Goal: Check status: Check status

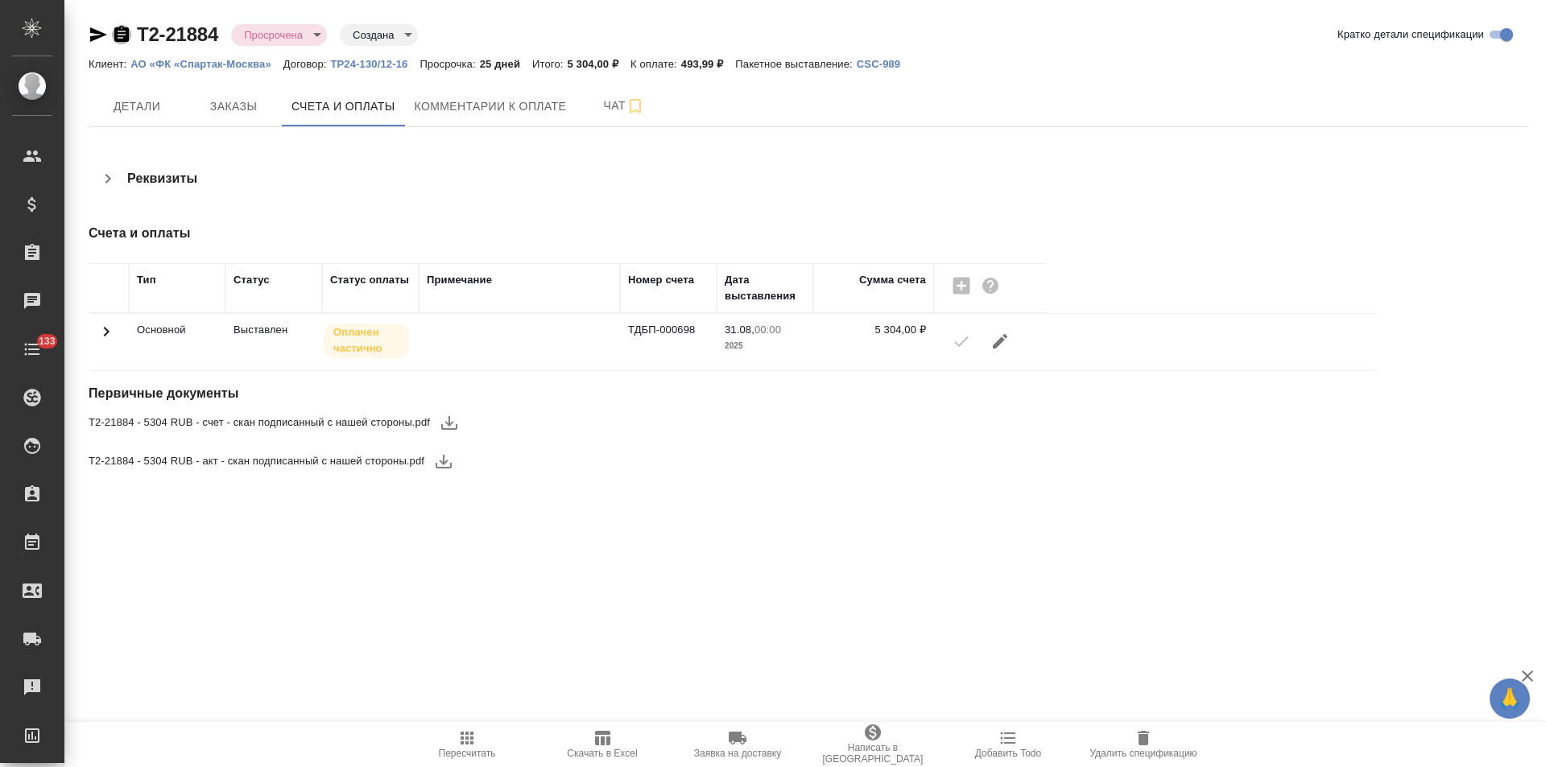
drag, startPoint x: 124, startPoint y: 38, endPoint x: 139, endPoint y: 43, distance: 16.3
click at [124, 38] on icon "button" at bounding box center [121, 34] width 14 height 16
click at [104, 331] on icon at bounding box center [106, 331] width 19 height 19
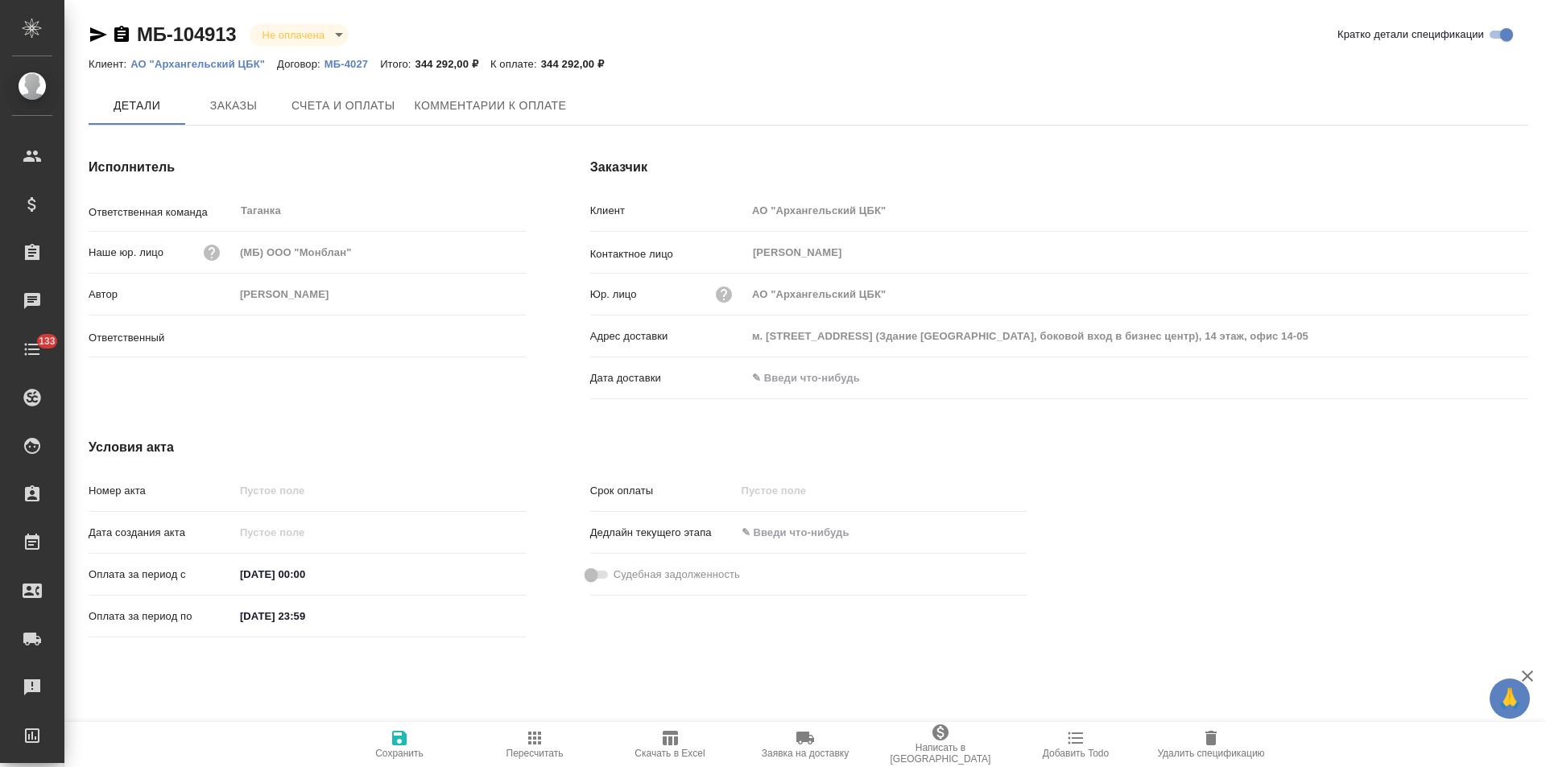
type input "Прохорова Анастасия"
click at [353, 64] on p "МБ-4027" at bounding box center [353, 64] width 56 height 12
click at [263, 112] on span "Заказы" at bounding box center [233, 107] width 77 height 20
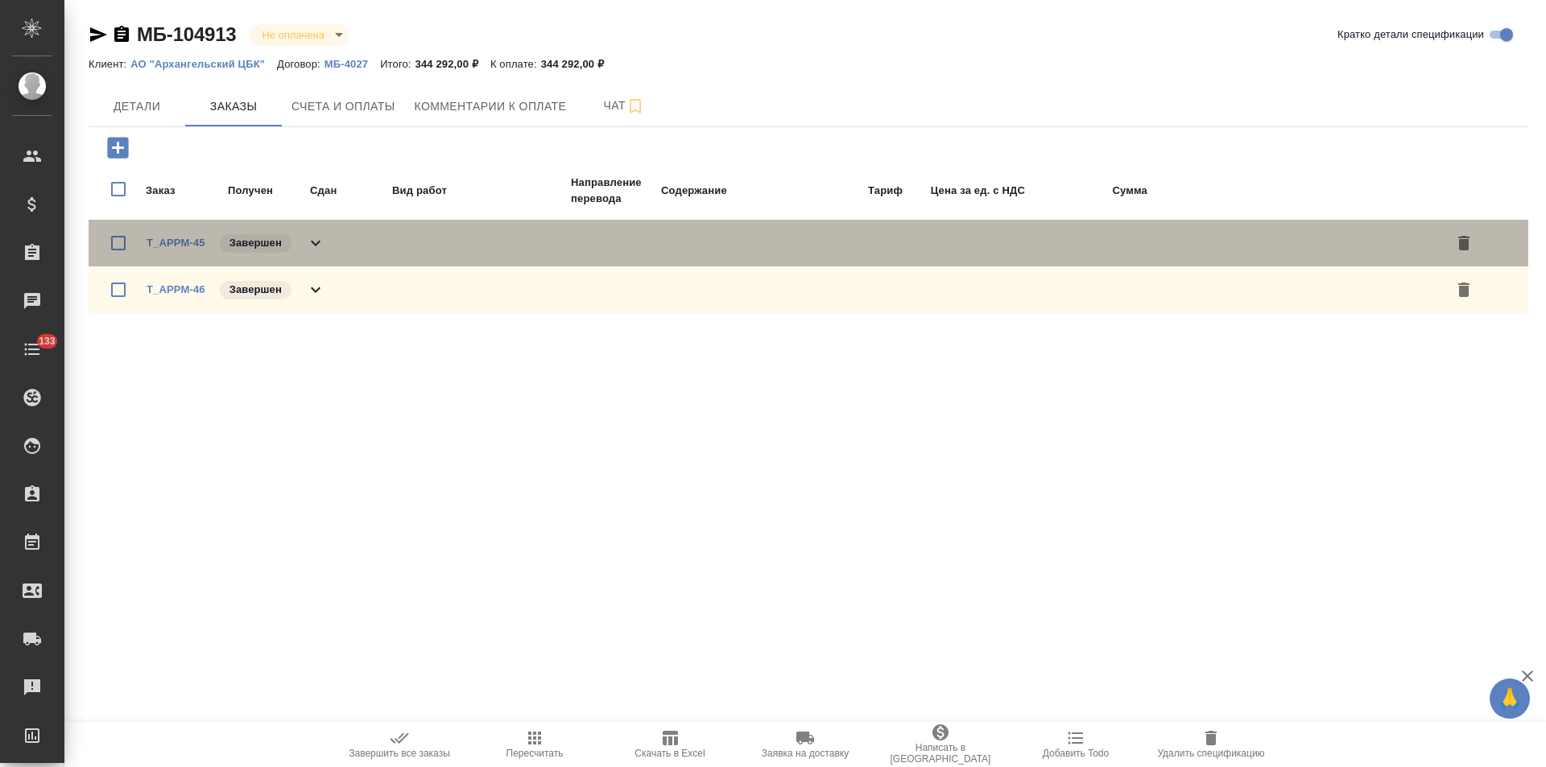
click at [333, 250] on div "T_APPM-45 Завершен" at bounding box center [809, 243] width 1440 height 47
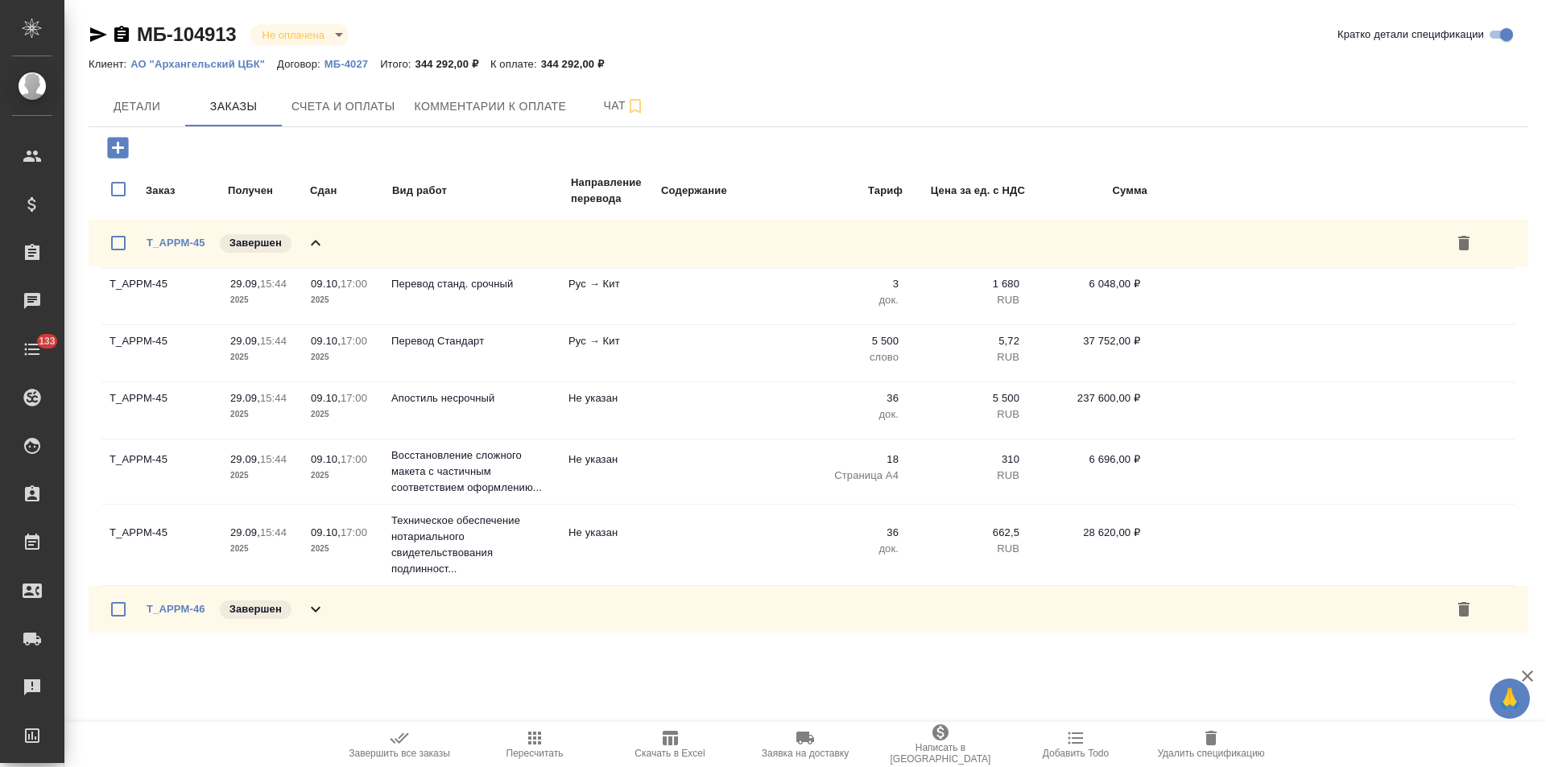
click at [333, 250] on div "T_APPM-45 Завершен" at bounding box center [809, 243] width 1440 height 47
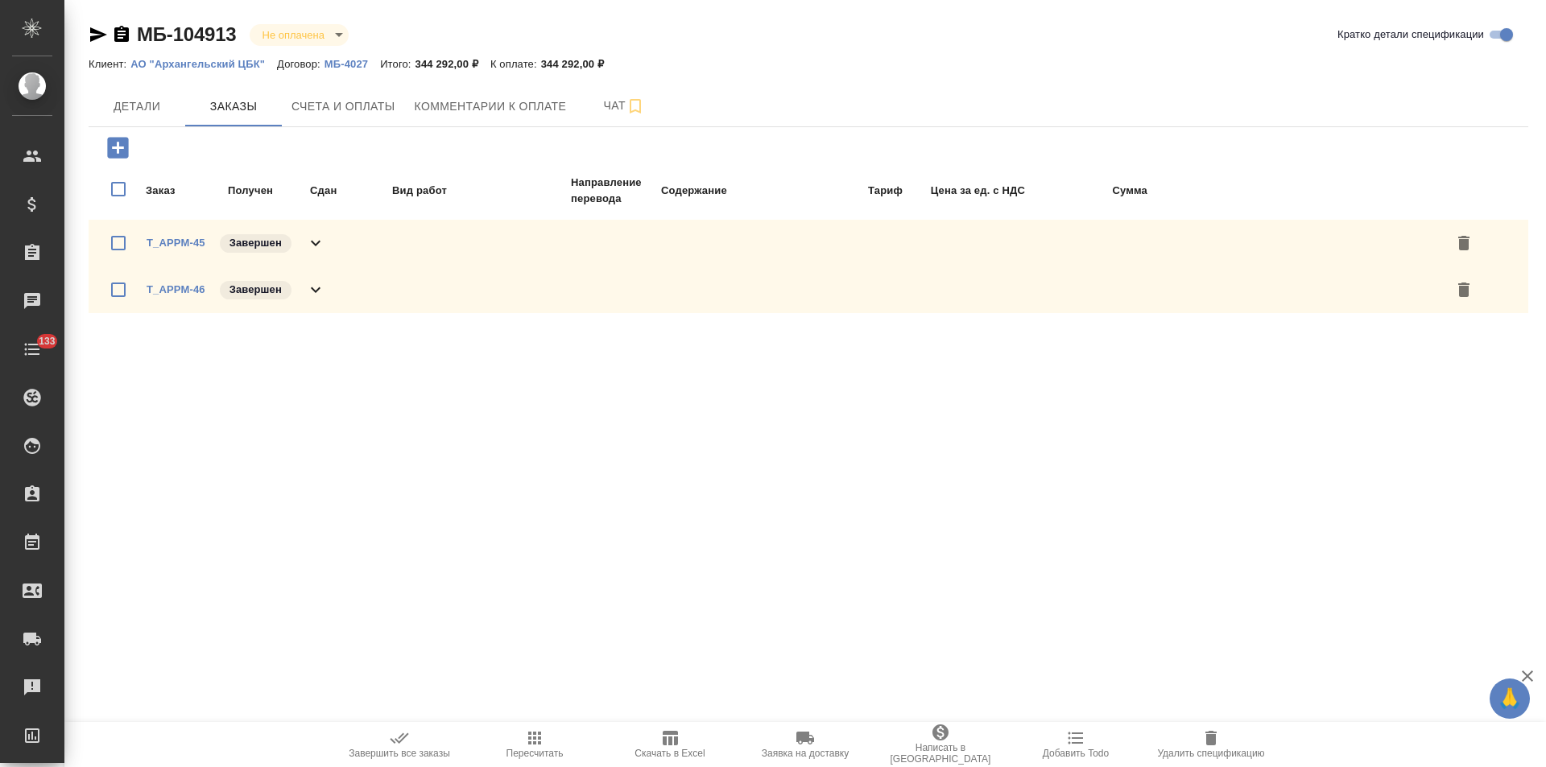
click at [337, 287] on div "T_APPM-46 Завершен" at bounding box center [809, 290] width 1440 height 47
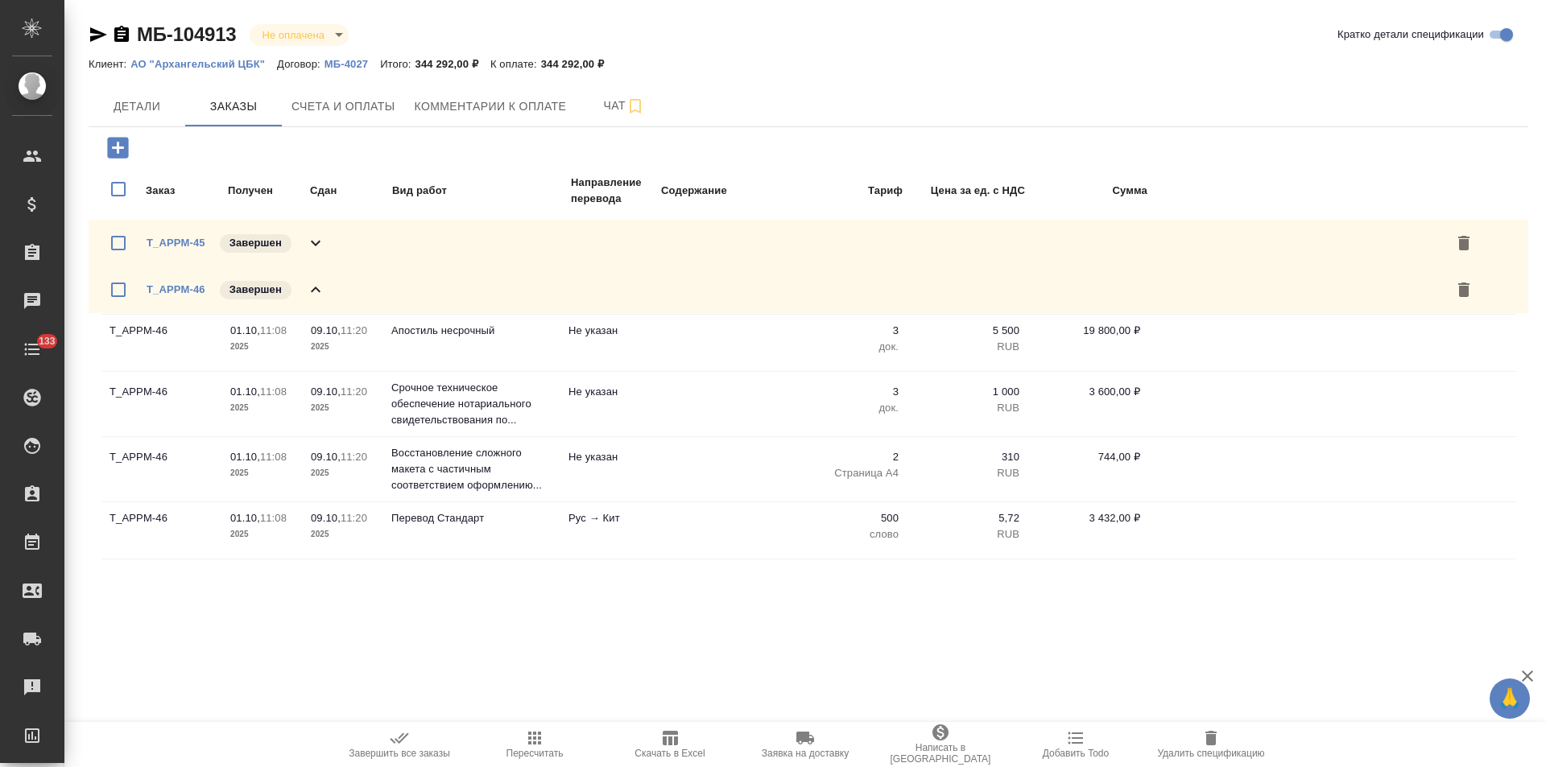
click at [337, 287] on div "T_APPM-46 Завершен" at bounding box center [809, 290] width 1440 height 47
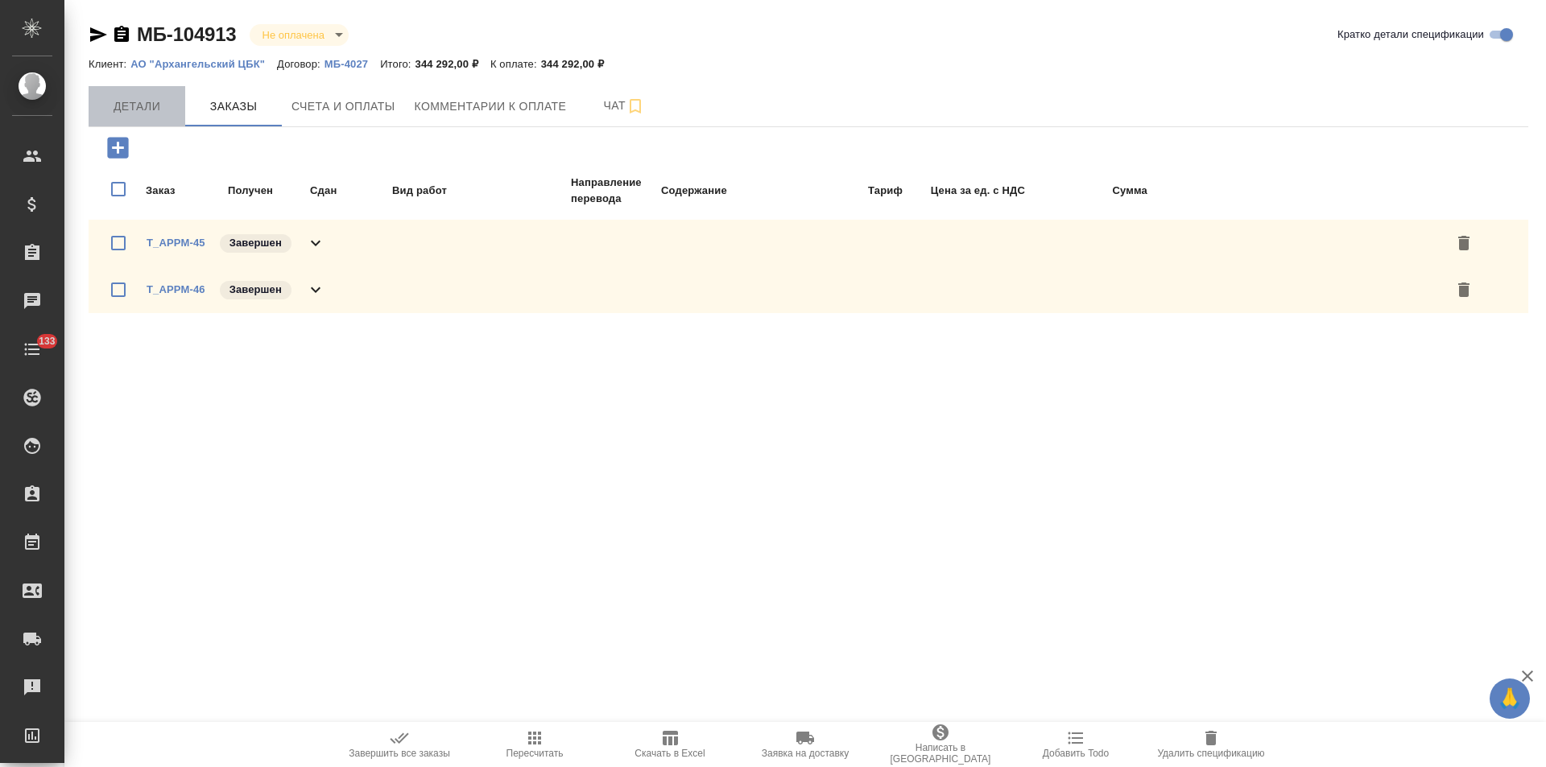
click at [149, 111] on span "Детали" at bounding box center [136, 107] width 77 height 20
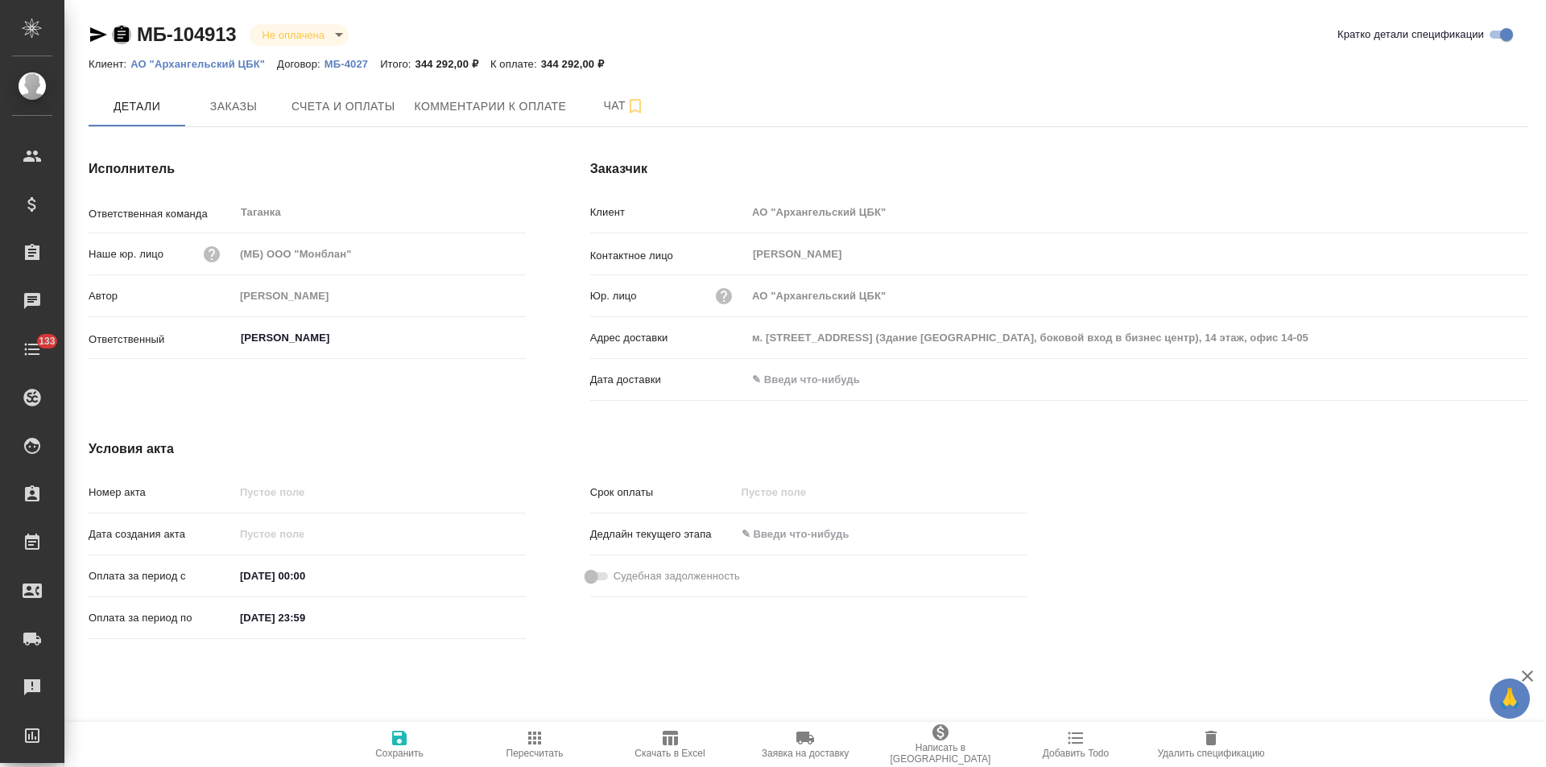
click at [122, 35] on icon "button" at bounding box center [121, 34] width 14 height 16
click at [355, 61] on p "МБ-4027" at bounding box center [353, 64] width 56 height 12
click at [337, 106] on span "Счета и оплаты" at bounding box center [344, 107] width 104 height 20
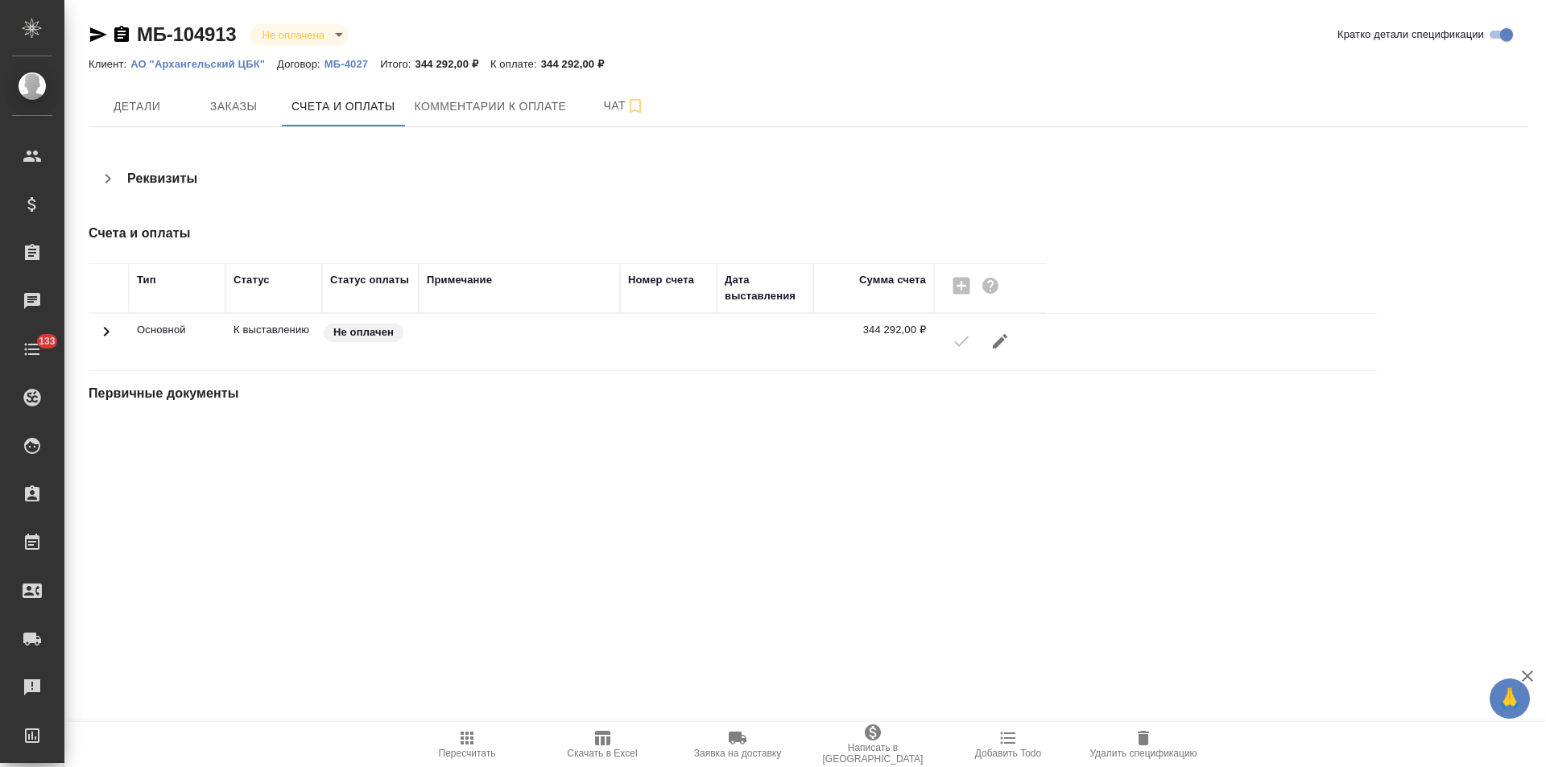
click at [104, 172] on icon "button" at bounding box center [107, 178] width 19 height 19
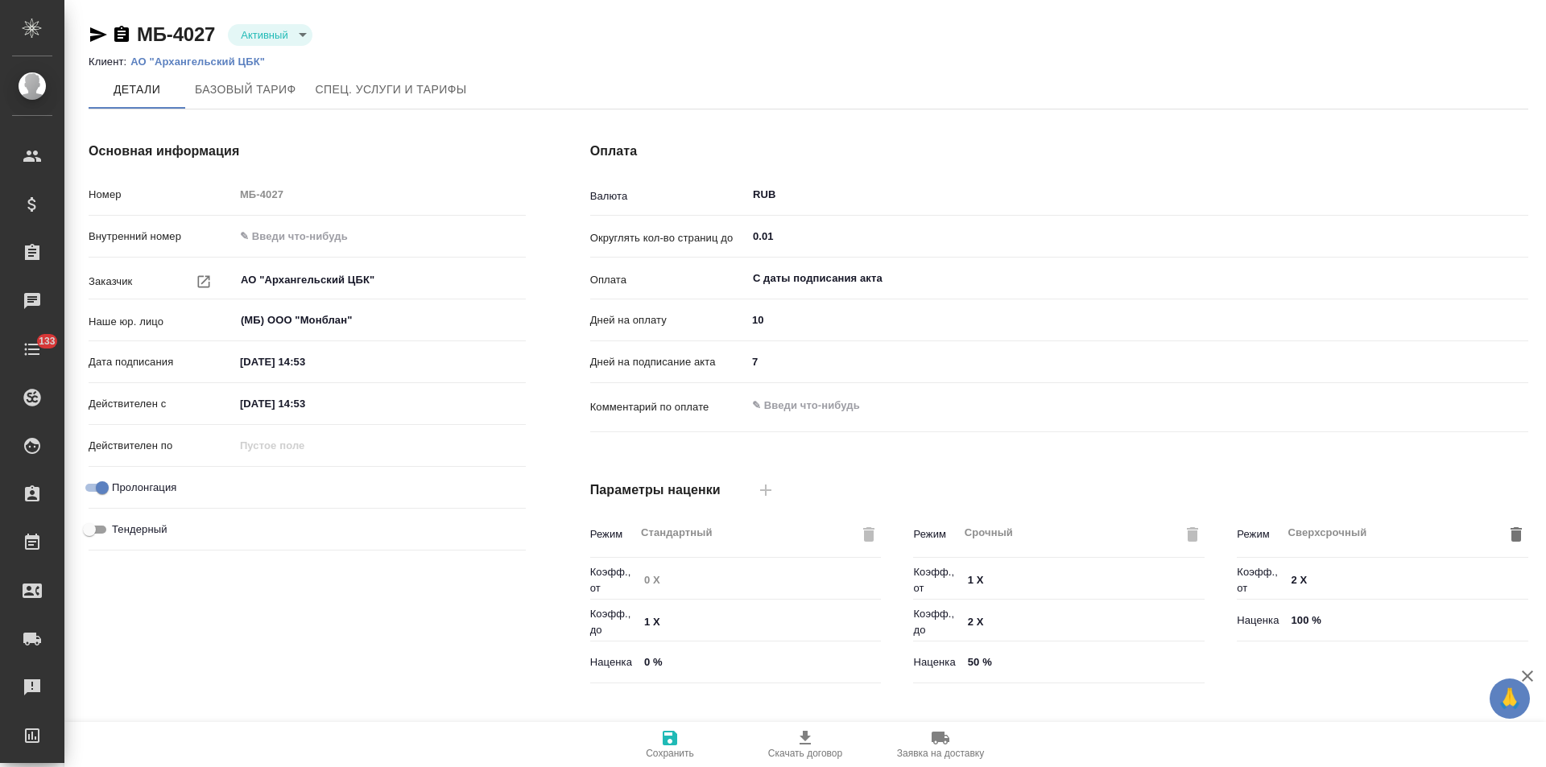
type input "Базовый ТП 2025"
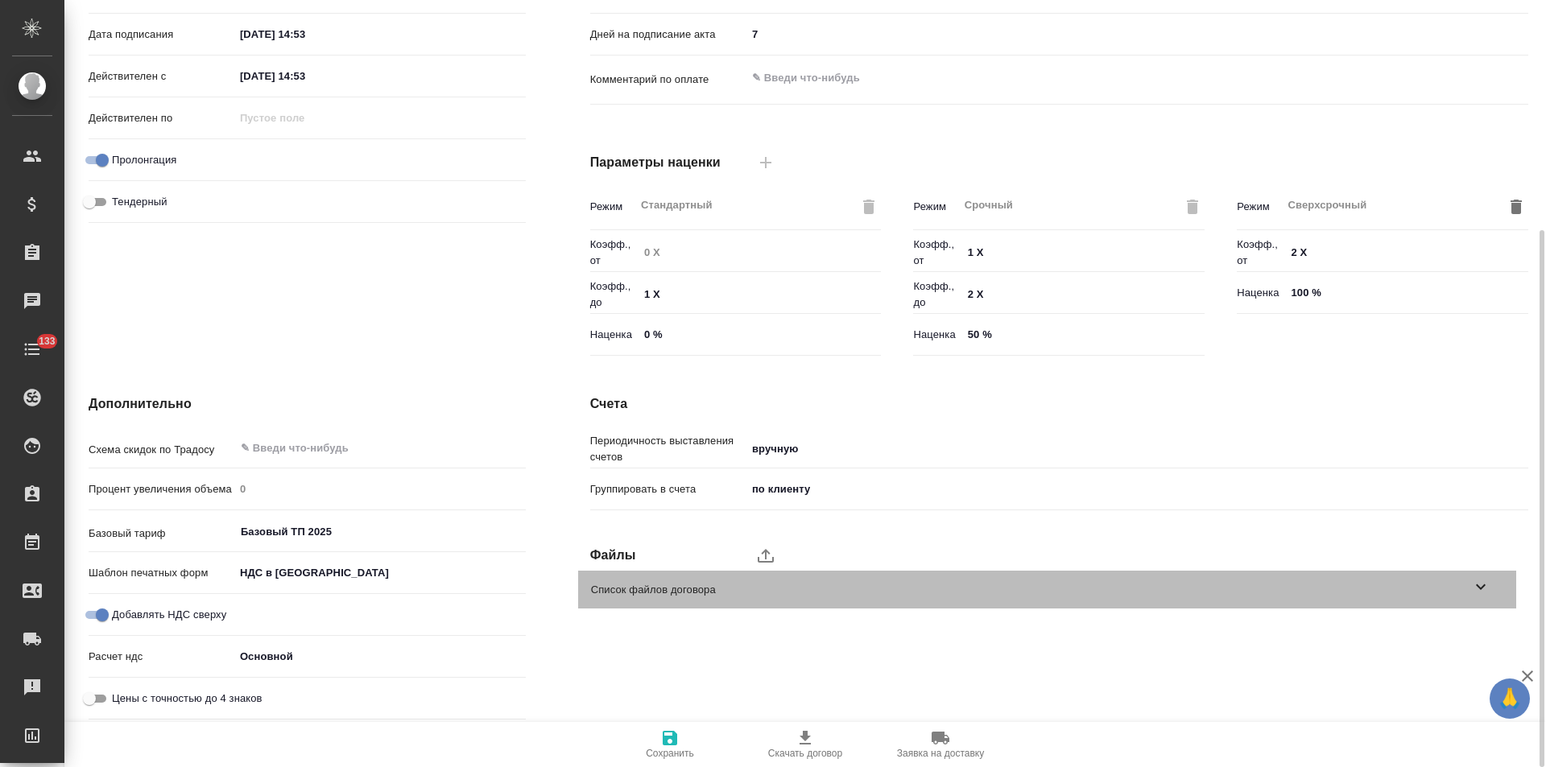
click at [1494, 583] on div "Список файлов договора" at bounding box center [1047, 590] width 938 height 38
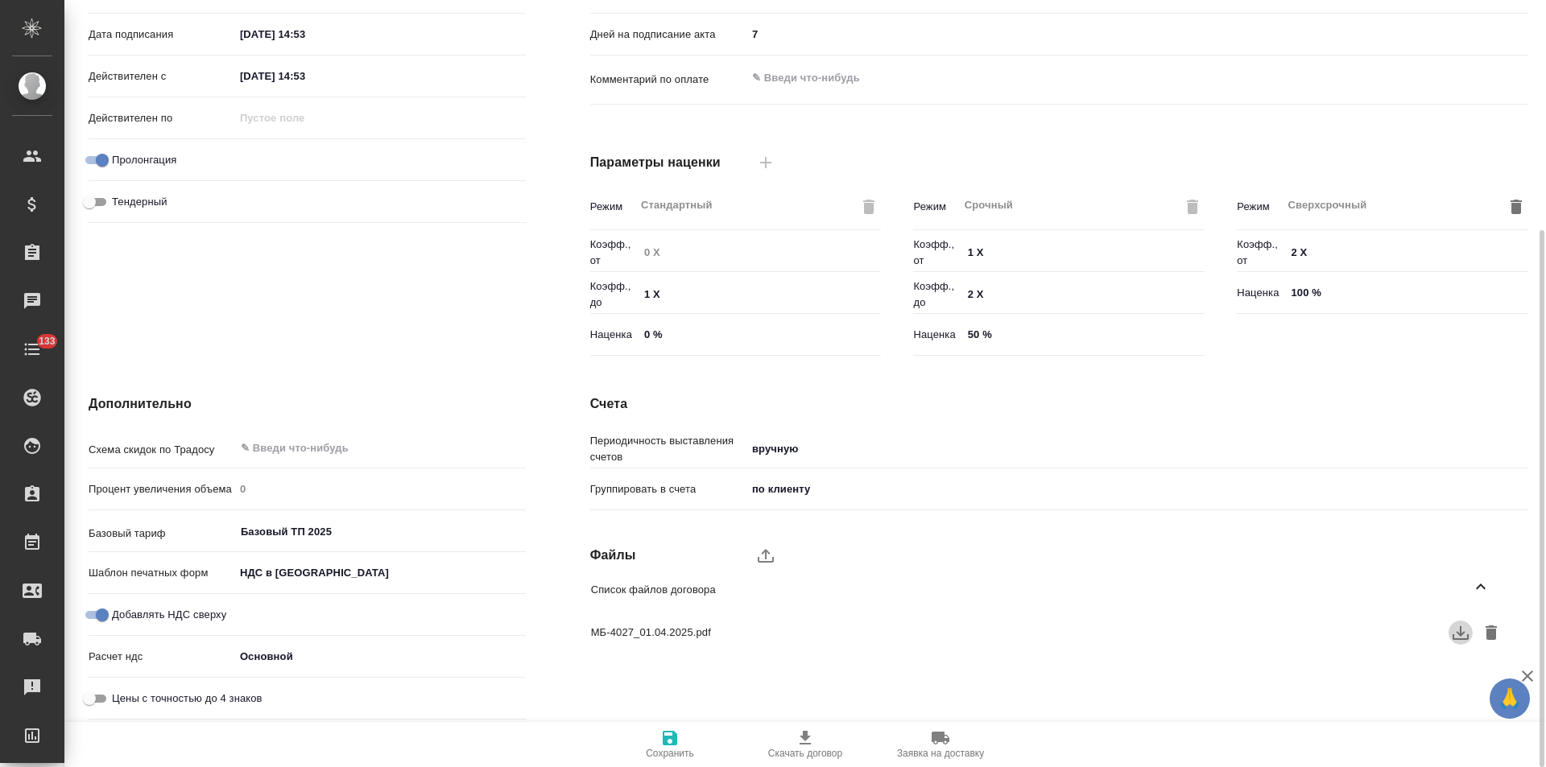
click at [1458, 635] on icon "button" at bounding box center [1460, 632] width 19 height 19
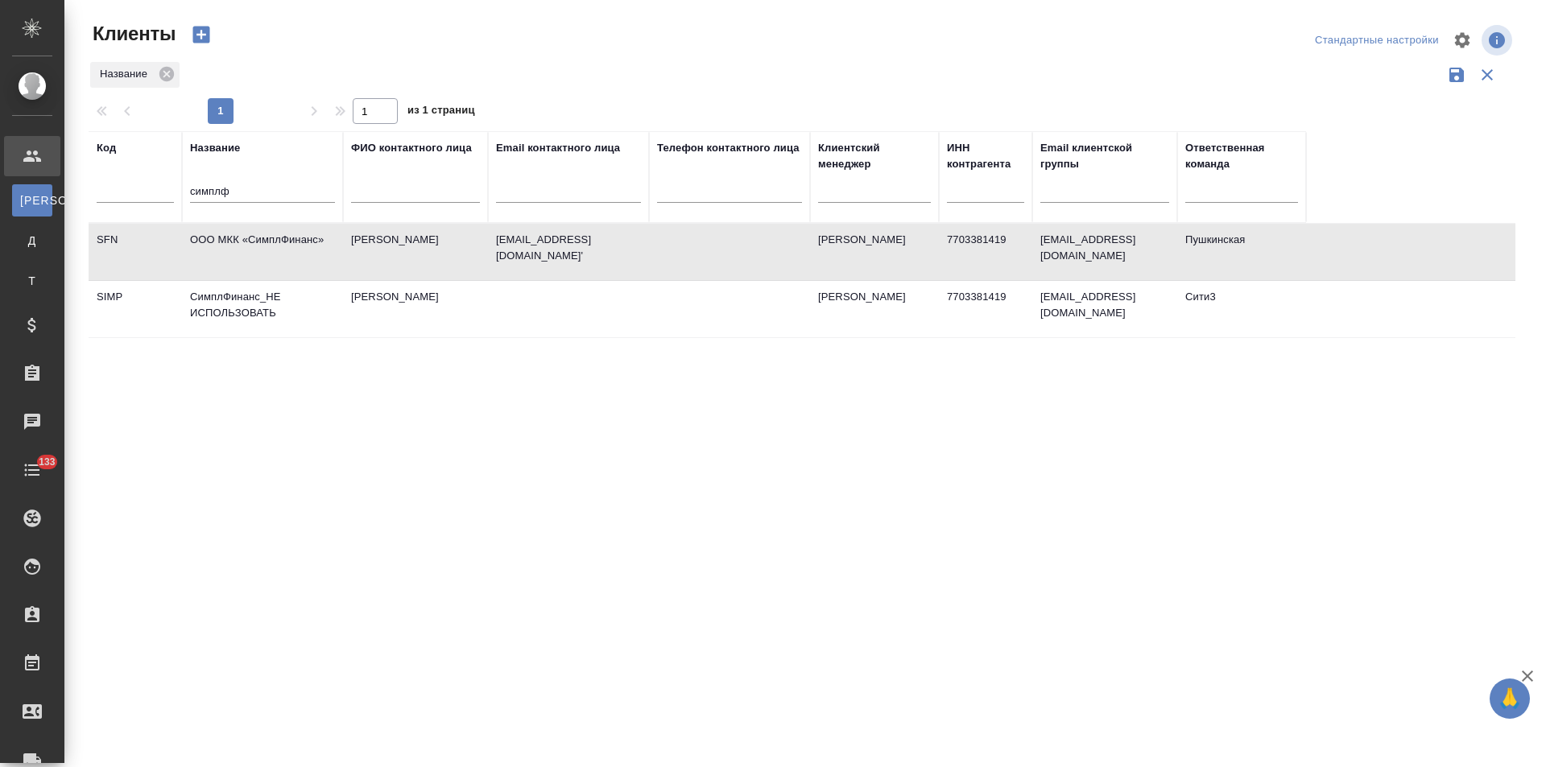
select select "RU"
click at [253, 249] on td "ООО МКК «СимплФинанс»" at bounding box center [262, 252] width 161 height 56
drag, startPoint x: 213, startPoint y: 190, endPoint x: 157, endPoint y: 191, distance: 56.4
click at [158, 191] on tr "Код Название симплф ФИО контактного лица Email контактного лица Телефон контакт…" at bounding box center [698, 177] width 1218 height 92
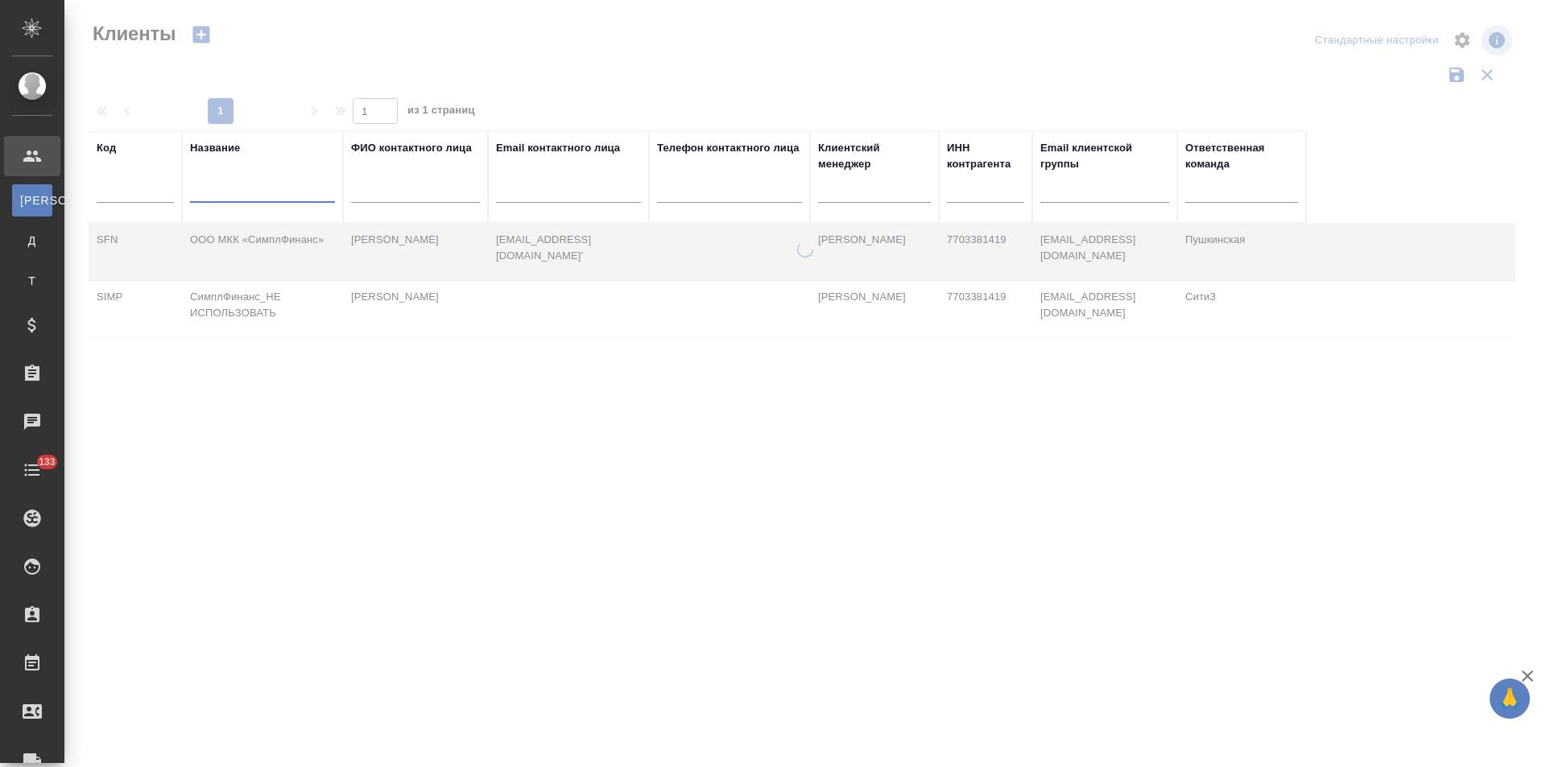
click at [986, 187] on input "text" at bounding box center [985, 193] width 77 height 20
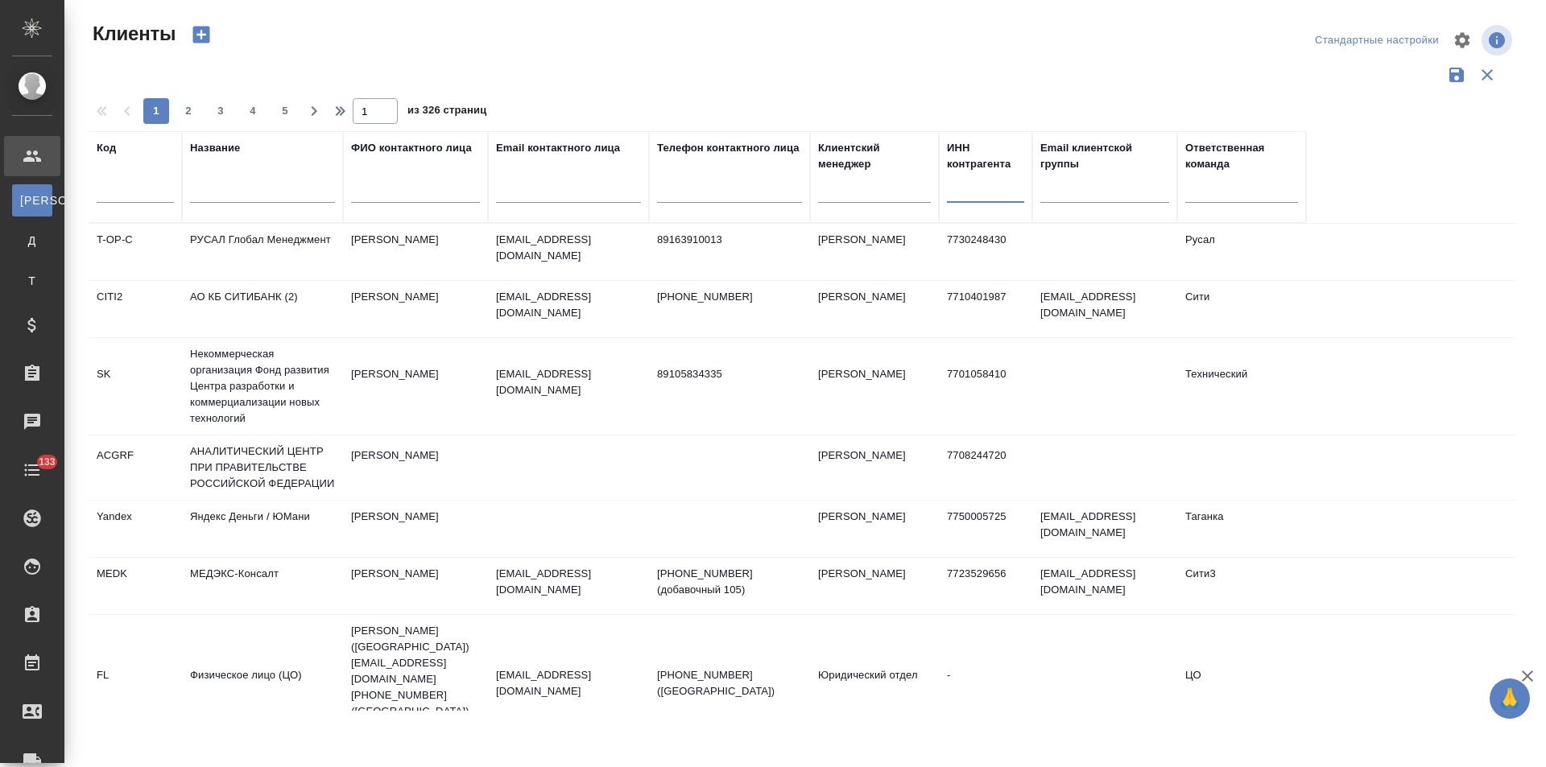
paste input "7736319695"
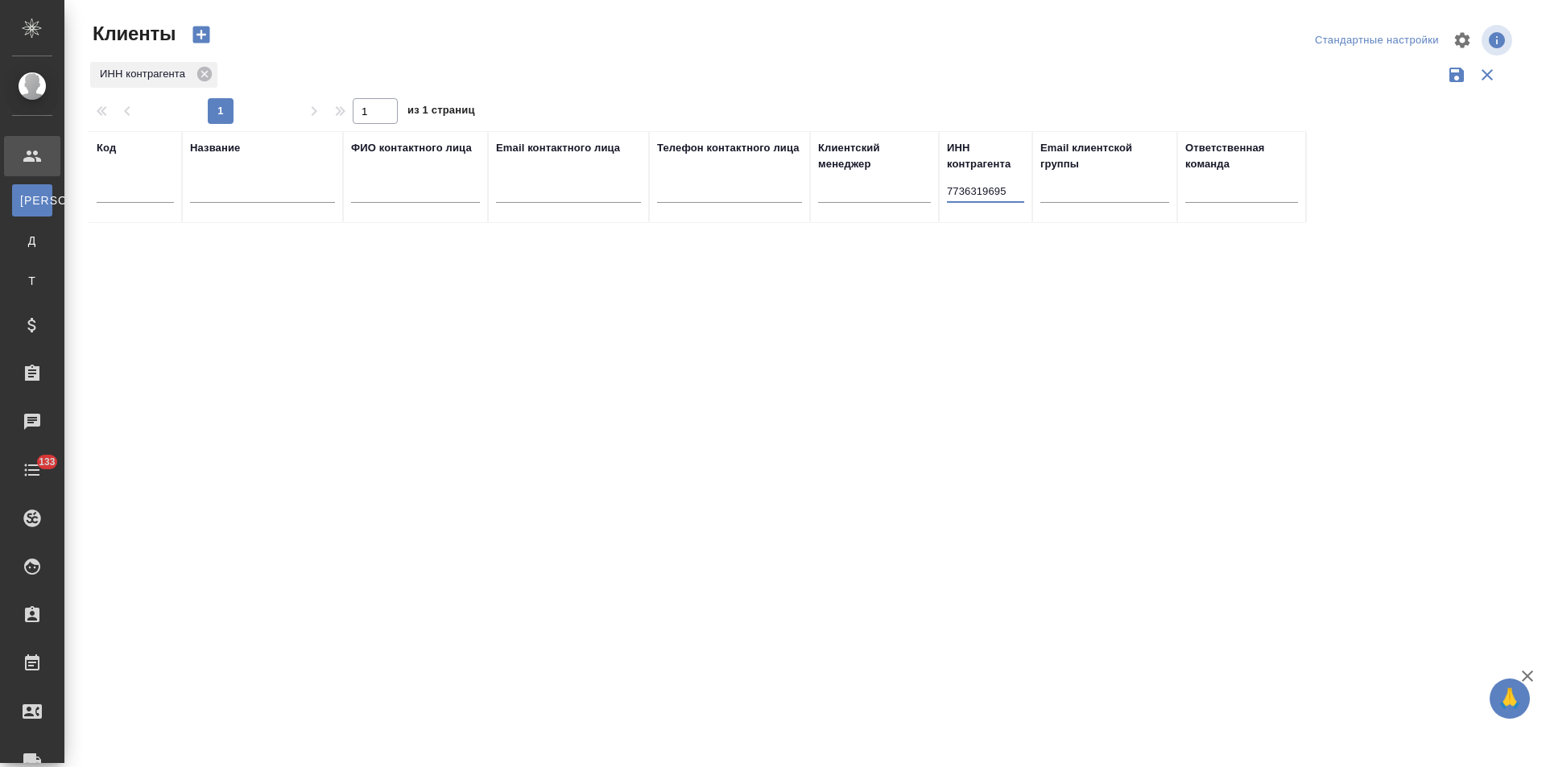
type input "7736319695"
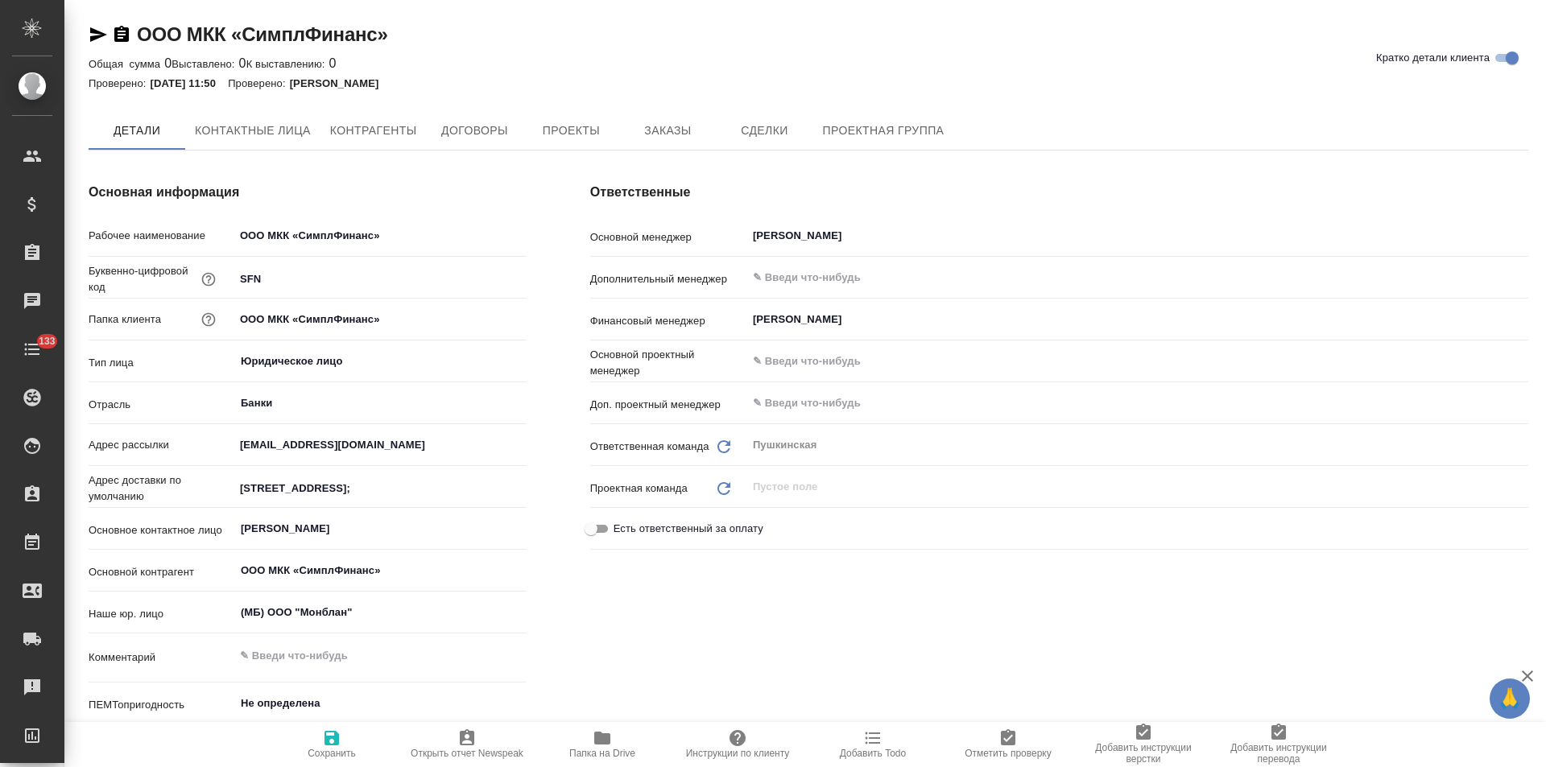
type textarea "x"
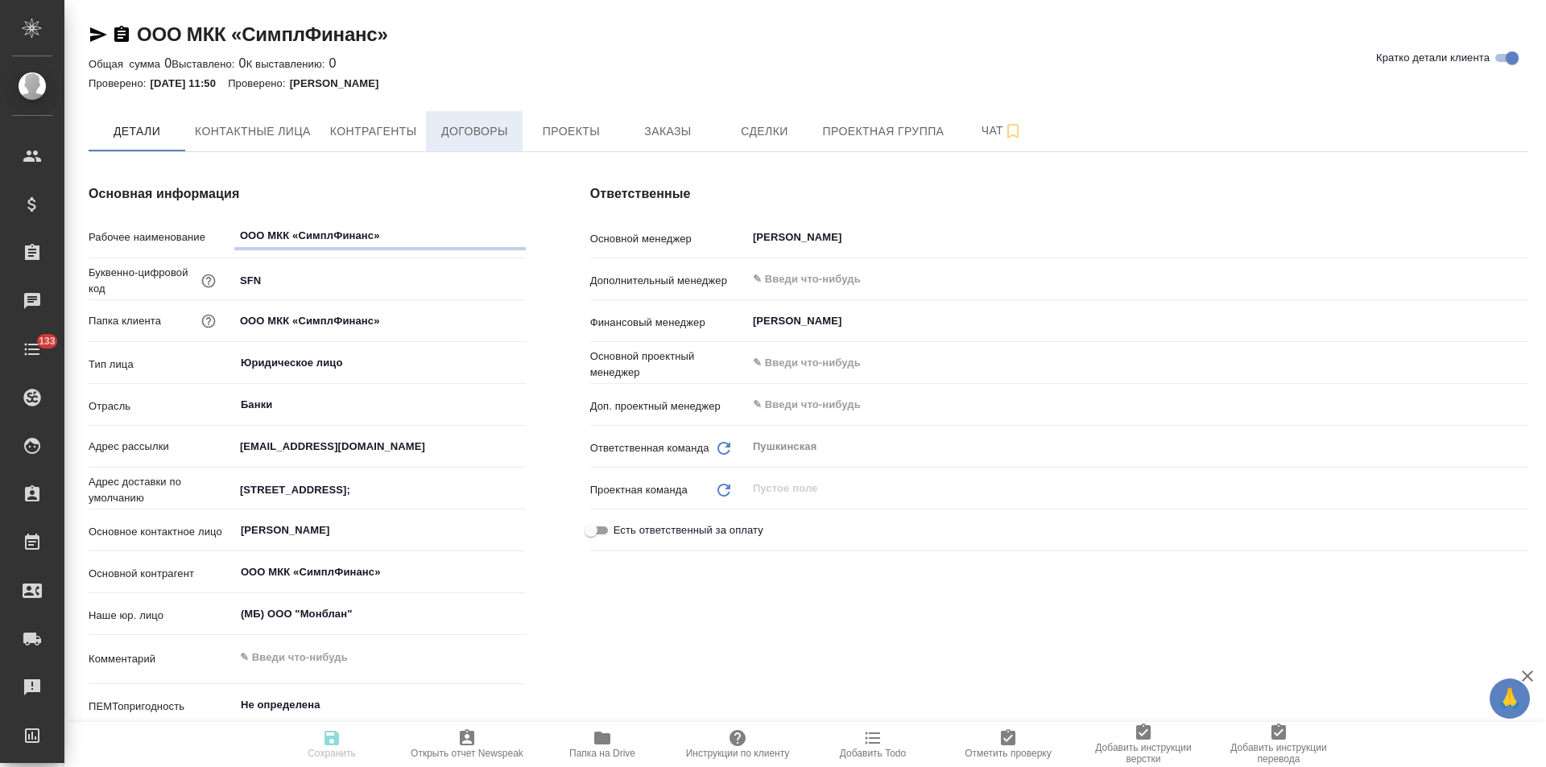
type textarea "x"
click at [505, 122] on span "Договоры" at bounding box center [474, 132] width 77 height 20
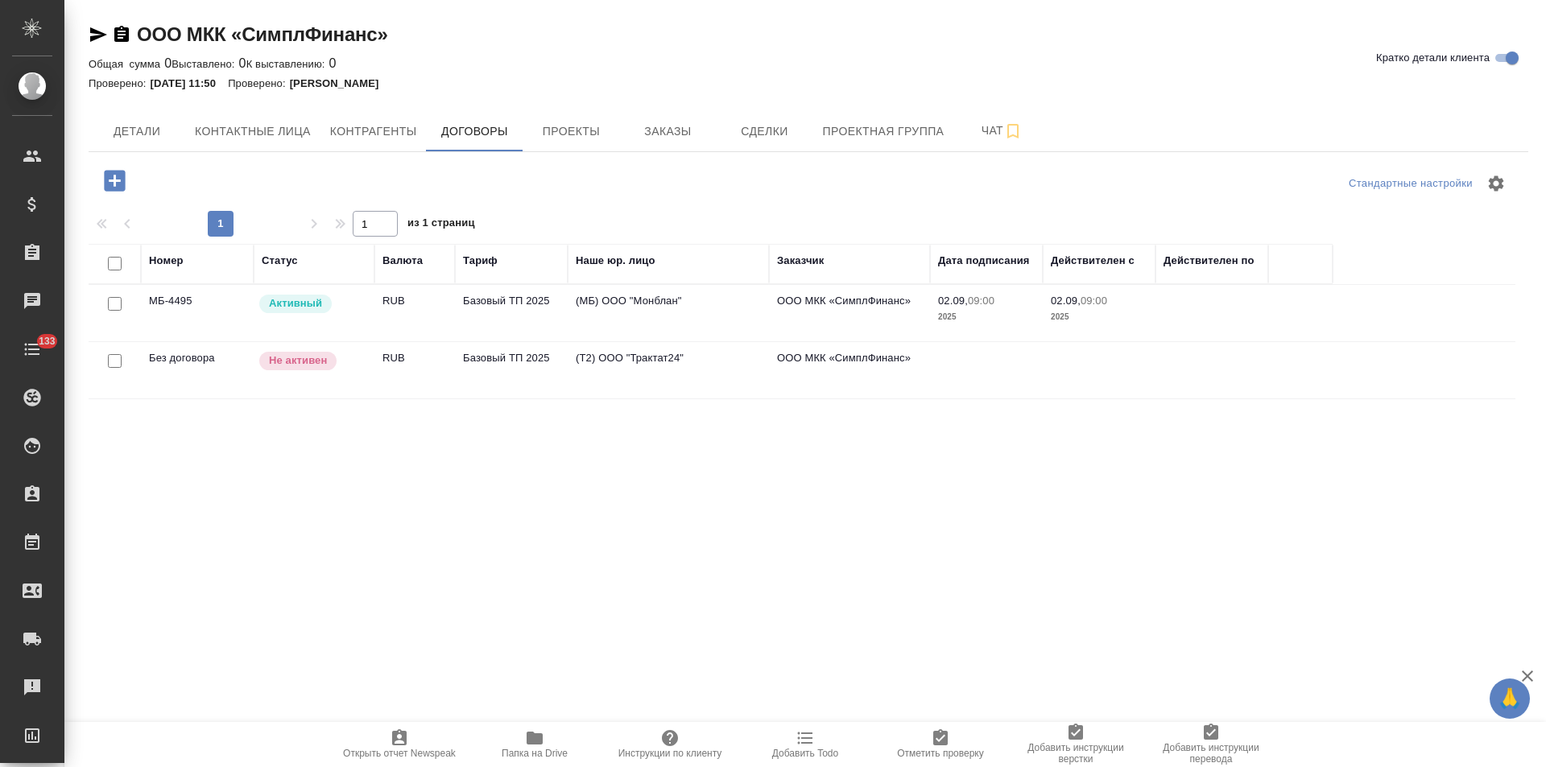
click at [647, 315] on td "(МБ) ООО "Монблан"" at bounding box center [668, 313] width 201 height 56
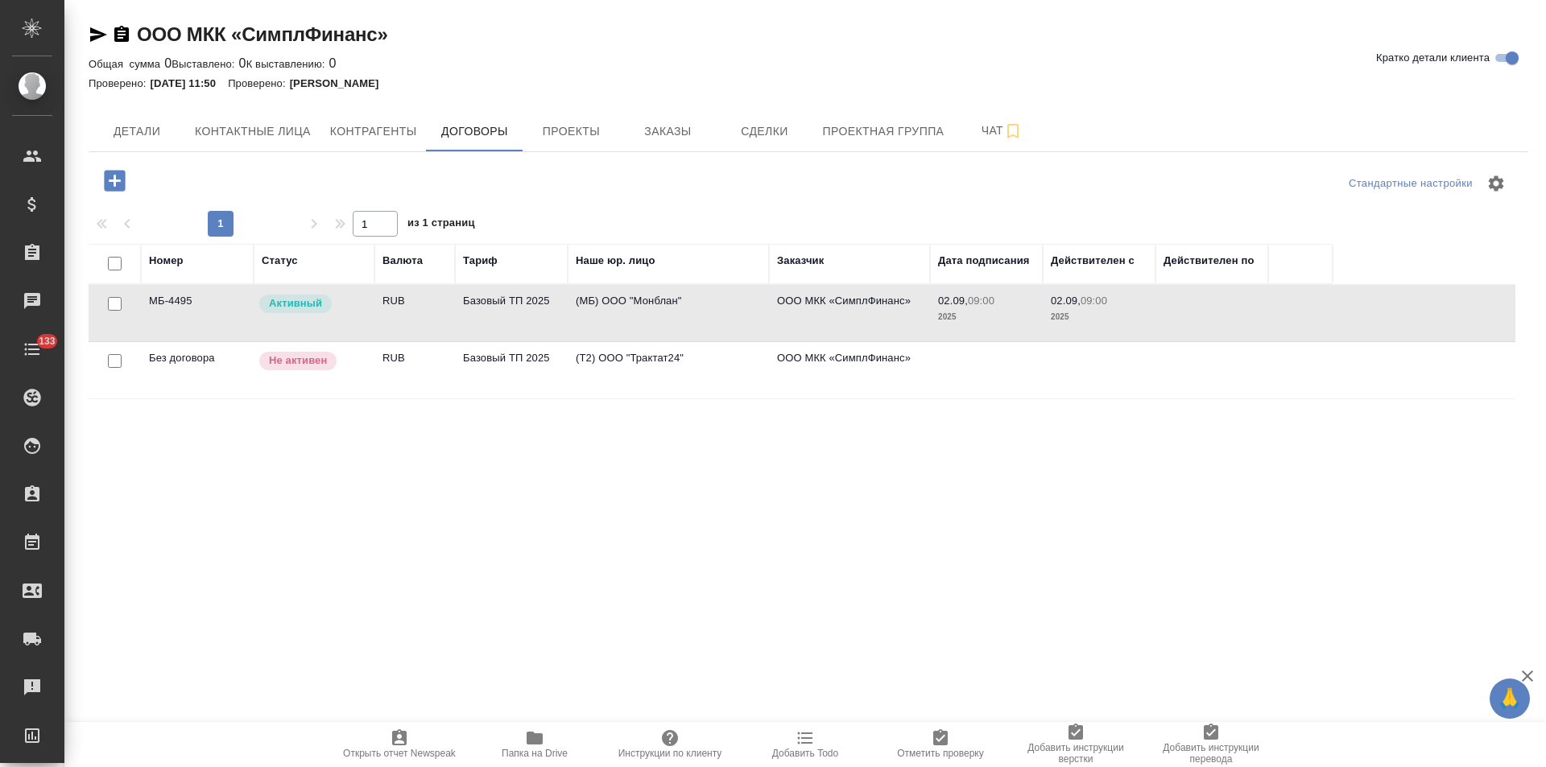
click at [647, 315] on td "(МБ) ООО "Монблан"" at bounding box center [668, 313] width 201 height 56
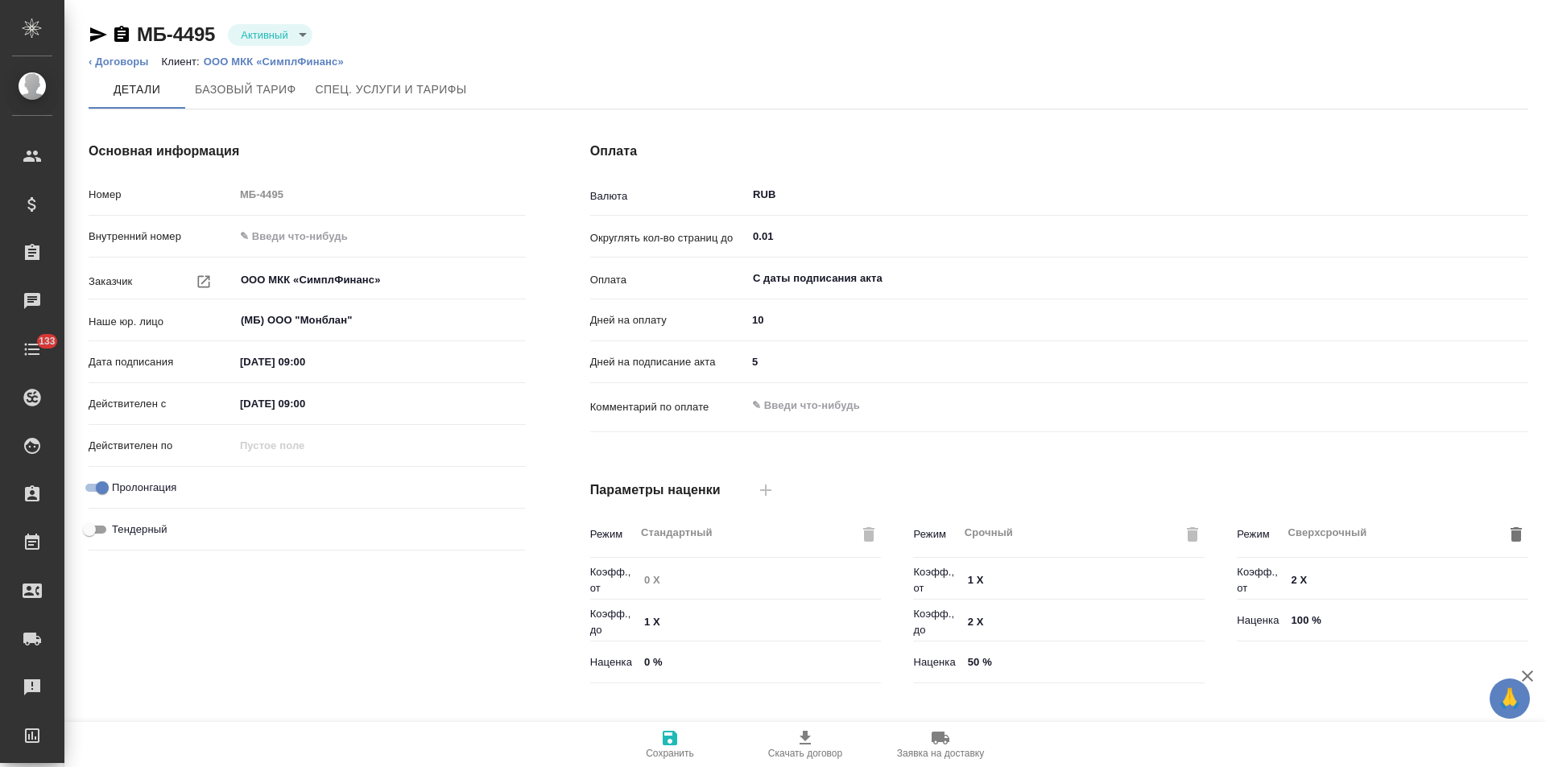
type input "Базовый ТП 2025"
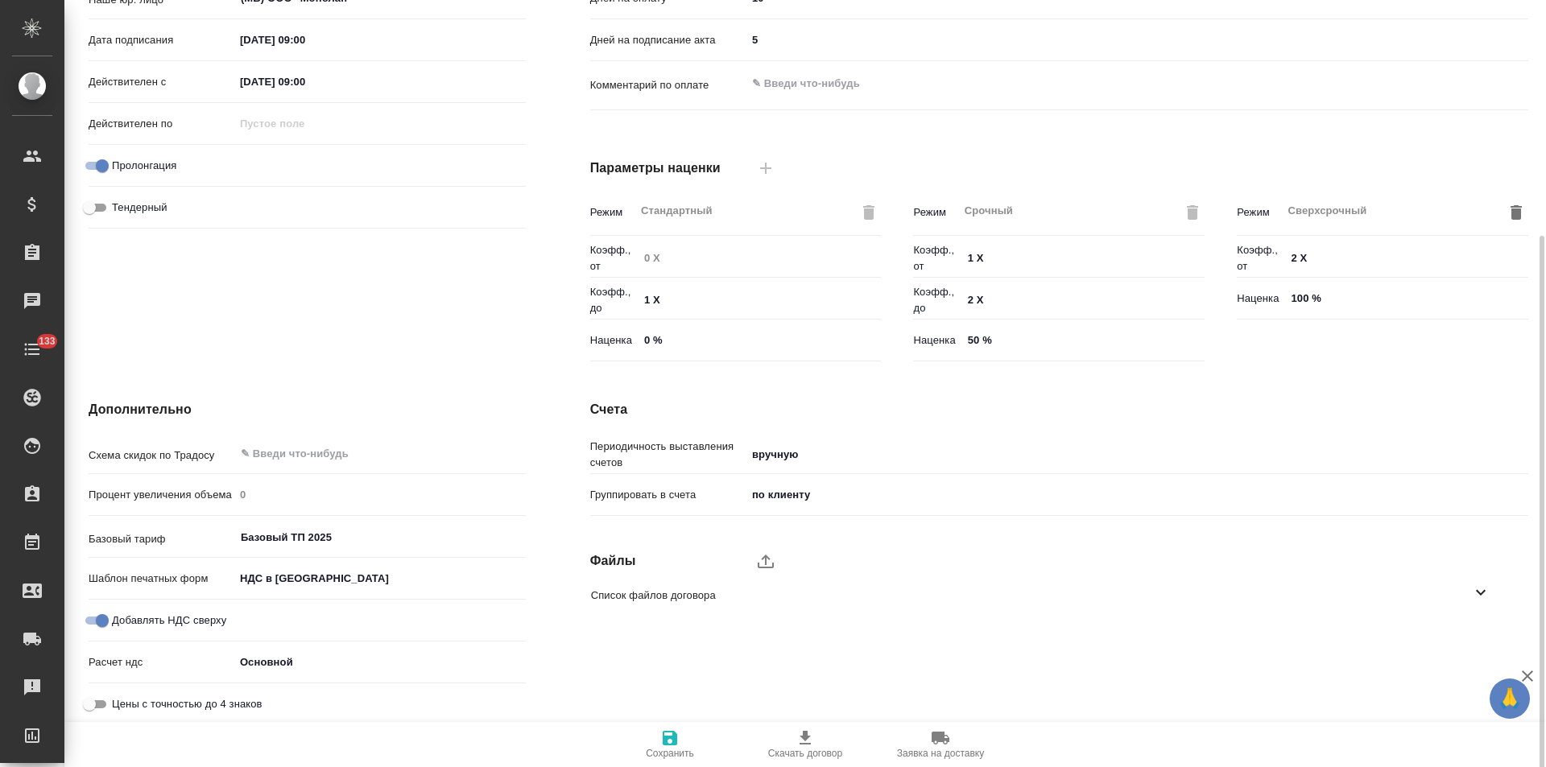
scroll to position [328, 0]
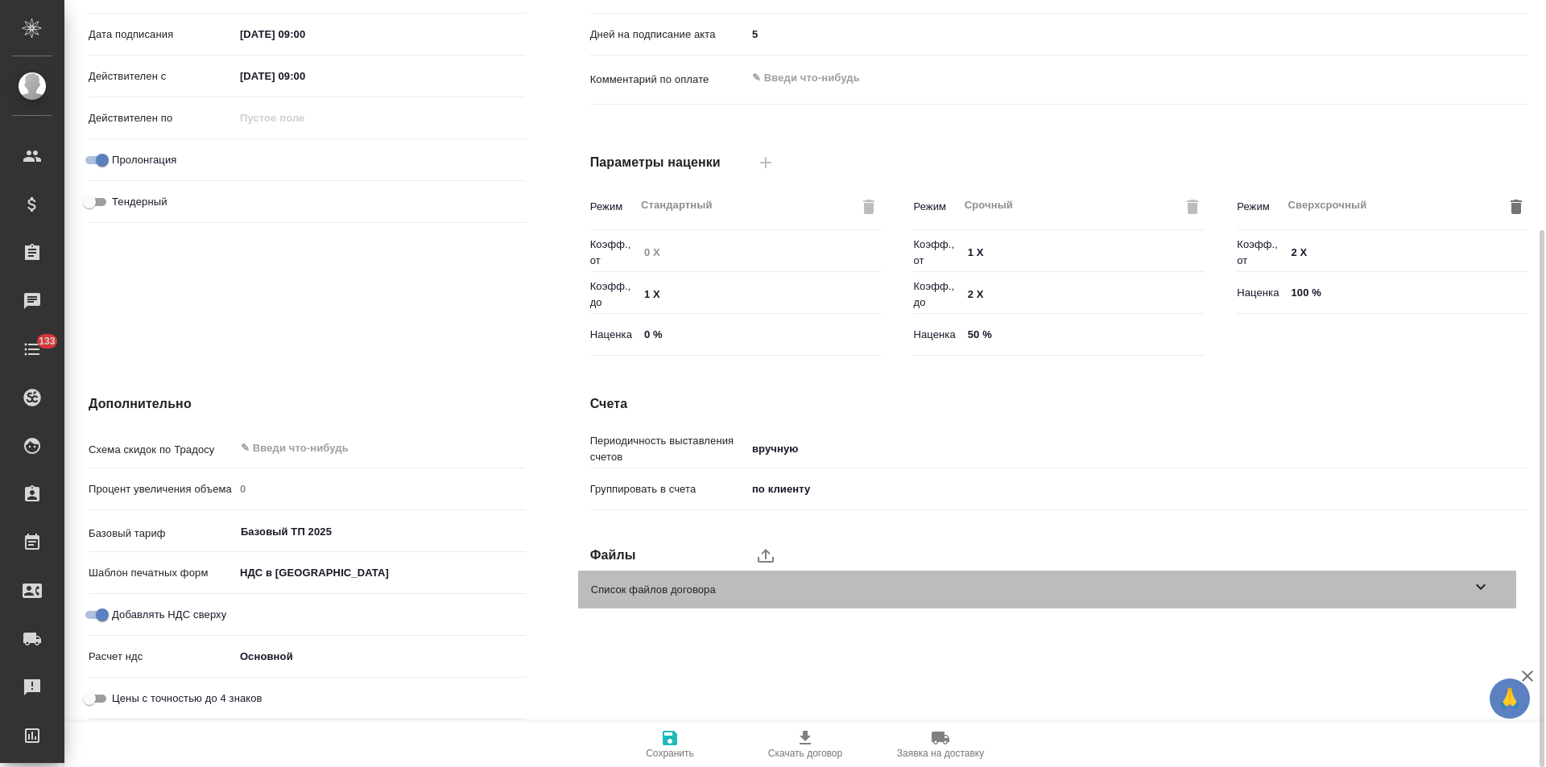
click at [1487, 586] on icon at bounding box center [1480, 586] width 19 height 19
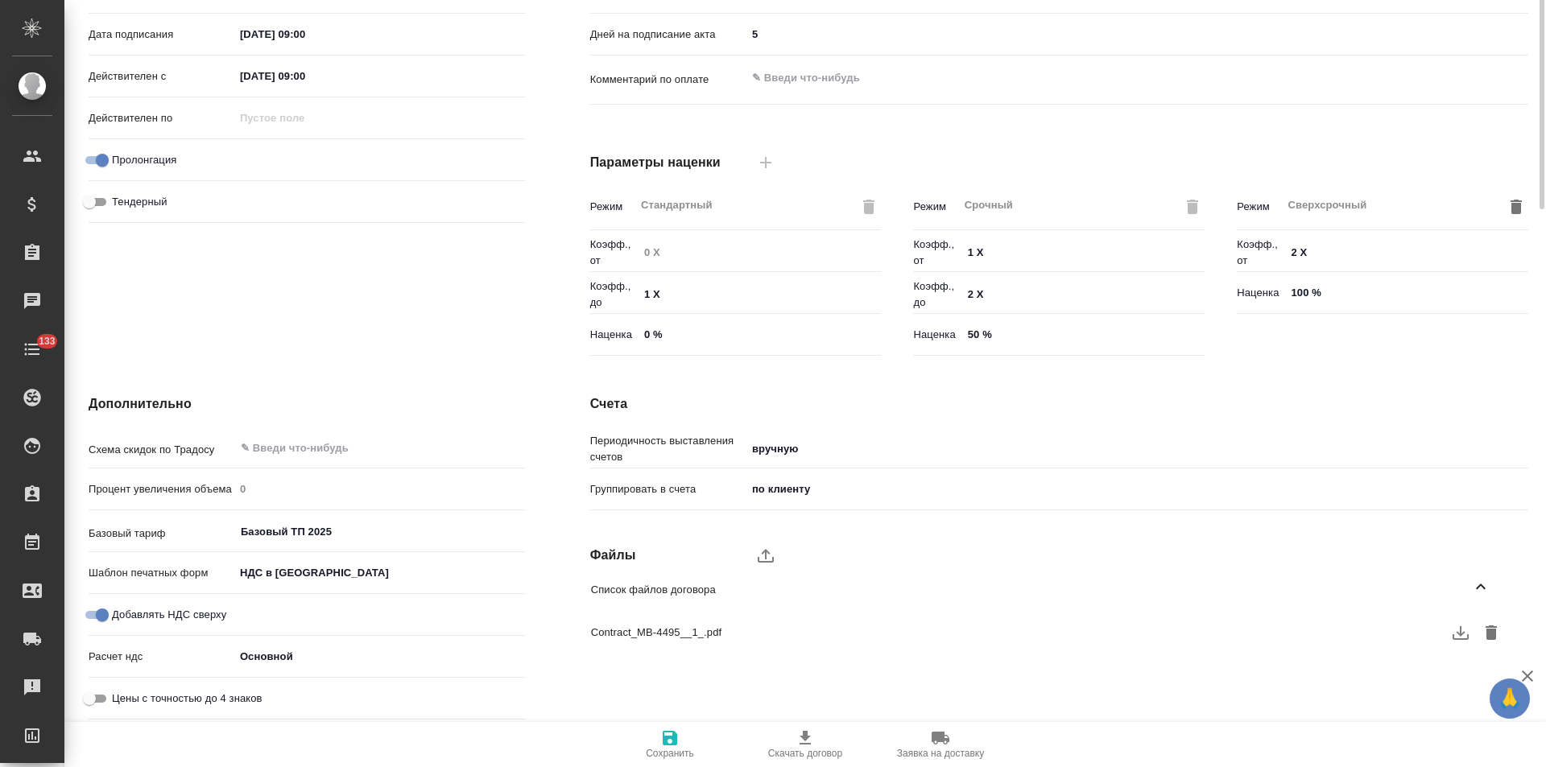
scroll to position [0, 0]
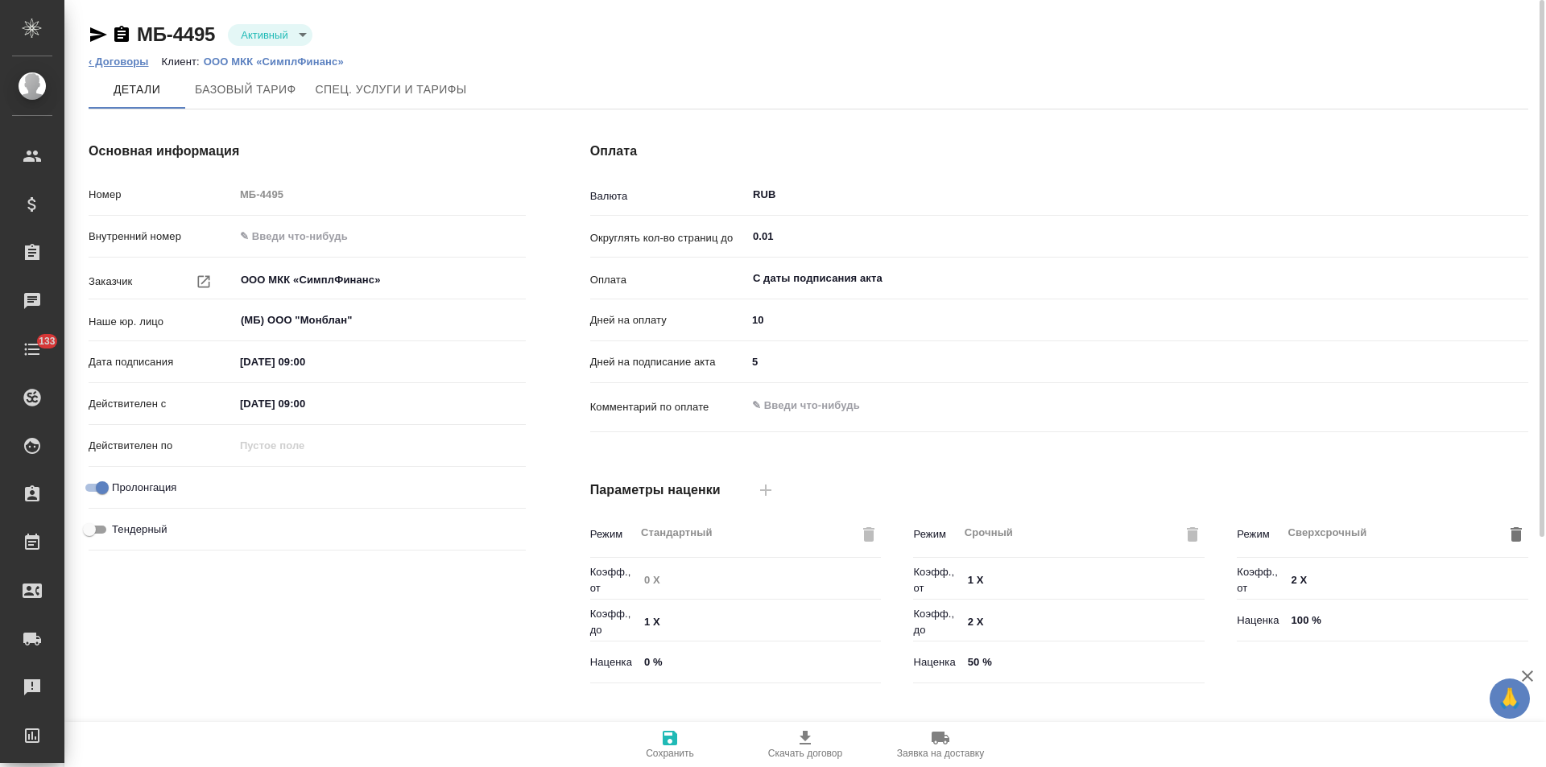
click at [133, 65] on link "‹ Договоры" at bounding box center [119, 62] width 60 height 12
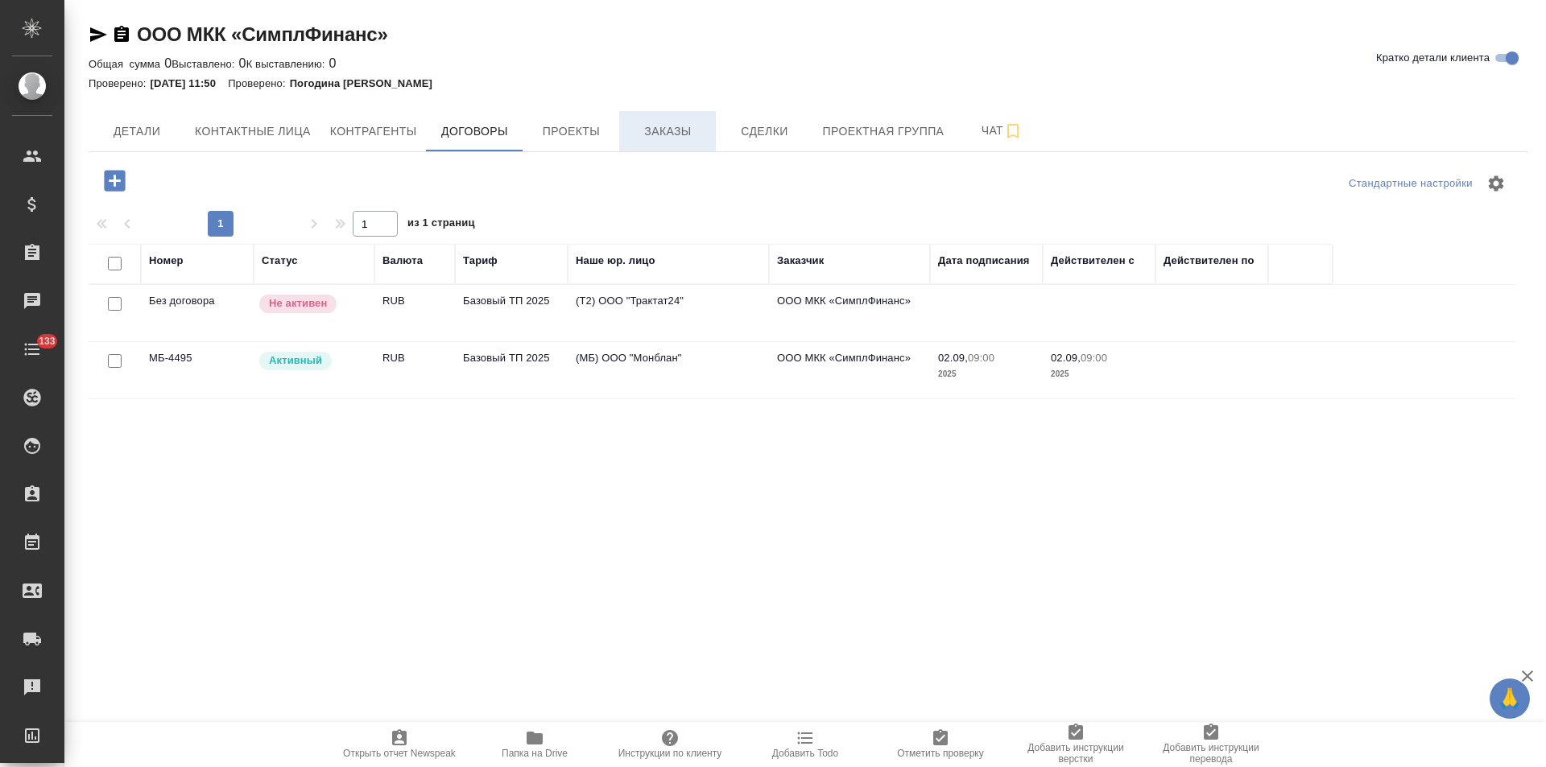
click at [682, 136] on span "Заказы" at bounding box center [667, 132] width 77 height 20
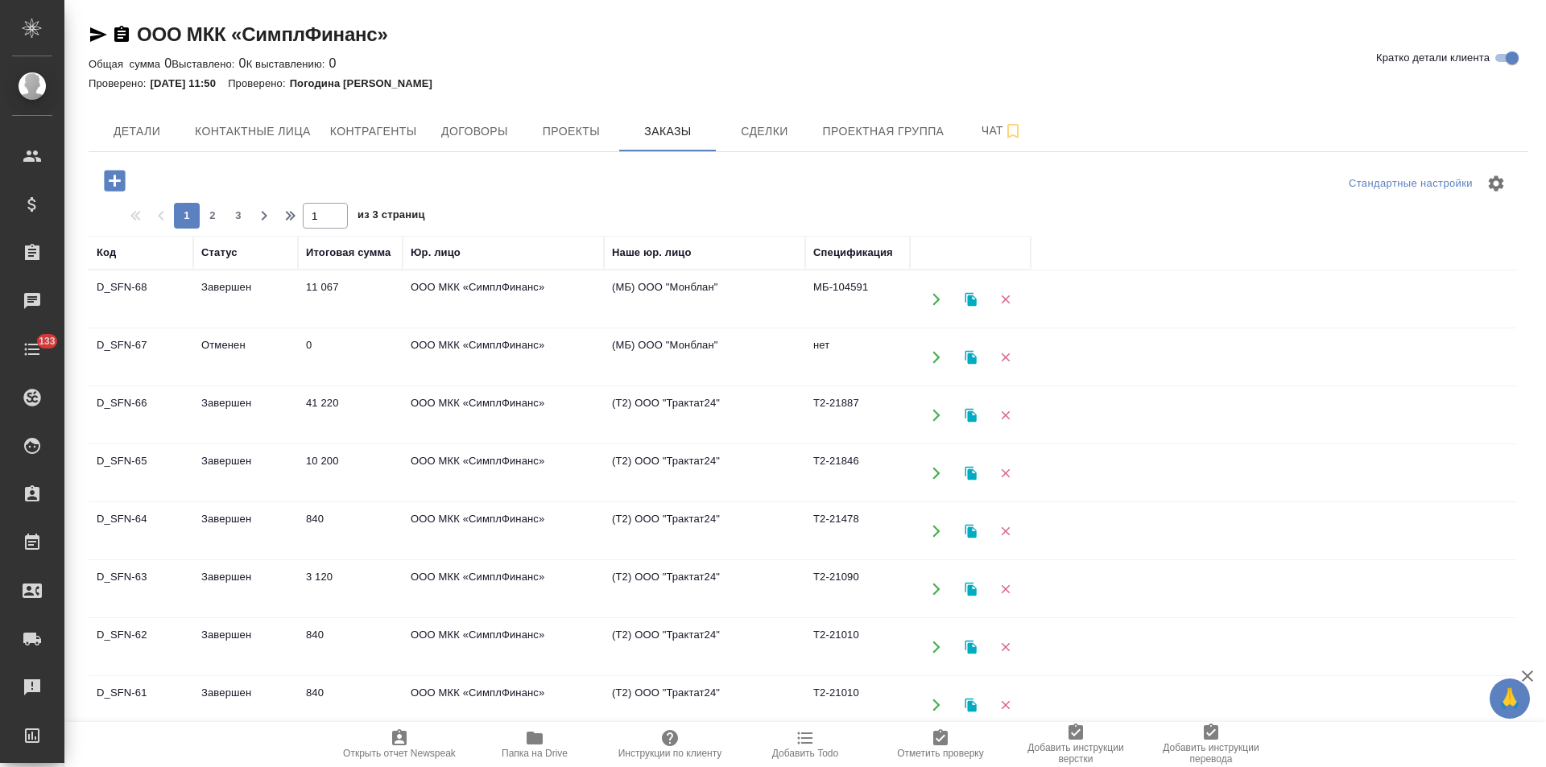
click at [713, 301] on td "(МБ) ООО "Монблан"" at bounding box center [704, 299] width 201 height 56
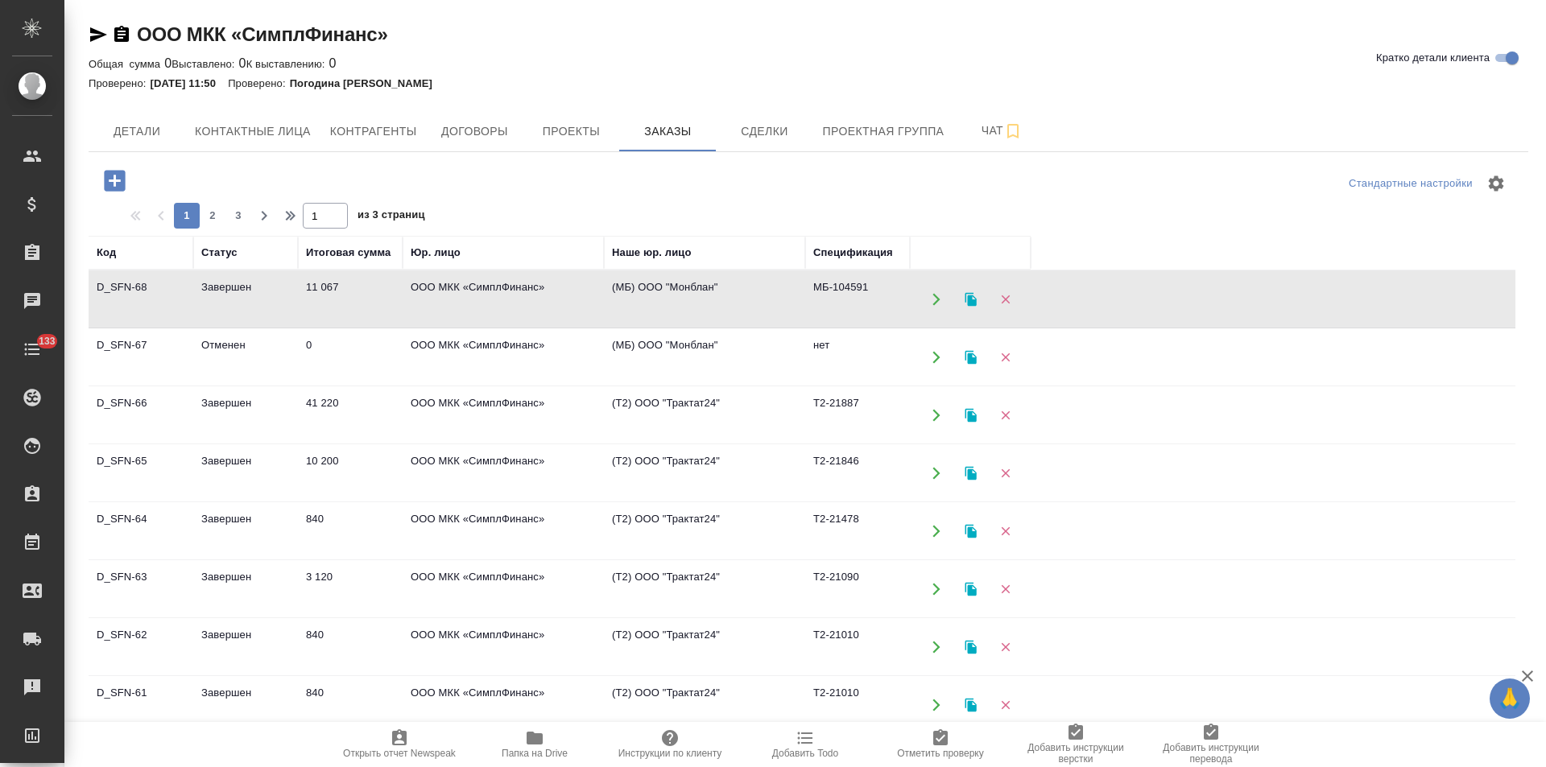
click at [713, 301] on td "(МБ) ООО "Монблан"" at bounding box center [704, 299] width 201 height 56
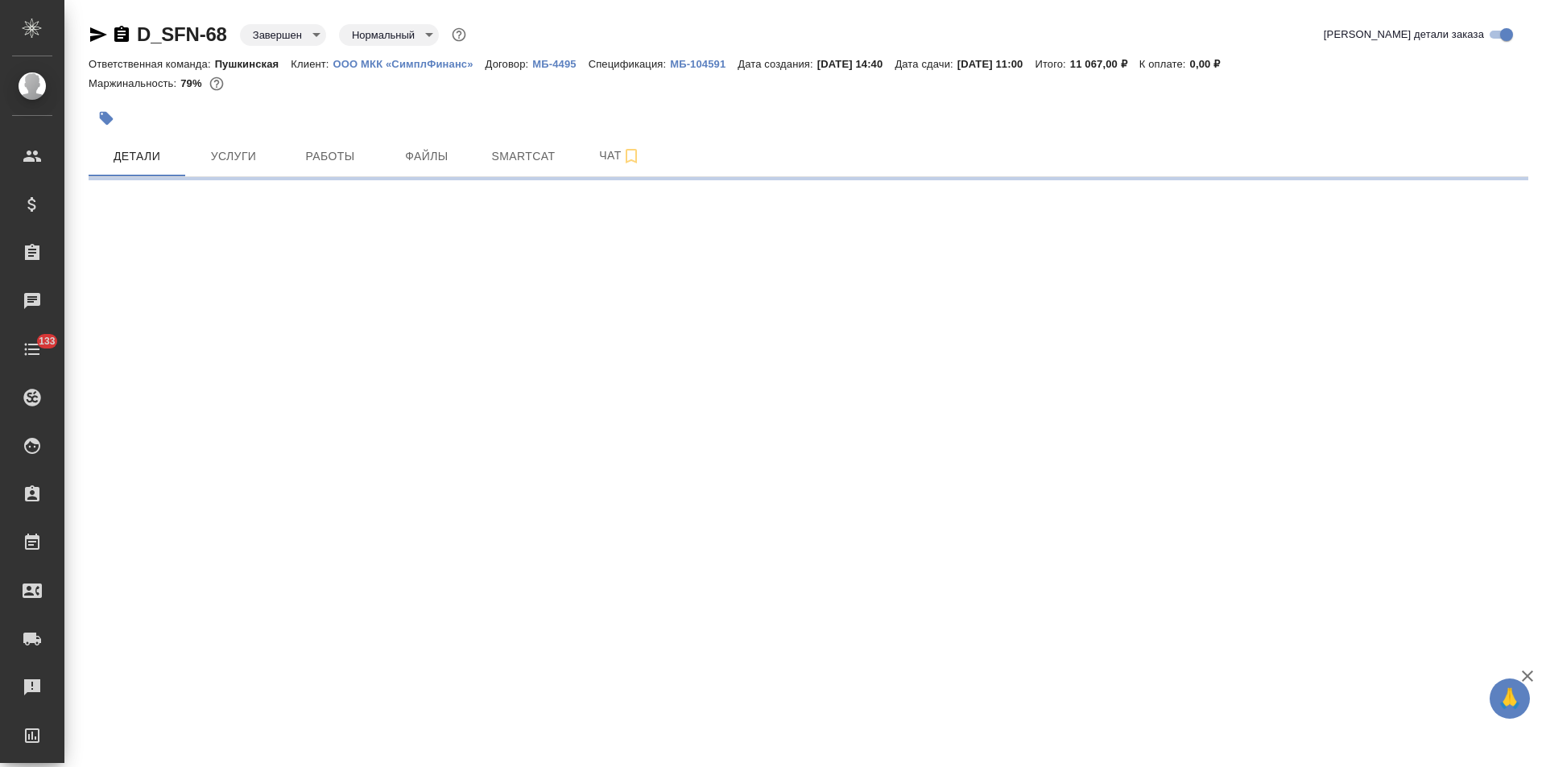
select select "RU"
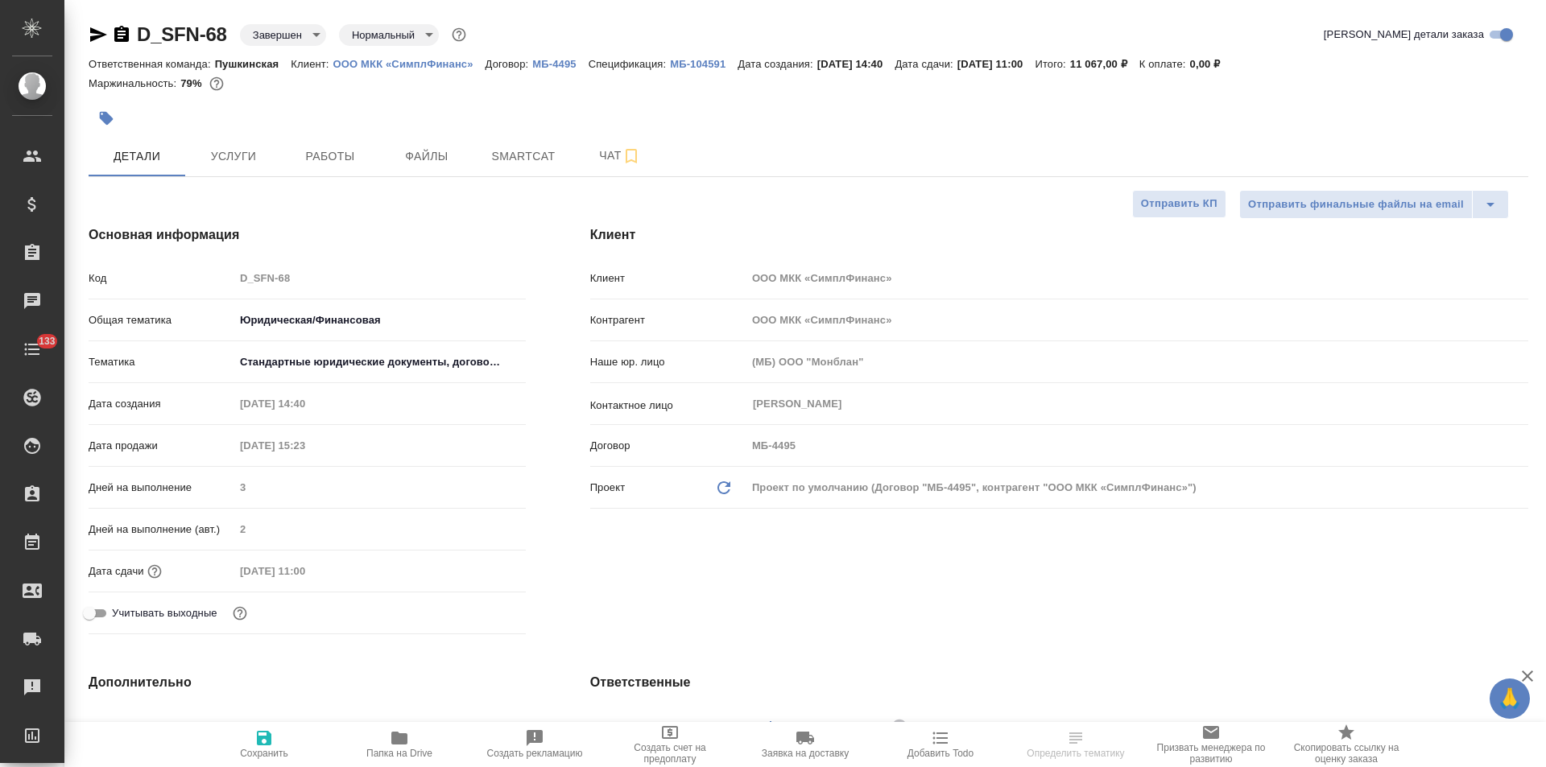
type textarea "x"
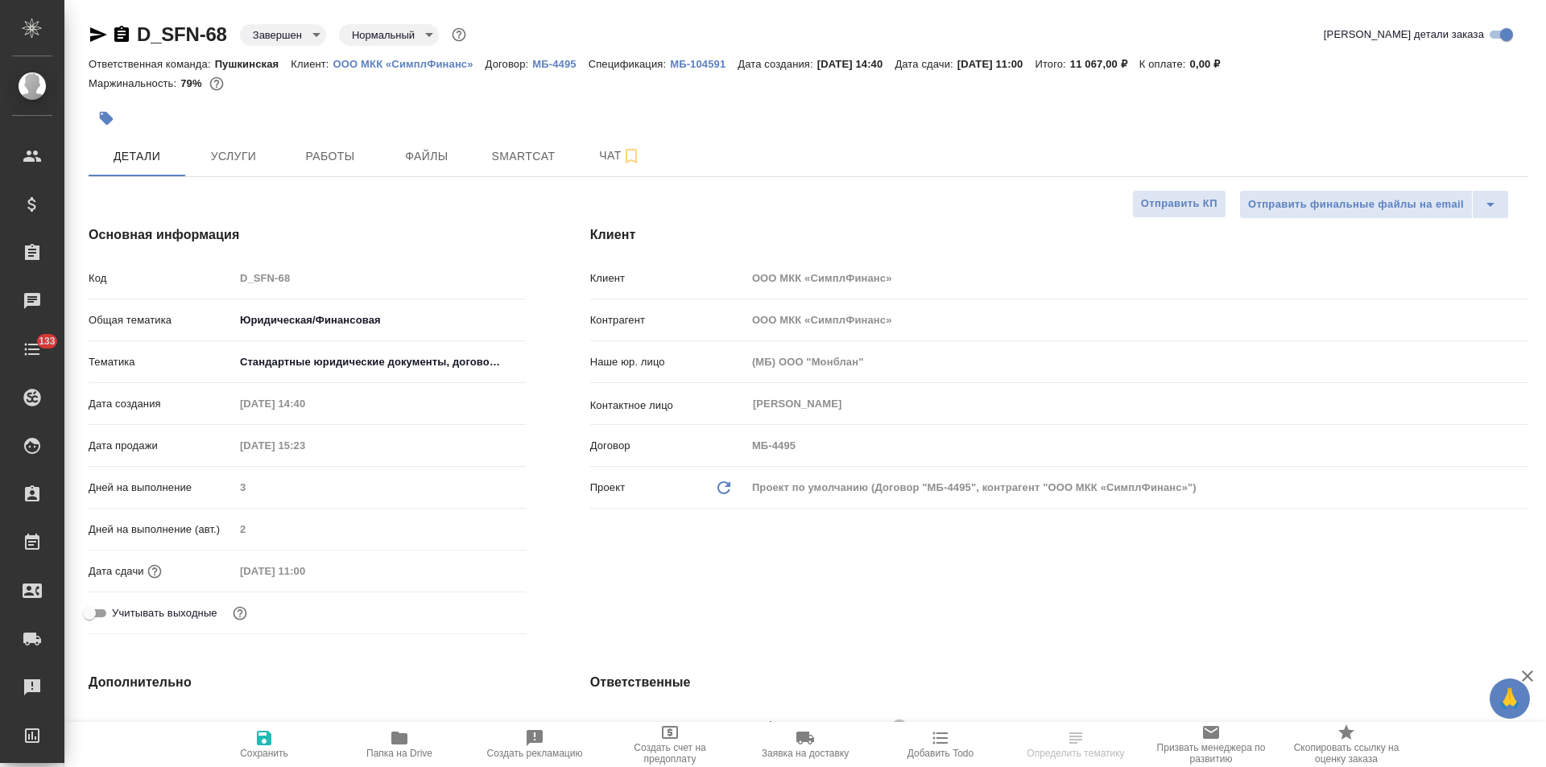
type textarea "x"
type input "Бабкина Анастасия"
type input "Давыдова Елена"
click at [692, 64] on p "МБ-104591" at bounding box center [704, 64] width 68 height 12
type textarea "x"
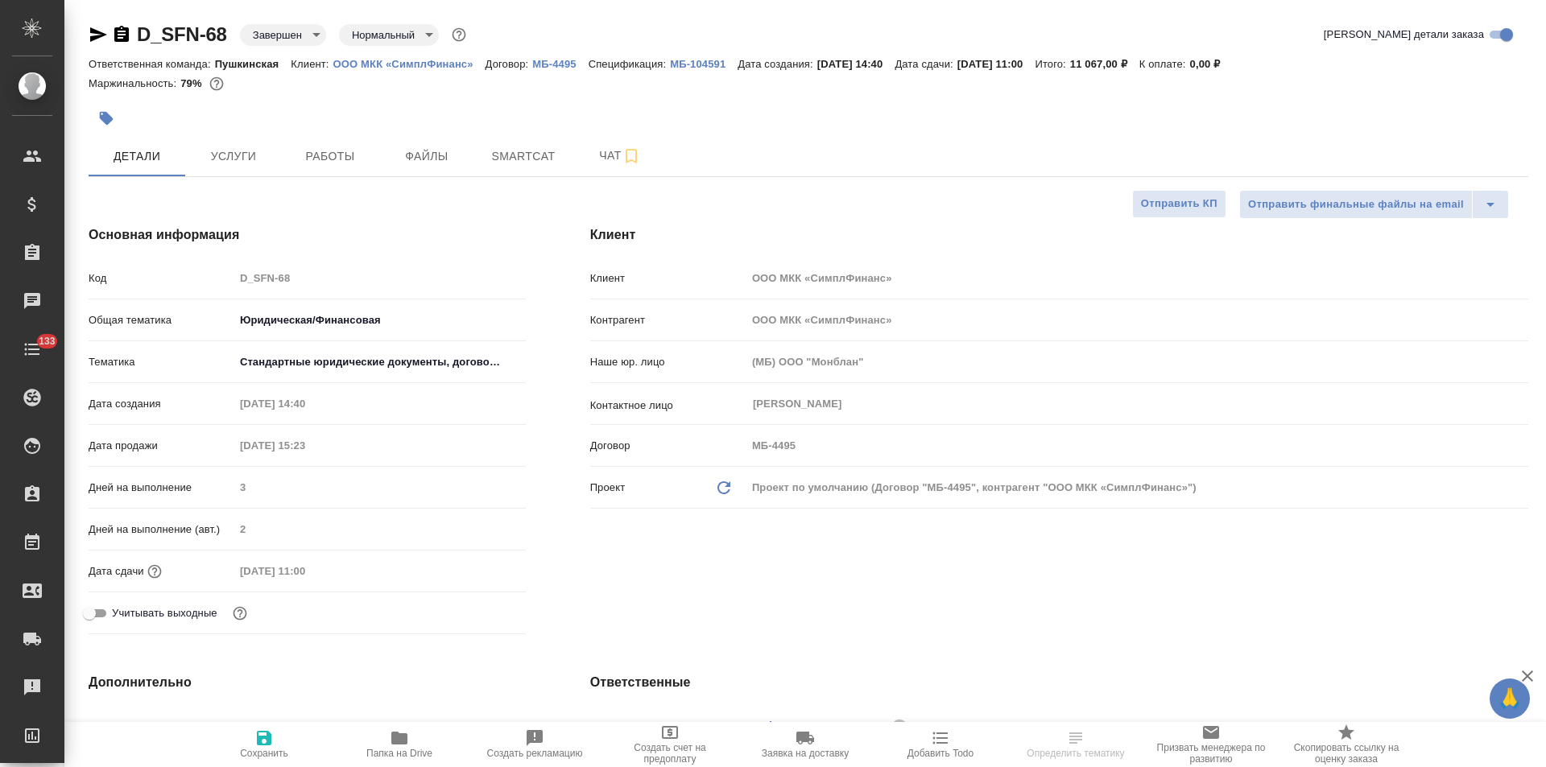
type textarea "x"
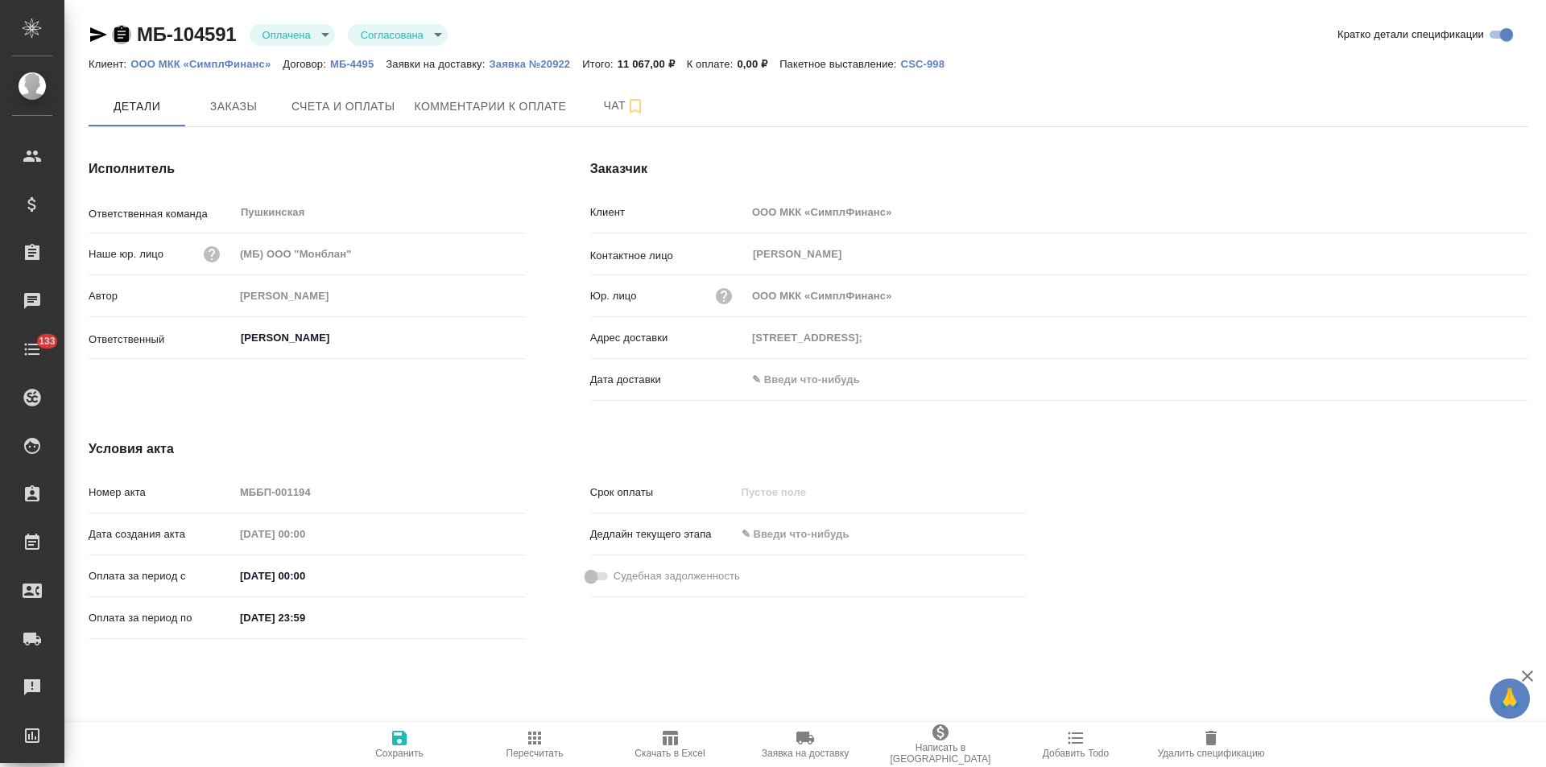
click at [122, 35] on icon "button" at bounding box center [121, 34] width 14 height 16
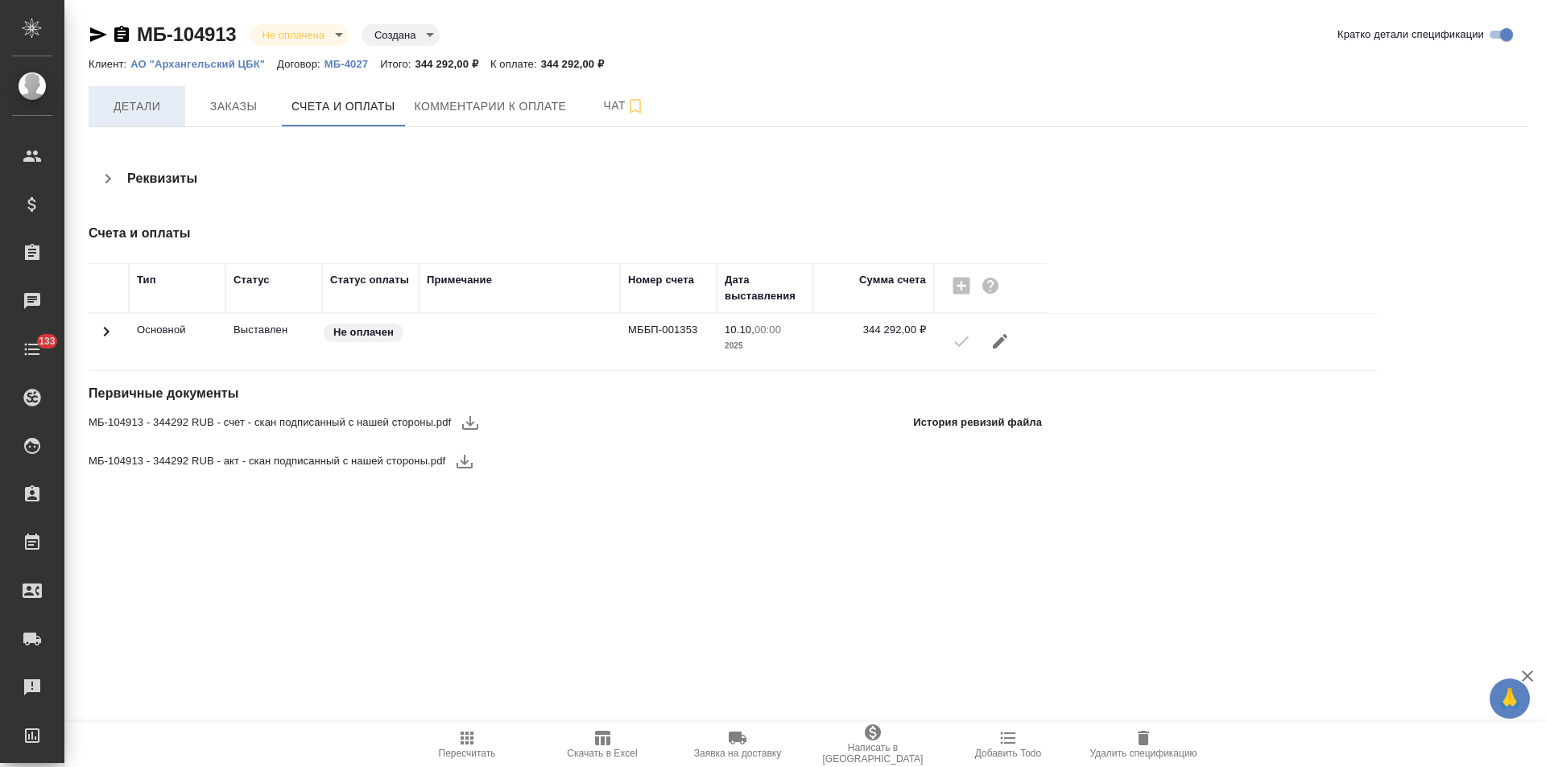
click at [152, 107] on span "Детали" at bounding box center [136, 107] width 77 height 20
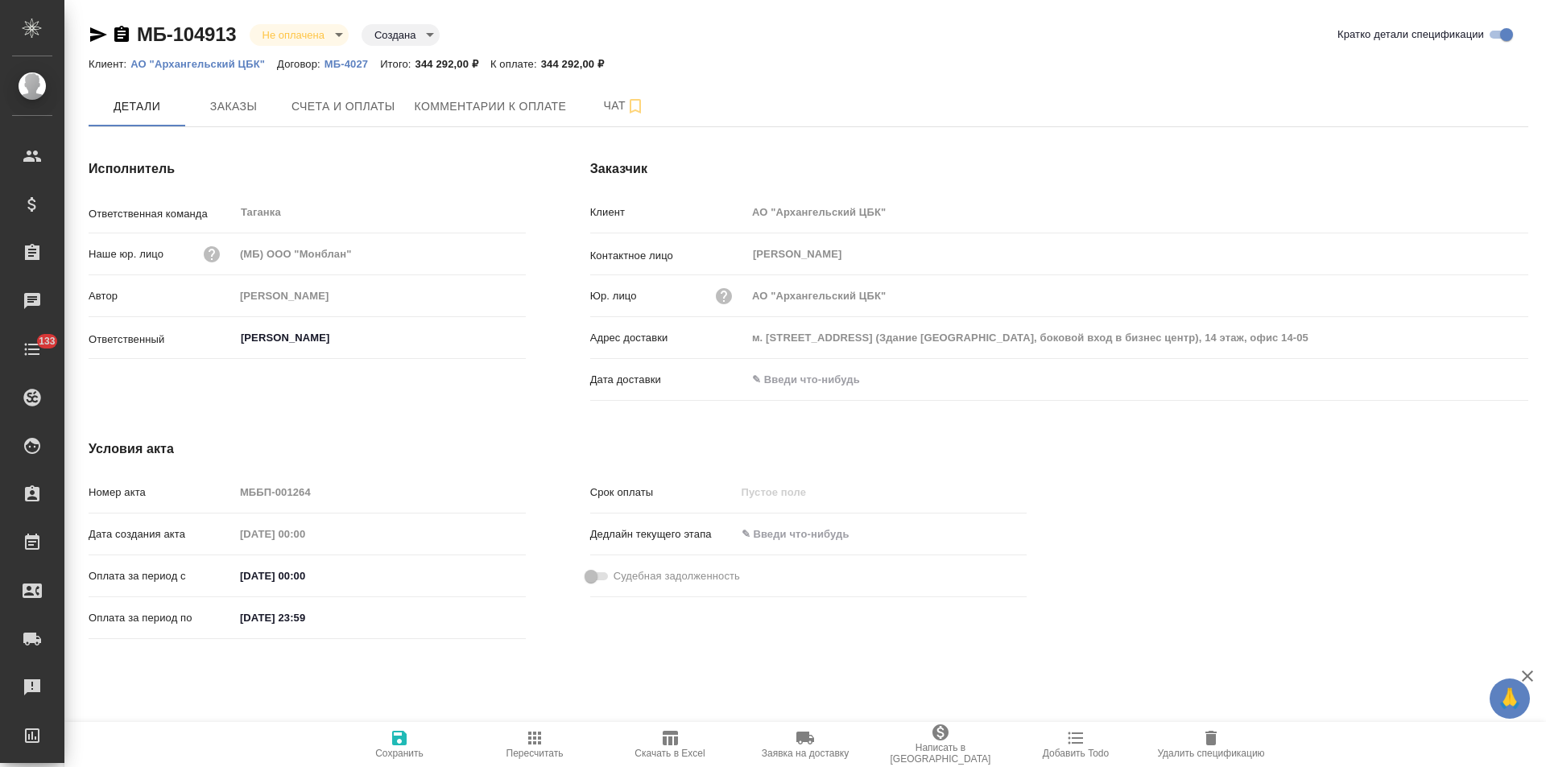
click at [831, 379] on input "text" at bounding box center [817, 379] width 141 height 23
click at [1482, 381] on icon "button" at bounding box center [1482, 378] width 14 height 16
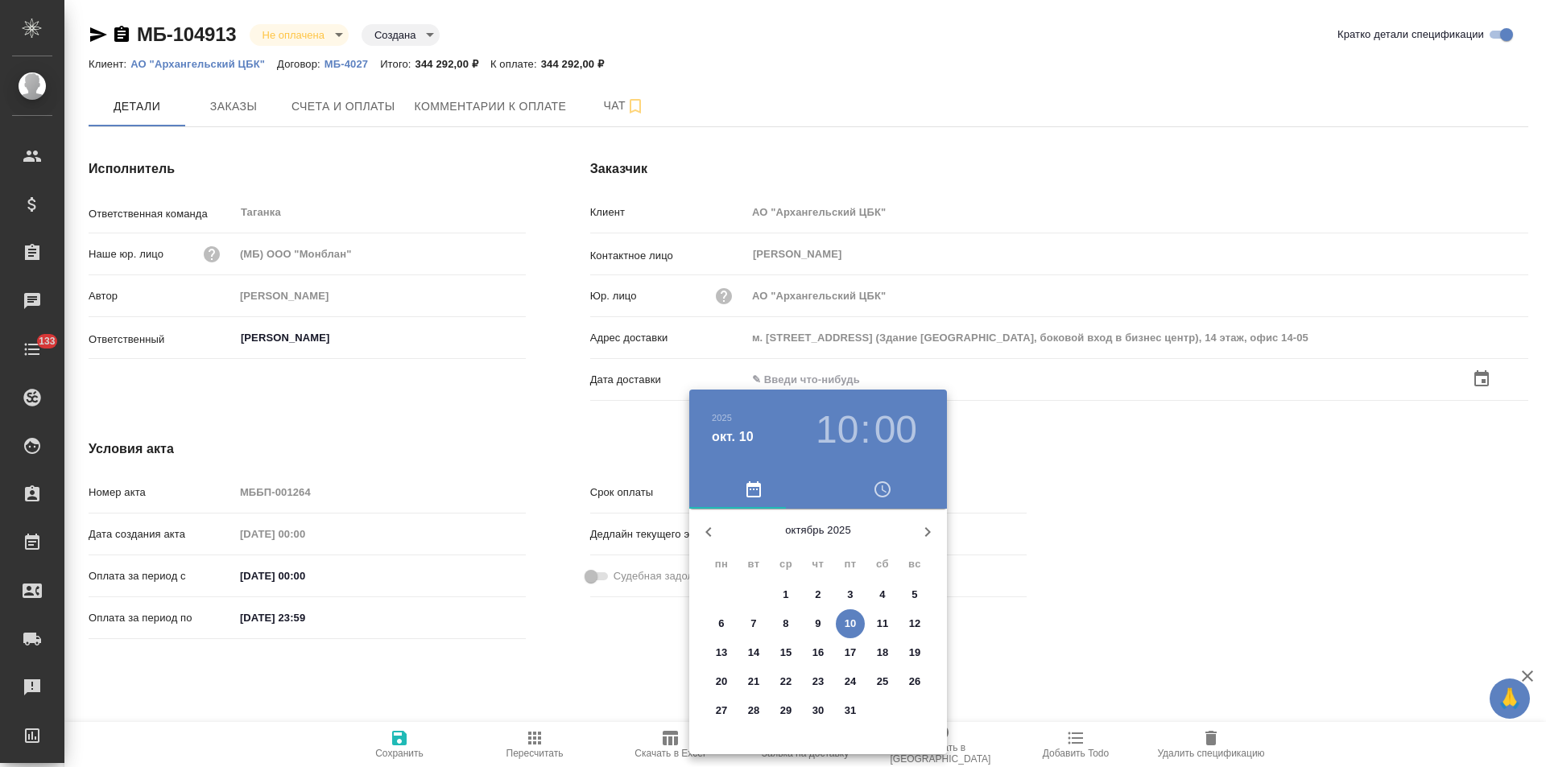
click at [854, 623] on p "10" at bounding box center [851, 624] width 12 height 16
type input "10.10.2025 10:00"
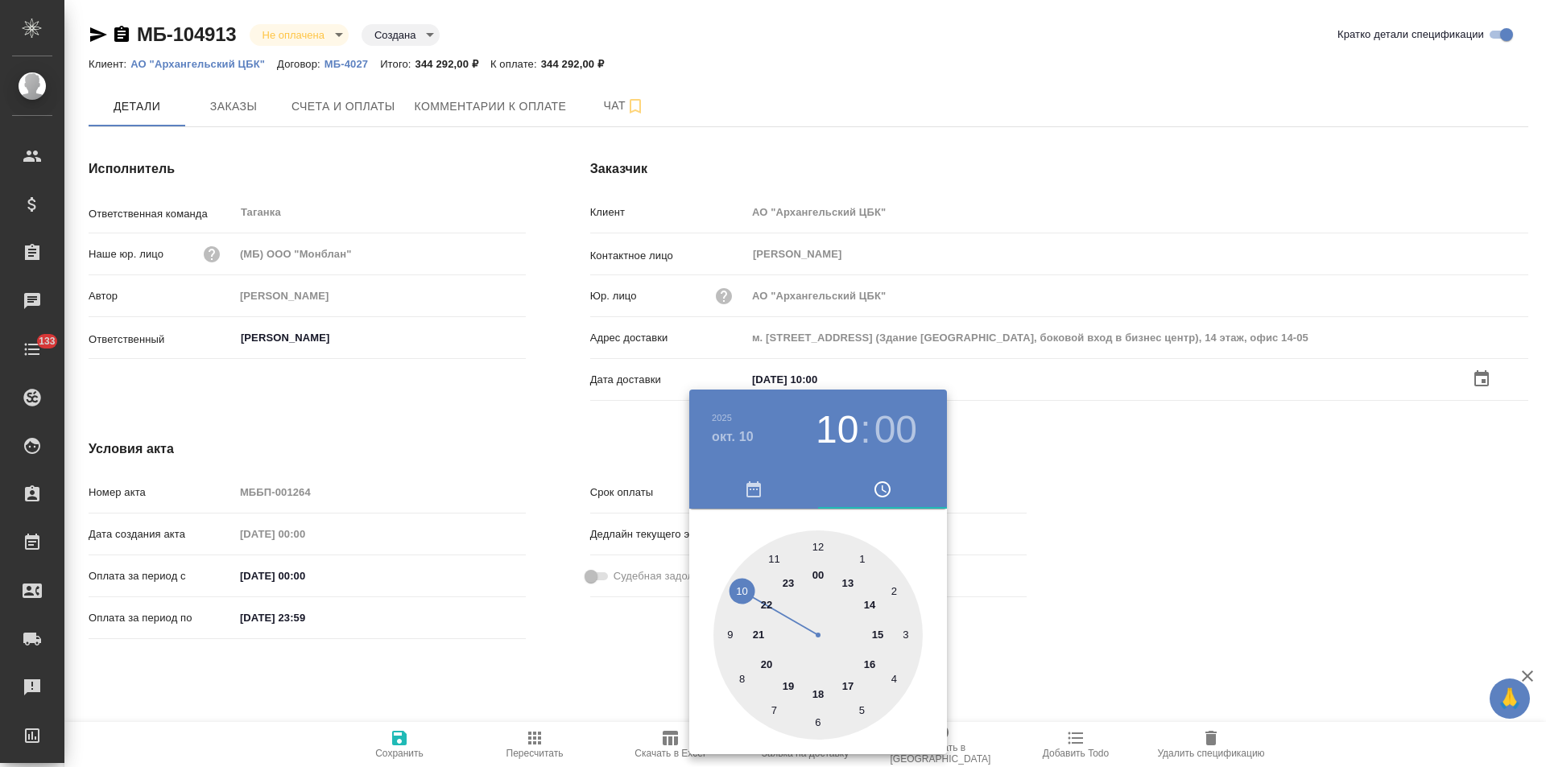
click at [643, 648] on div at bounding box center [773, 383] width 1546 height 767
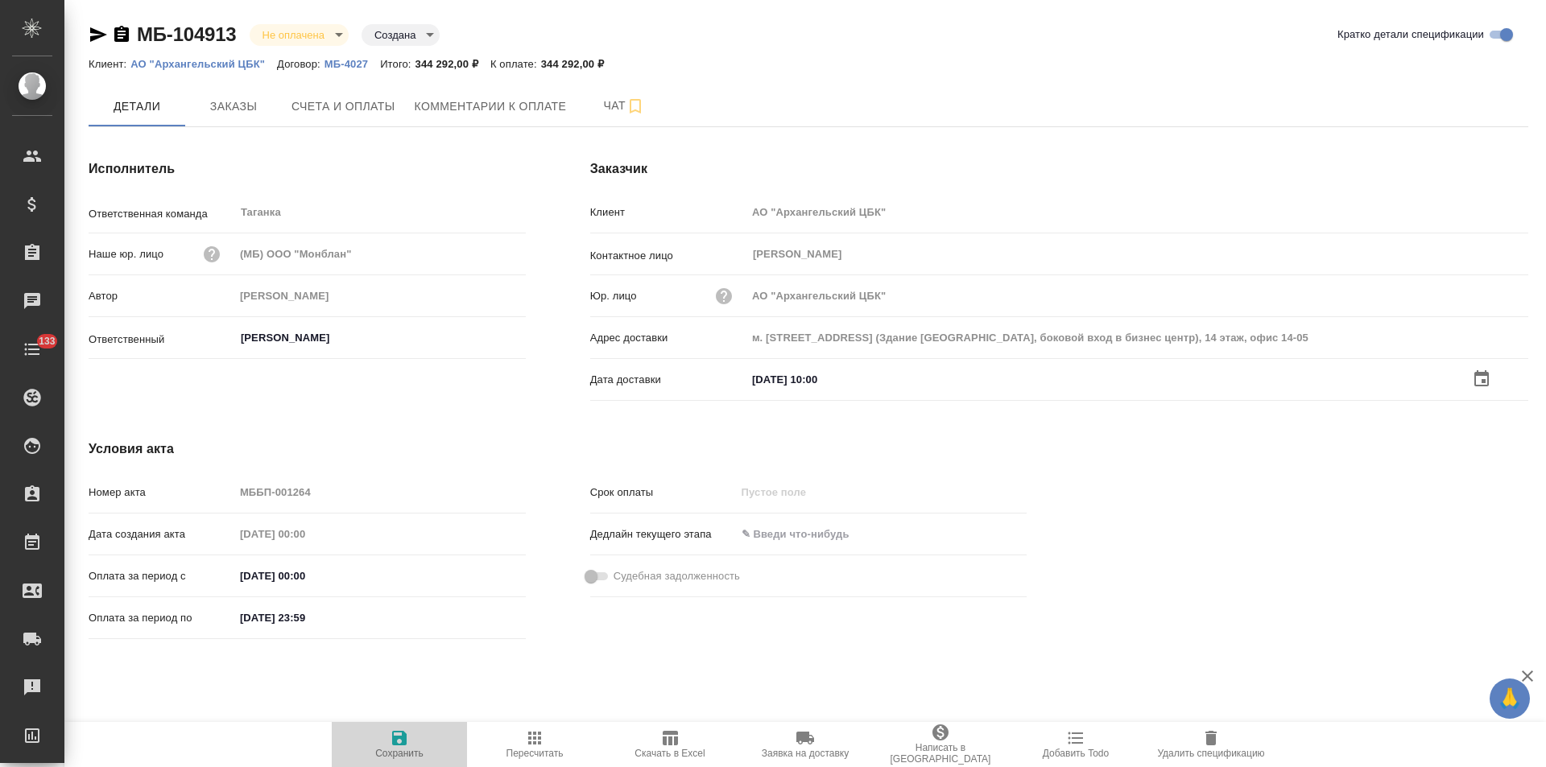
click at [395, 740] on icon "button" at bounding box center [399, 738] width 14 height 14
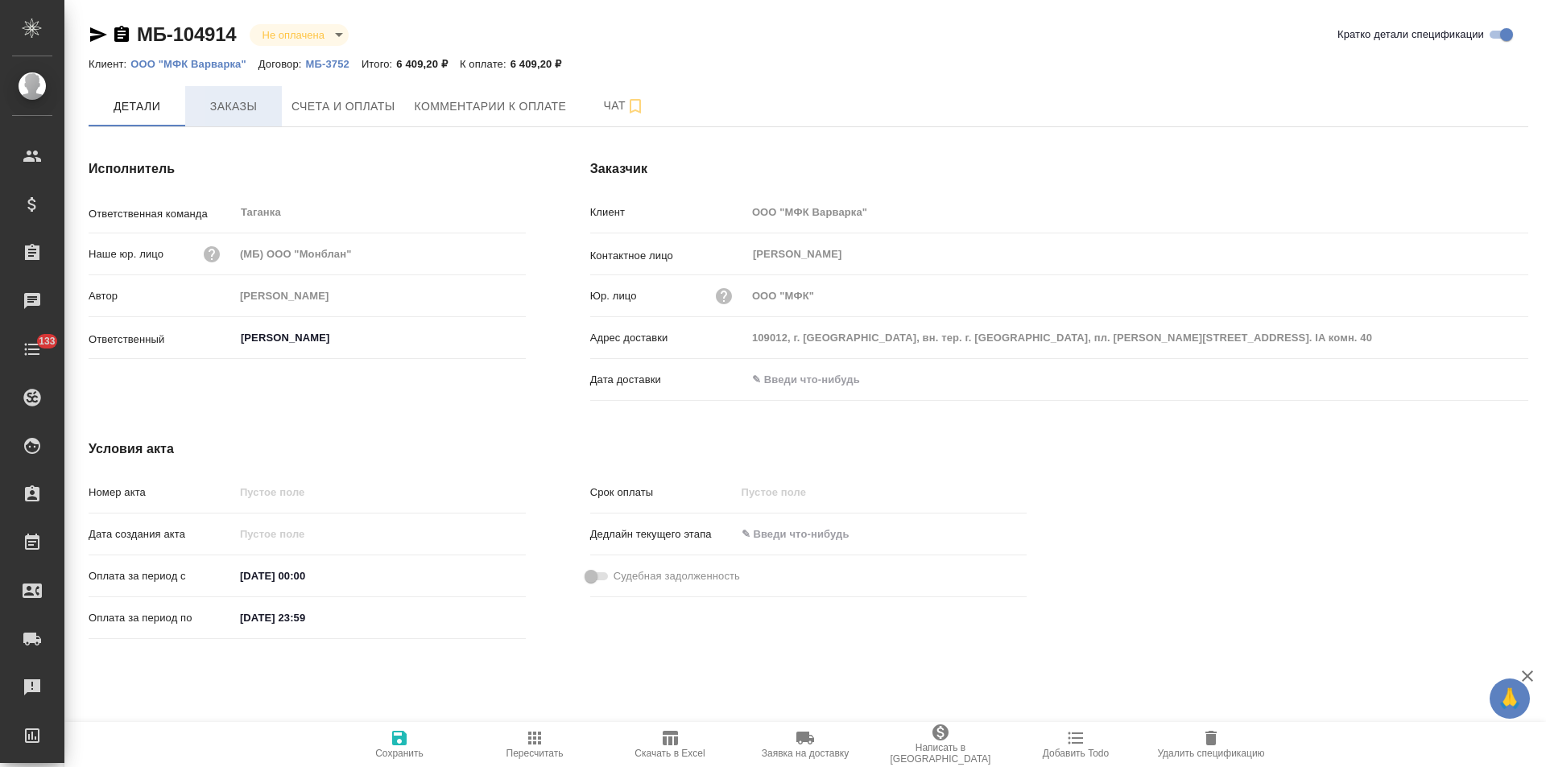
click at [239, 105] on span "Заказы" at bounding box center [233, 107] width 77 height 20
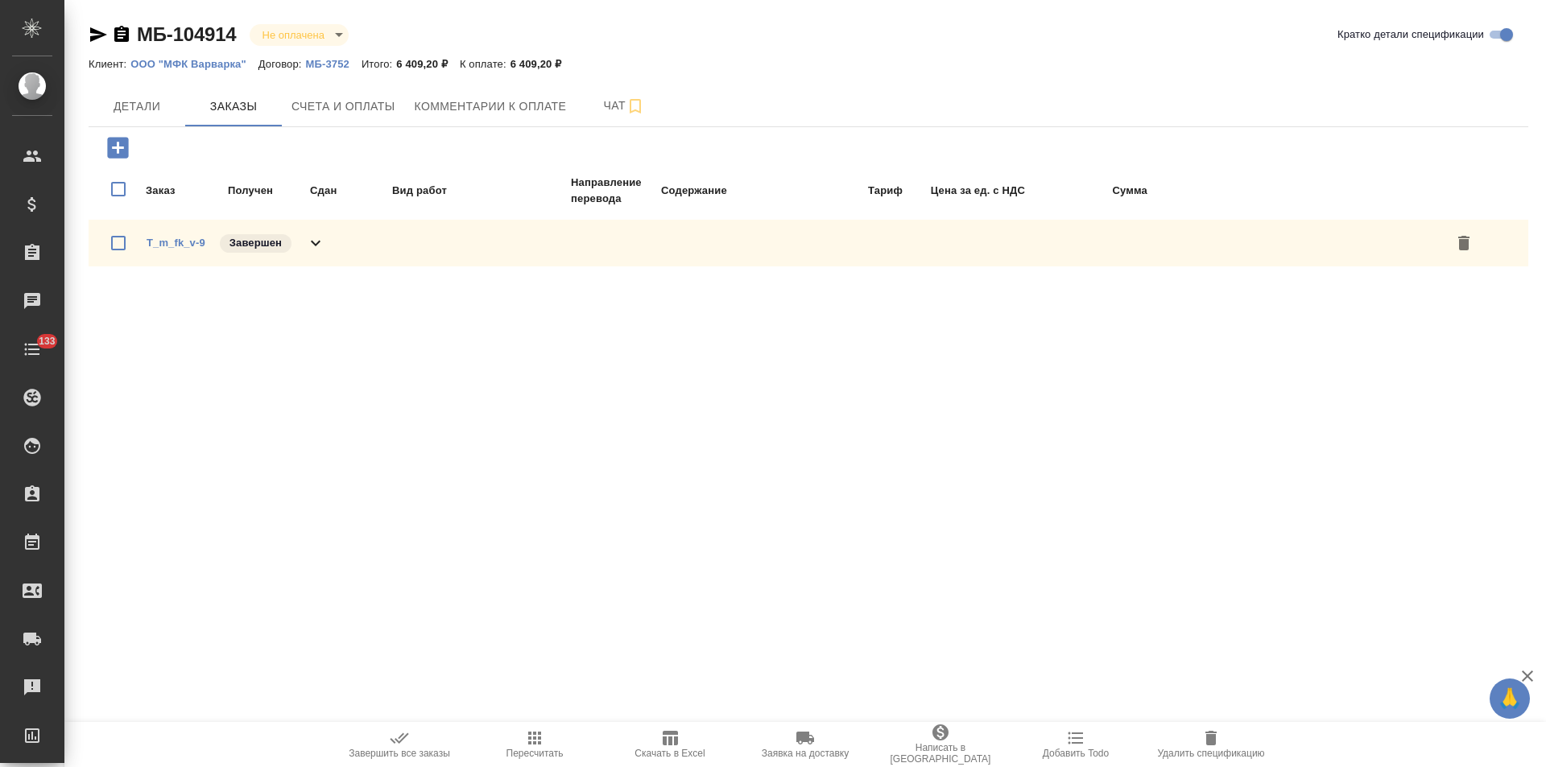
click at [315, 236] on icon at bounding box center [315, 243] width 19 height 19
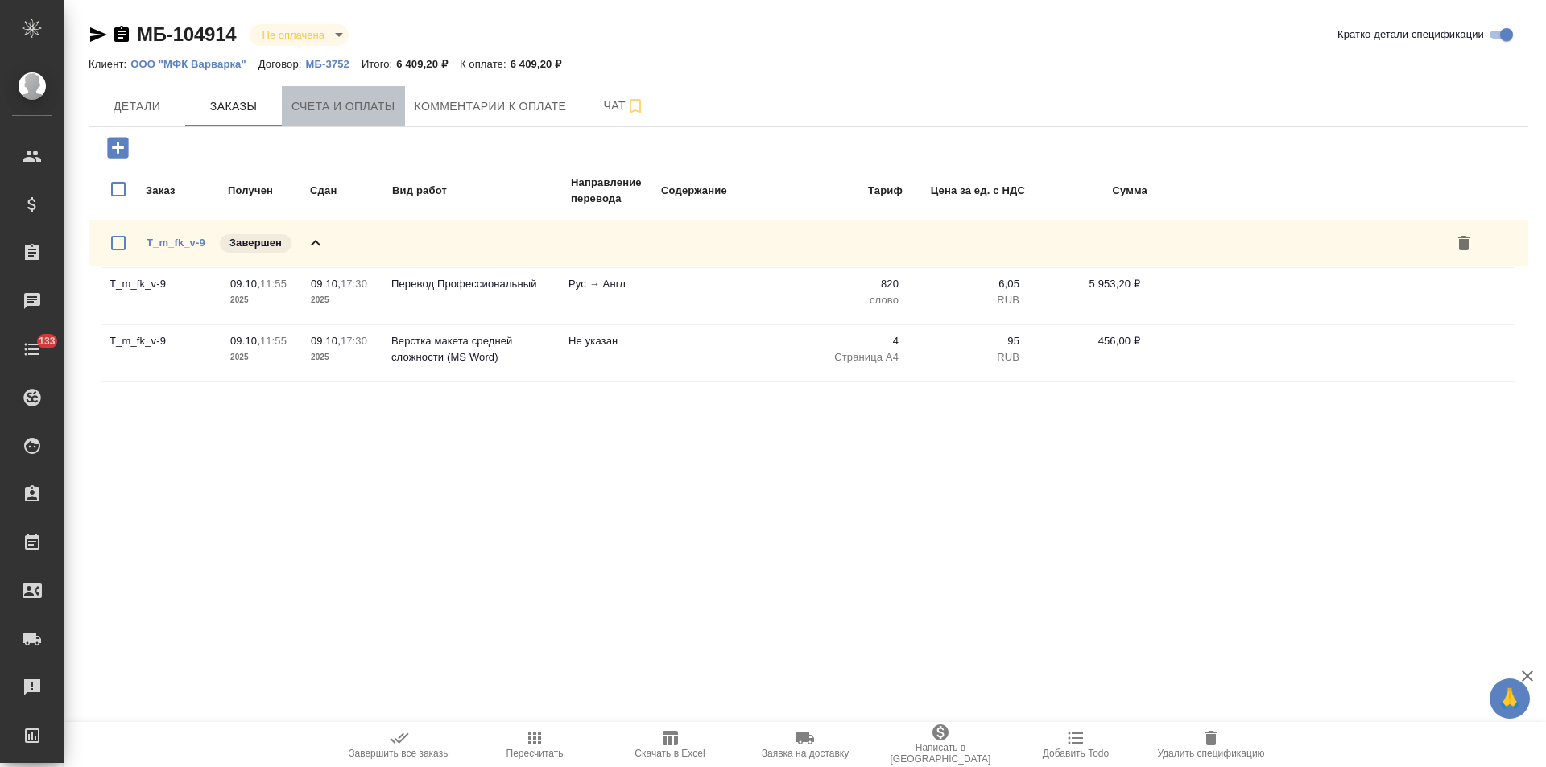
click at [350, 111] on span "Счета и оплаты" at bounding box center [344, 107] width 104 height 20
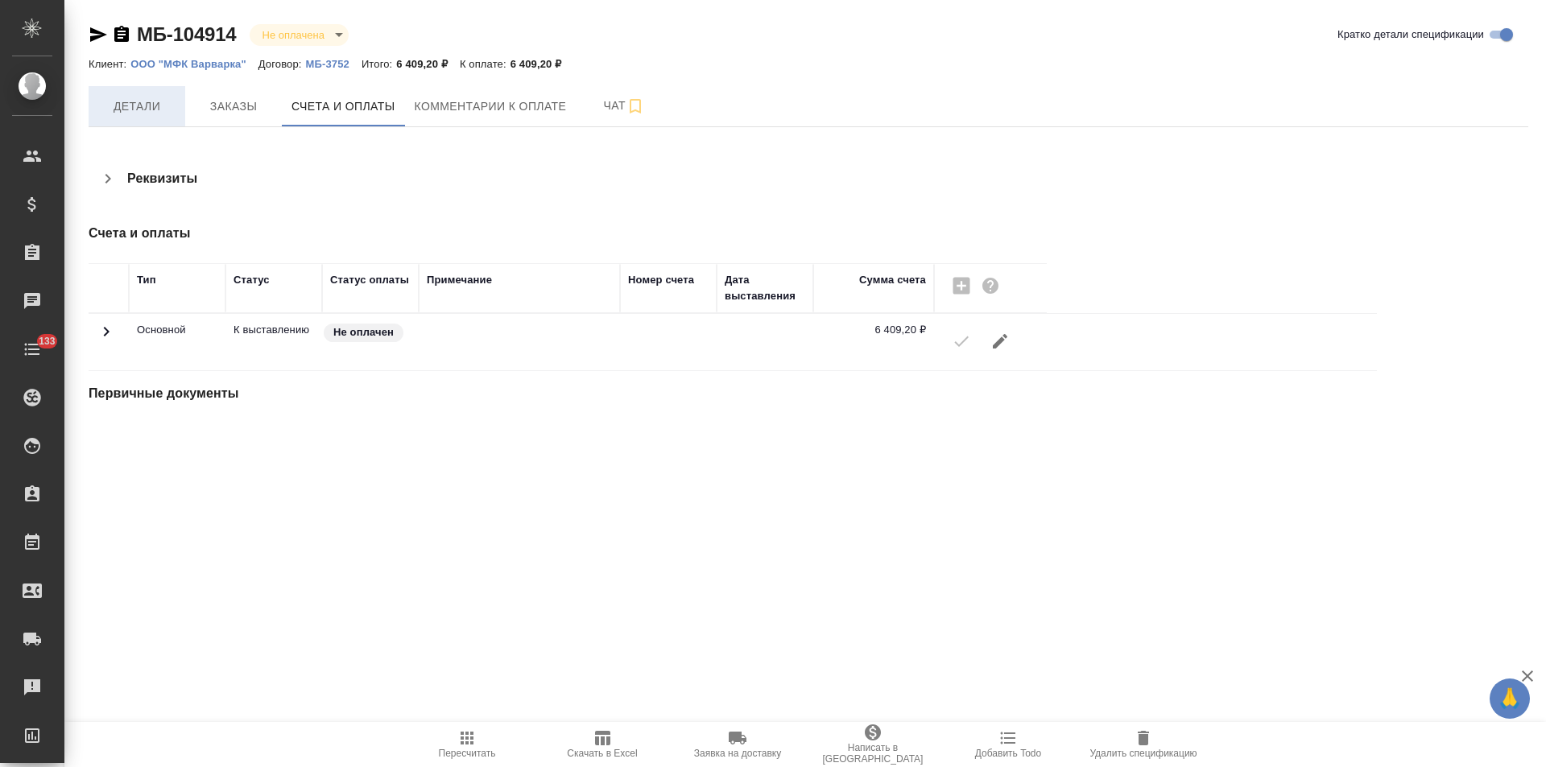
click at [153, 122] on button "Детали" at bounding box center [137, 106] width 97 height 40
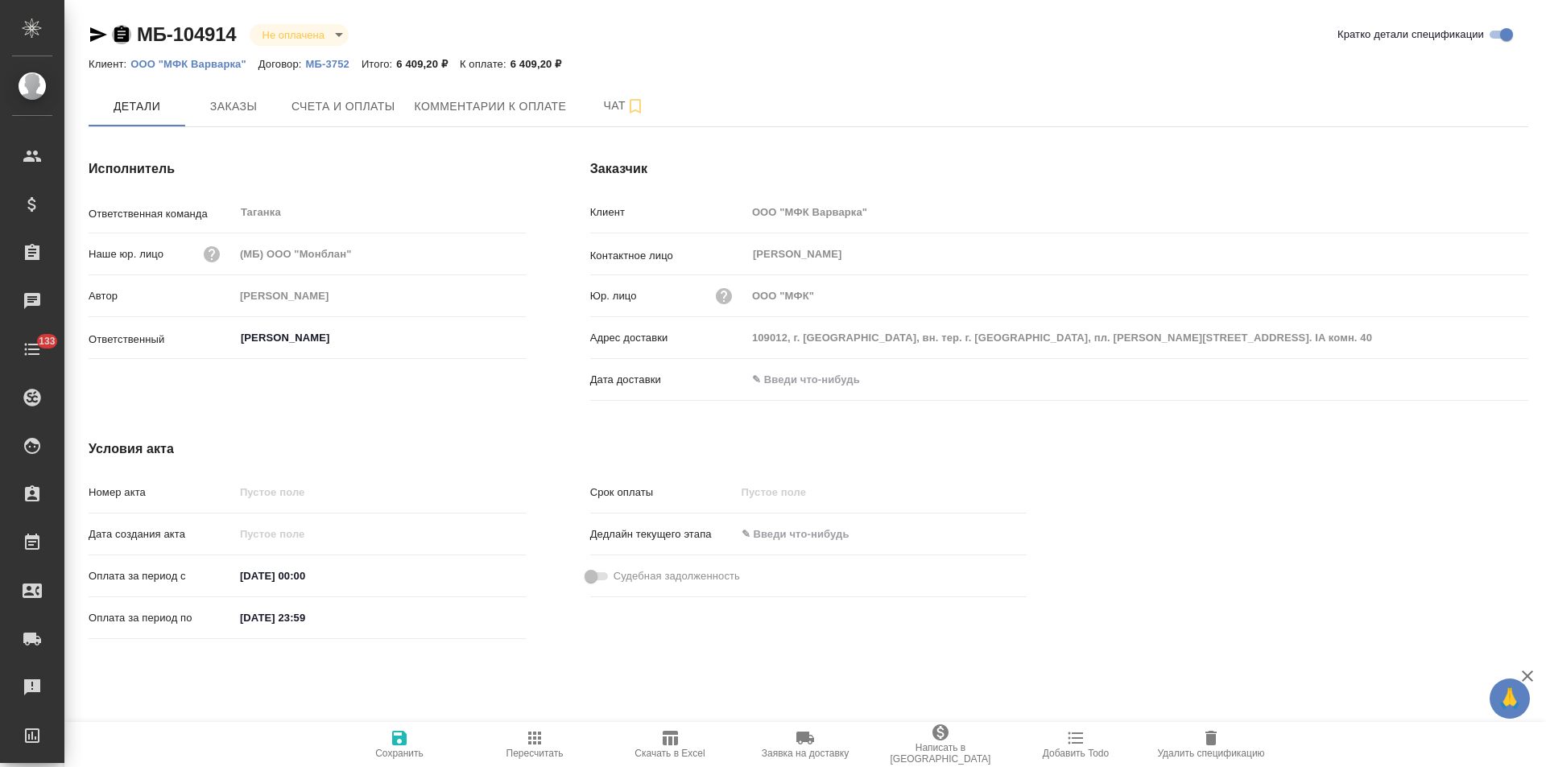
click at [125, 37] on icon "button" at bounding box center [121, 34] width 14 height 16
click at [323, 97] on span "Счета и оплаты" at bounding box center [344, 107] width 104 height 20
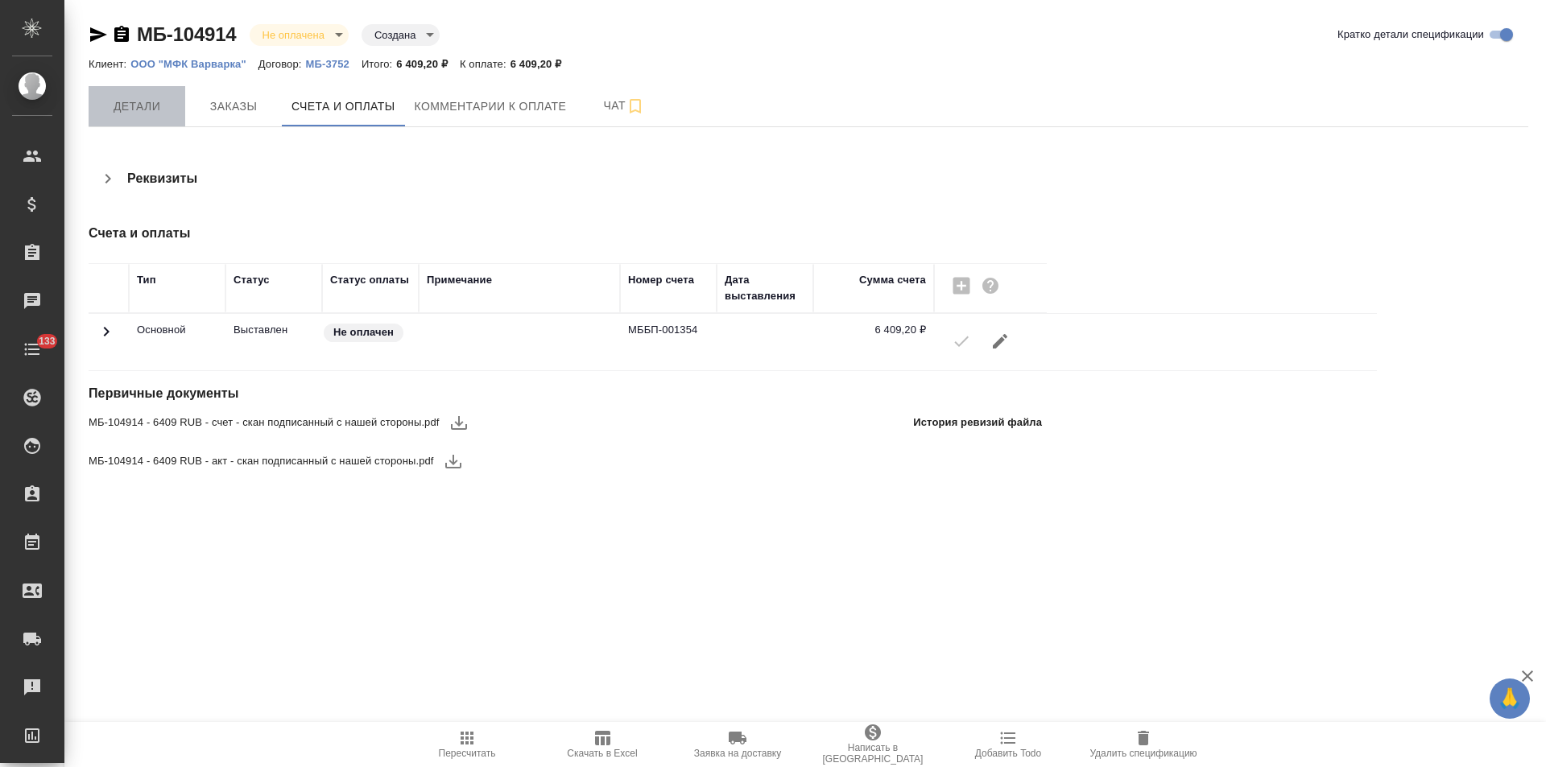
click at [127, 110] on span "Детали" at bounding box center [136, 107] width 77 height 20
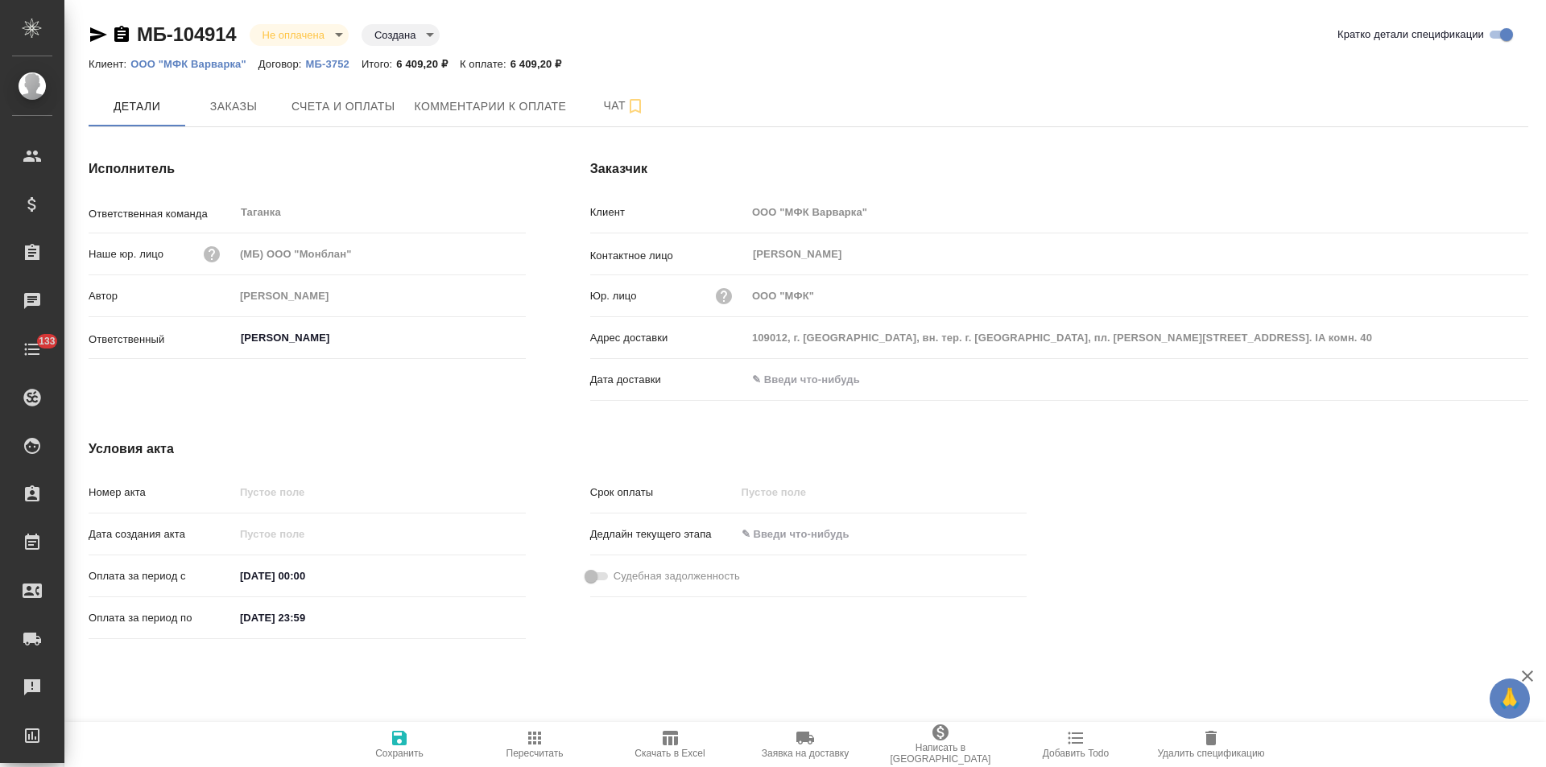
click at [843, 380] on input "text" at bounding box center [817, 379] width 141 height 23
click at [1475, 377] on icon "button" at bounding box center [1482, 378] width 14 height 16
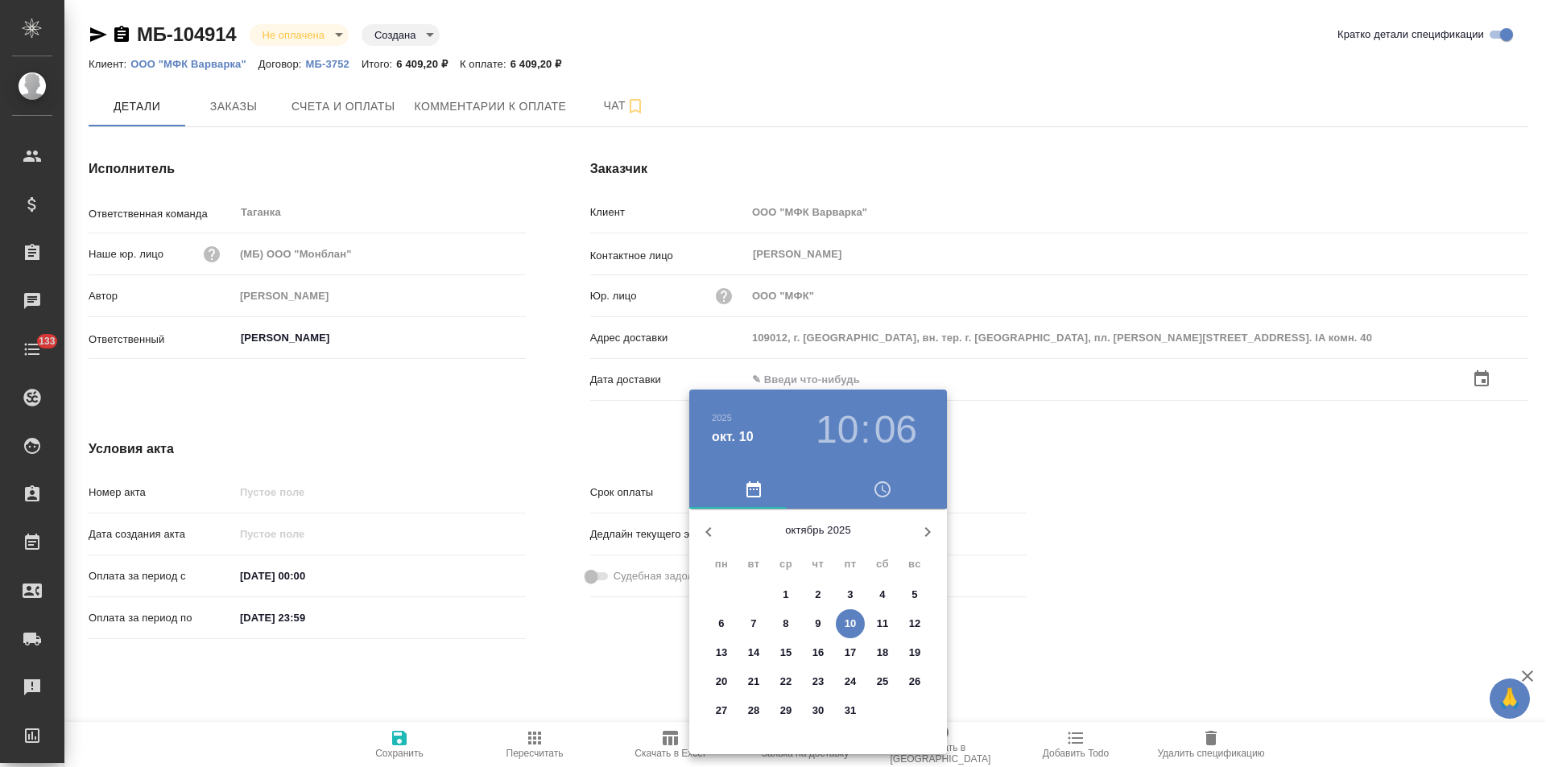
click at [858, 625] on span "10" at bounding box center [850, 624] width 29 height 16
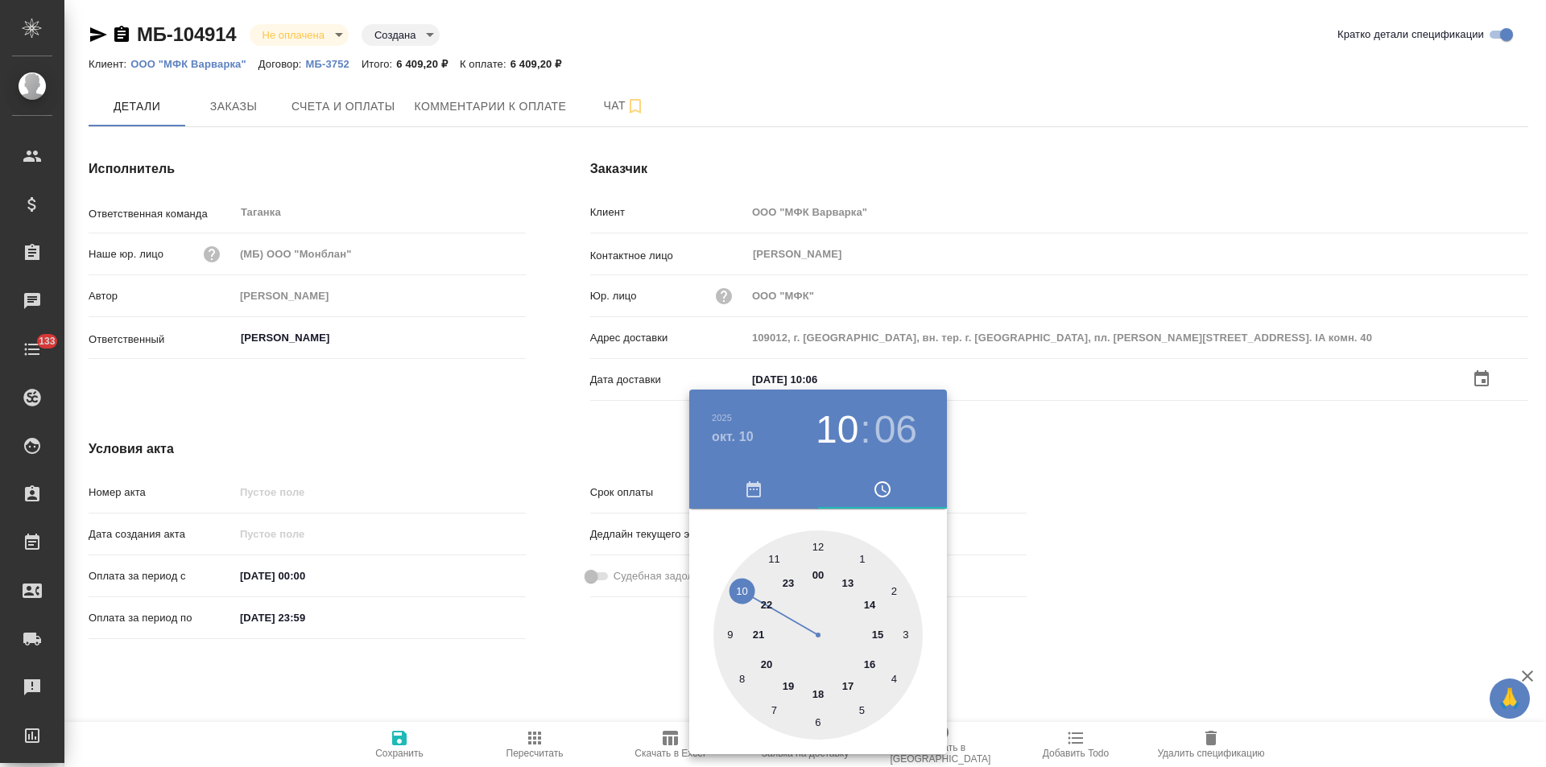
type input "10.10.2025 10:06"
click at [631, 645] on div at bounding box center [773, 383] width 1546 height 767
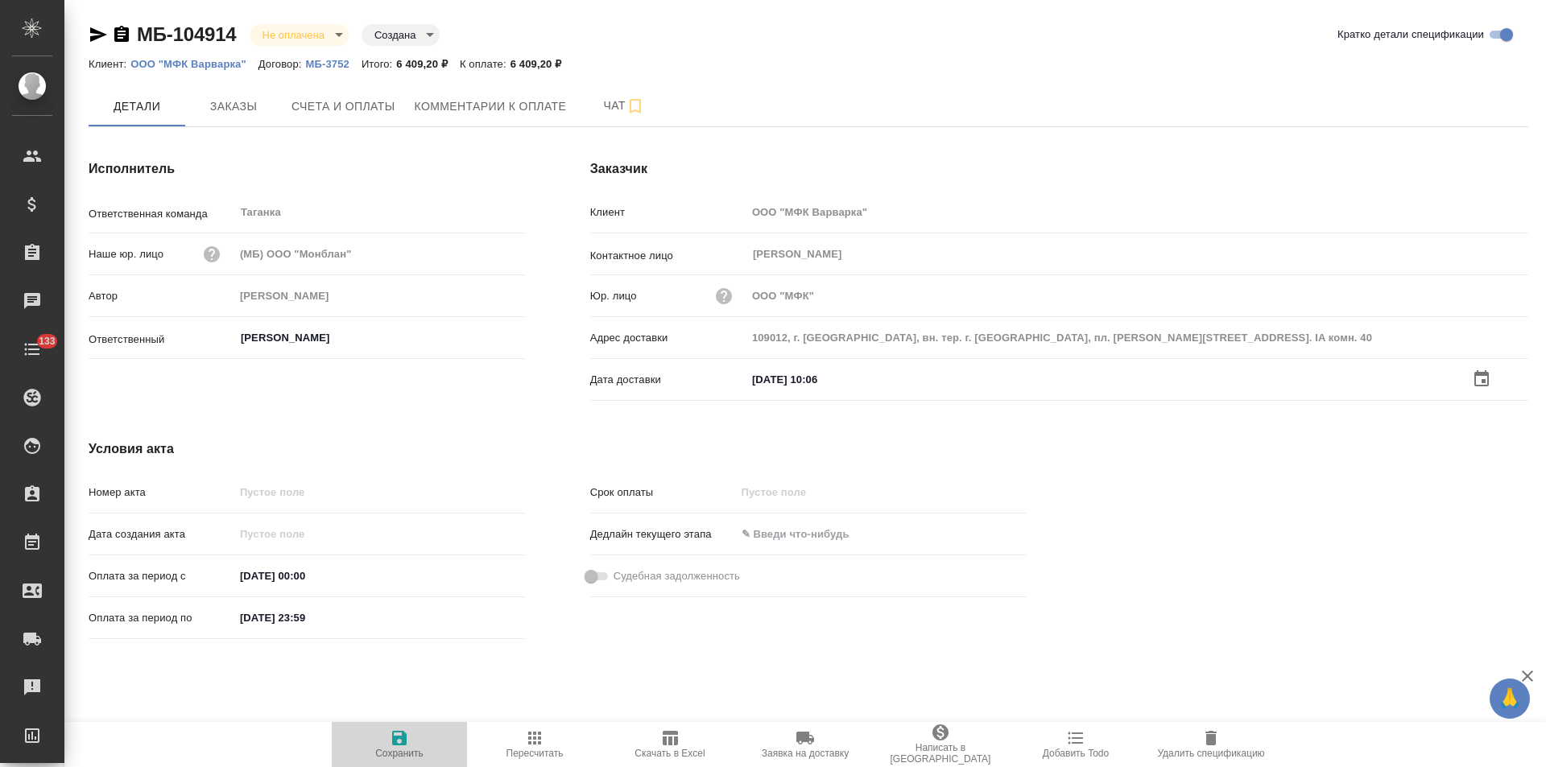
click at [403, 743] on icon "button" at bounding box center [399, 738] width 14 height 14
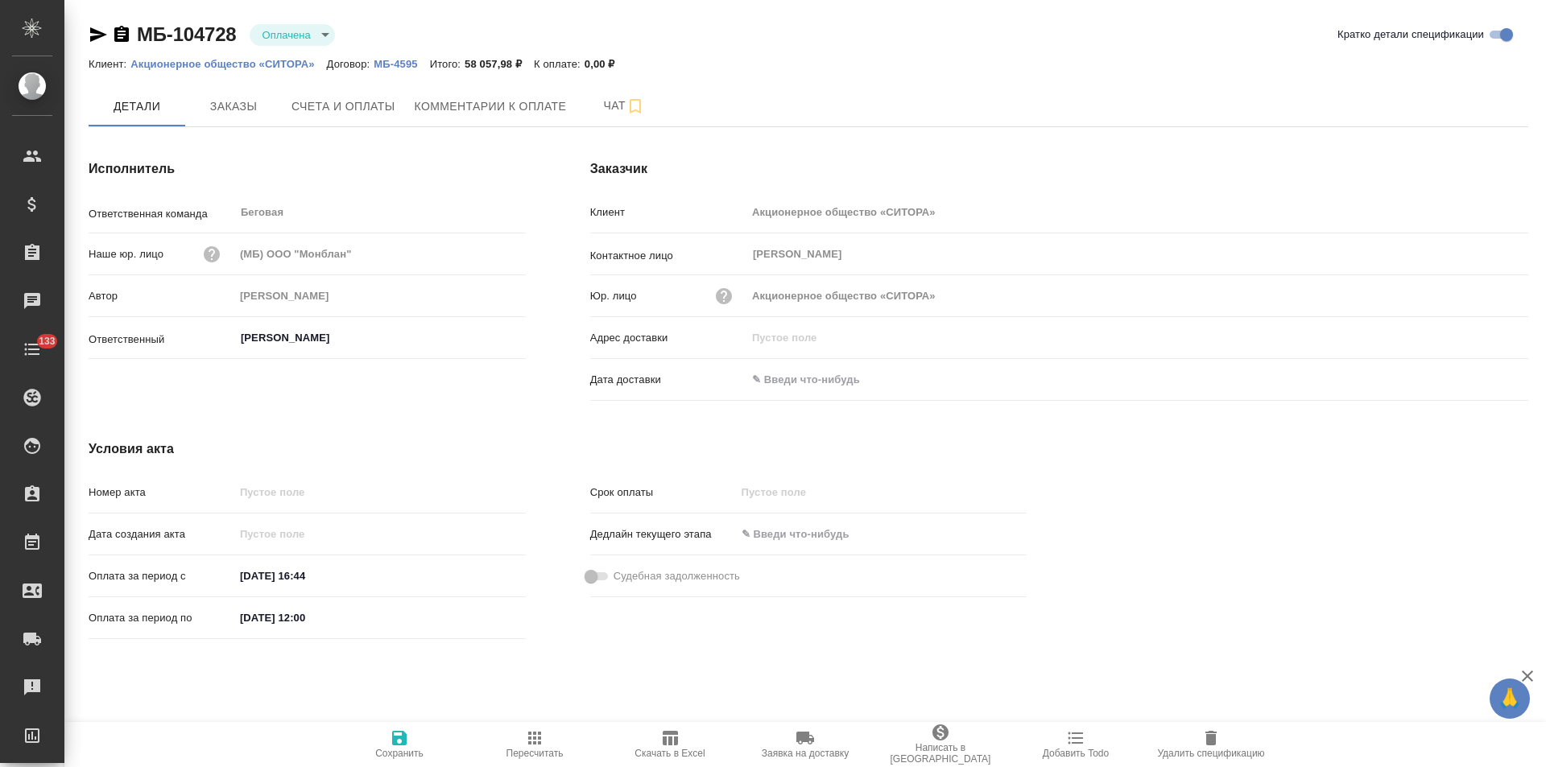
click at [229, 98] on span "Заказы" at bounding box center [233, 107] width 77 height 20
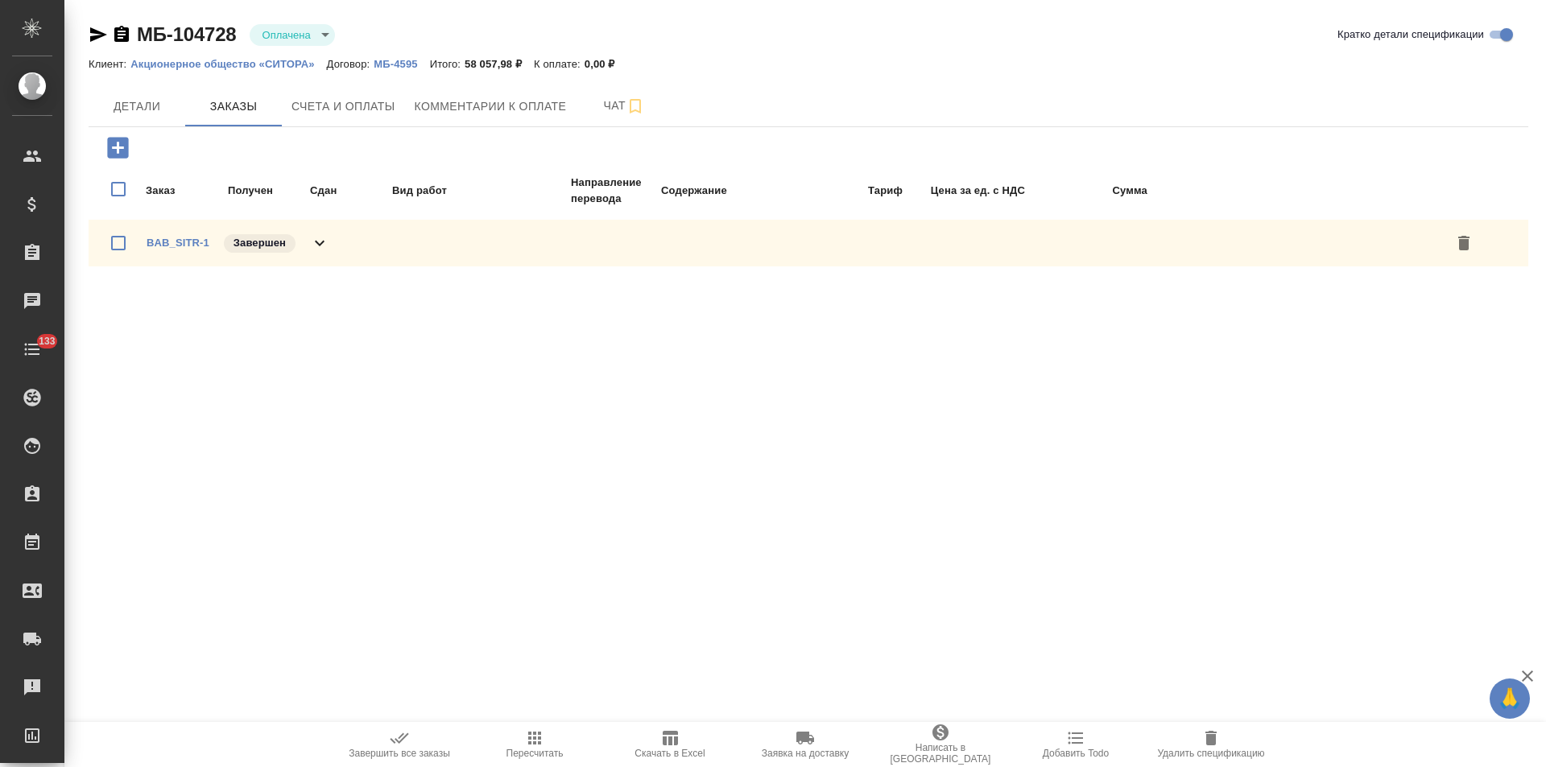
click at [323, 251] on icon at bounding box center [319, 243] width 19 height 19
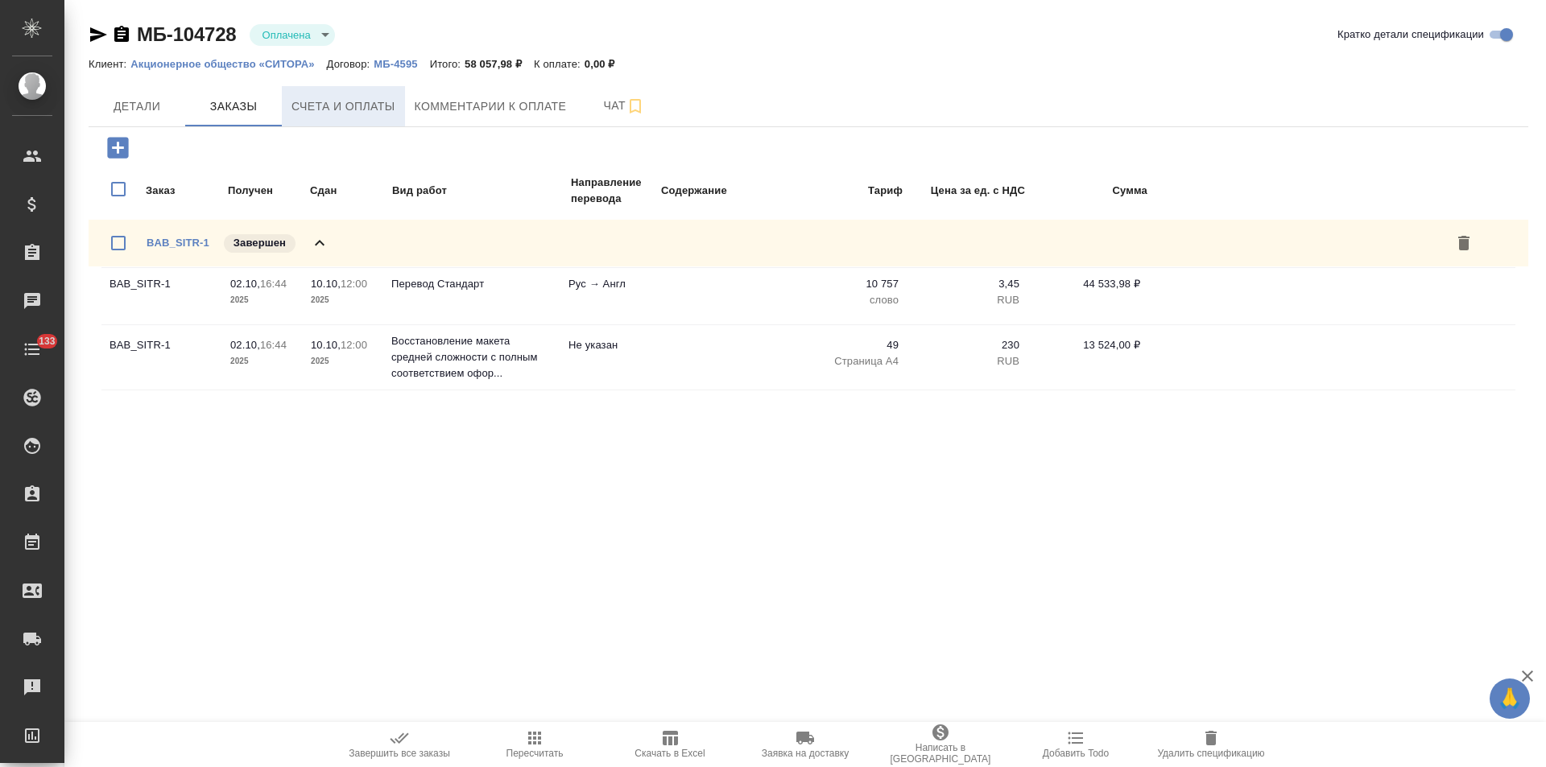
click at [363, 109] on span "Счета и оплаты" at bounding box center [344, 107] width 104 height 20
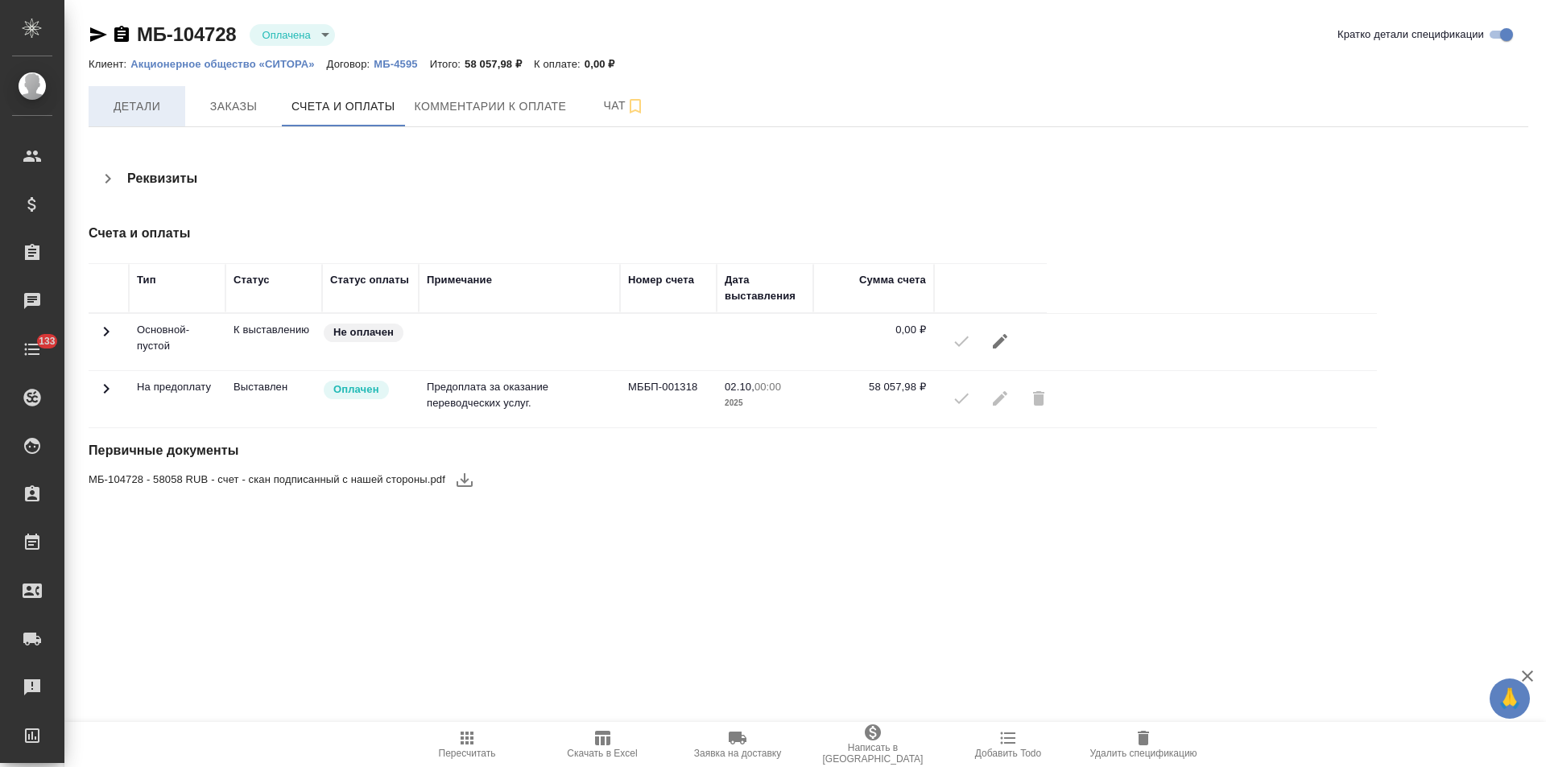
click at [160, 110] on span "Детали" at bounding box center [136, 107] width 77 height 20
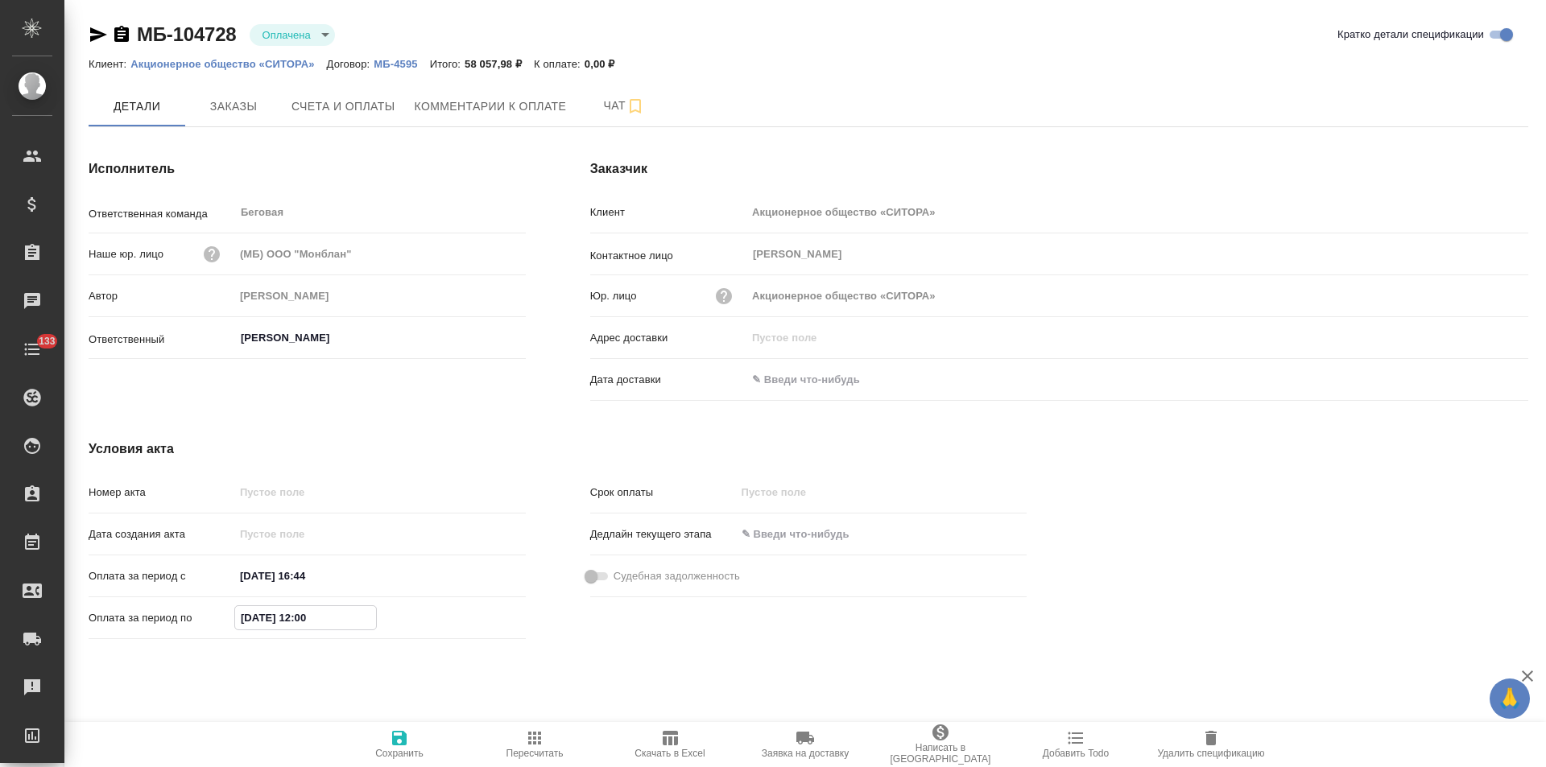
drag, startPoint x: 251, startPoint y: 618, endPoint x: 237, endPoint y: 618, distance: 14.5
click at [237, 618] on input "[DATE] 12:00" at bounding box center [305, 617] width 141 height 23
type input "[DATE] 12:00"
click at [402, 744] on icon "button" at bounding box center [399, 738] width 14 height 14
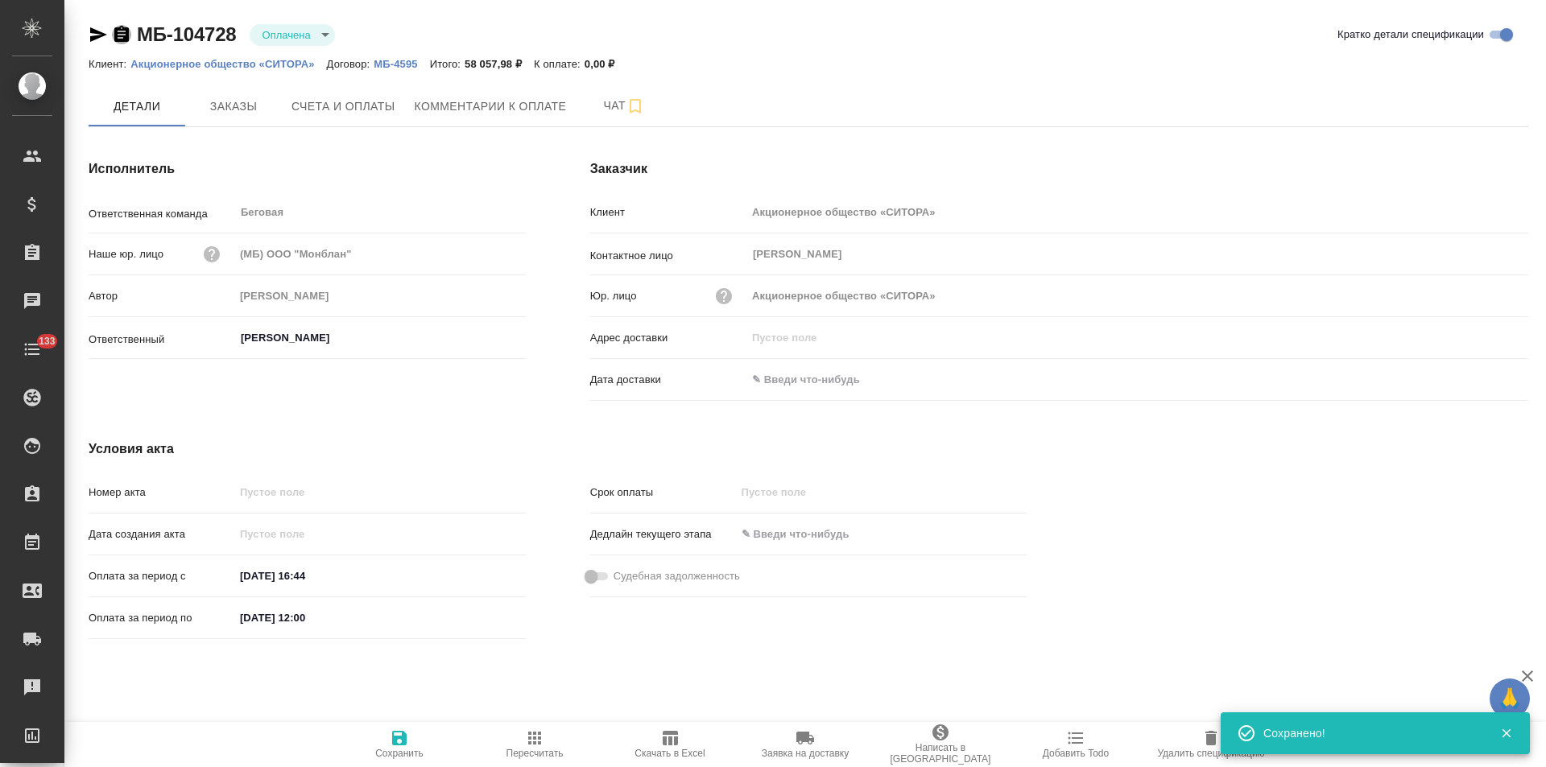
click at [121, 30] on icon "button" at bounding box center [121, 34] width 14 height 16
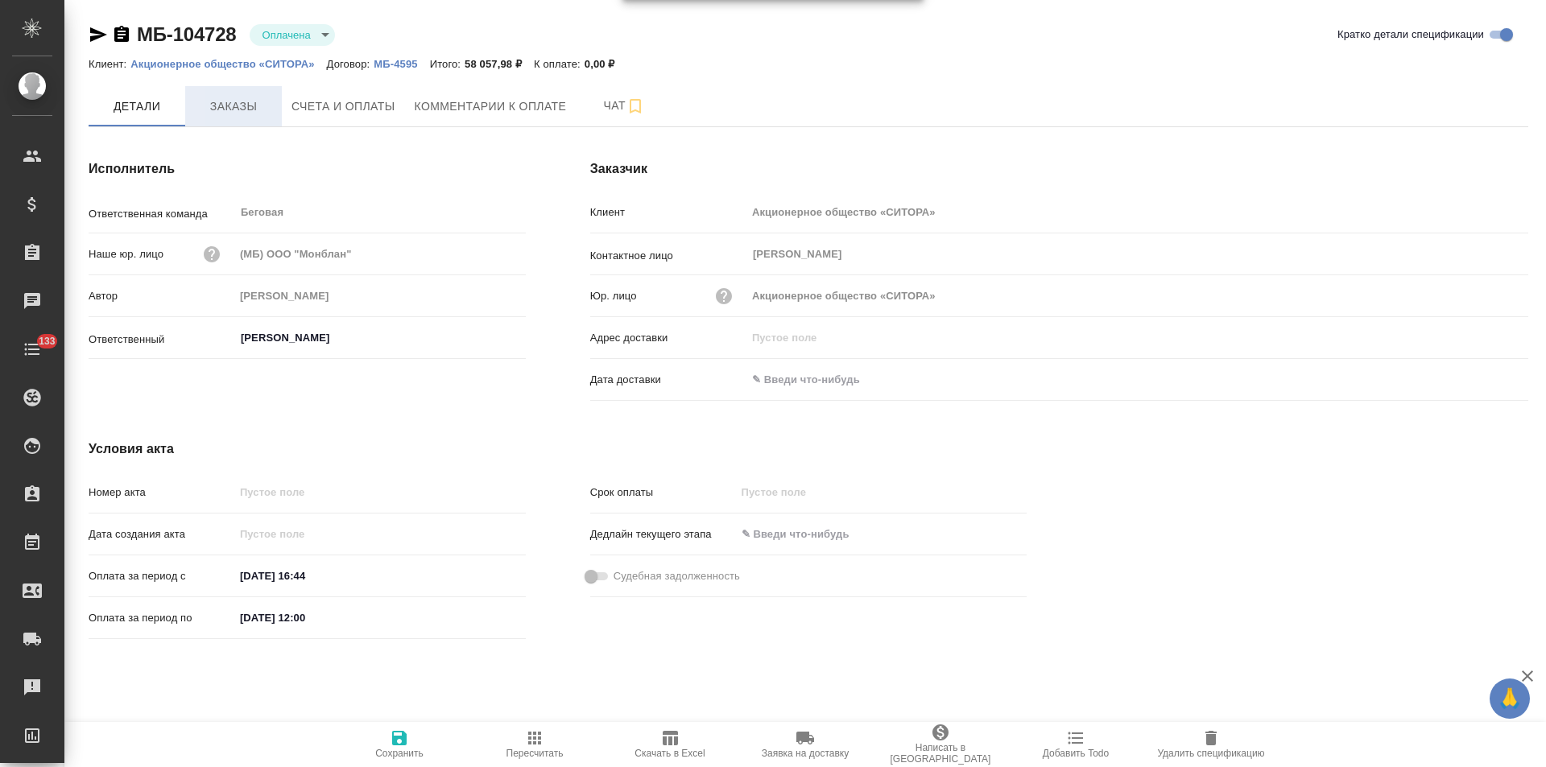
click at [259, 109] on span "Заказы" at bounding box center [233, 107] width 77 height 20
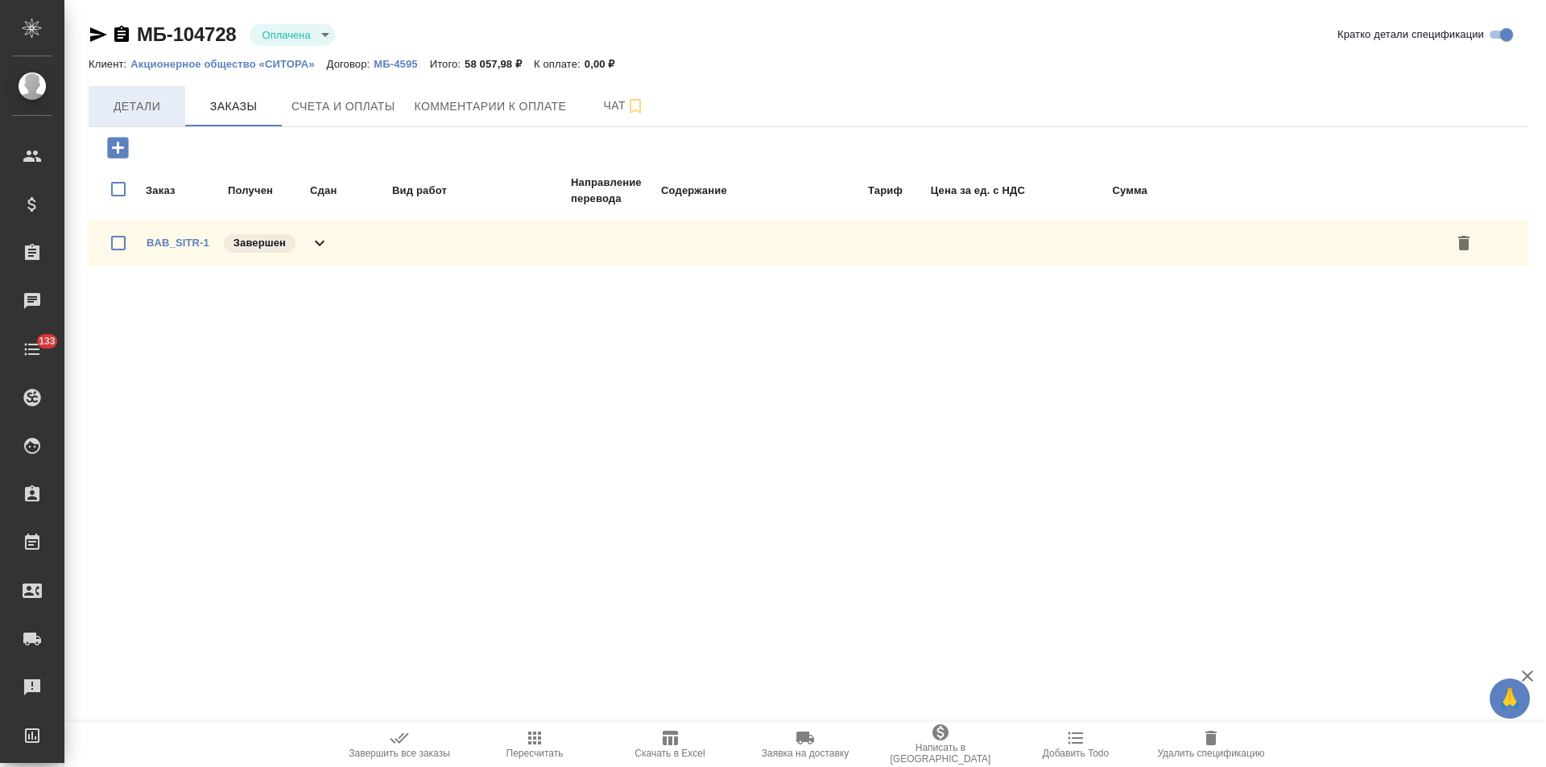
click at [156, 97] on span "Детали" at bounding box center [136, 107] width 77 height 20
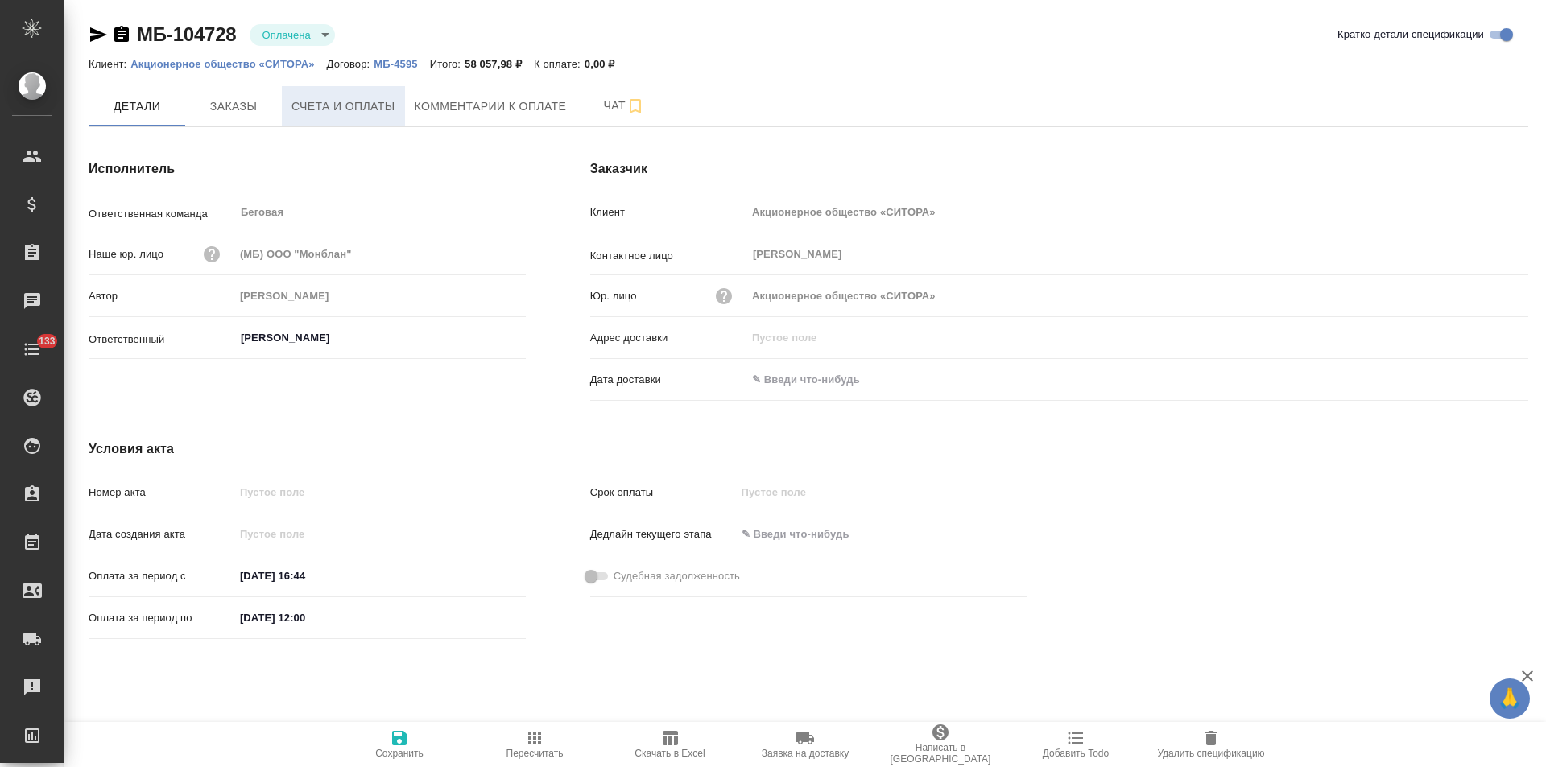
click at [363, 114] on span "Счета и оплаты" at bounding box center [344, 107] width 104 height 20
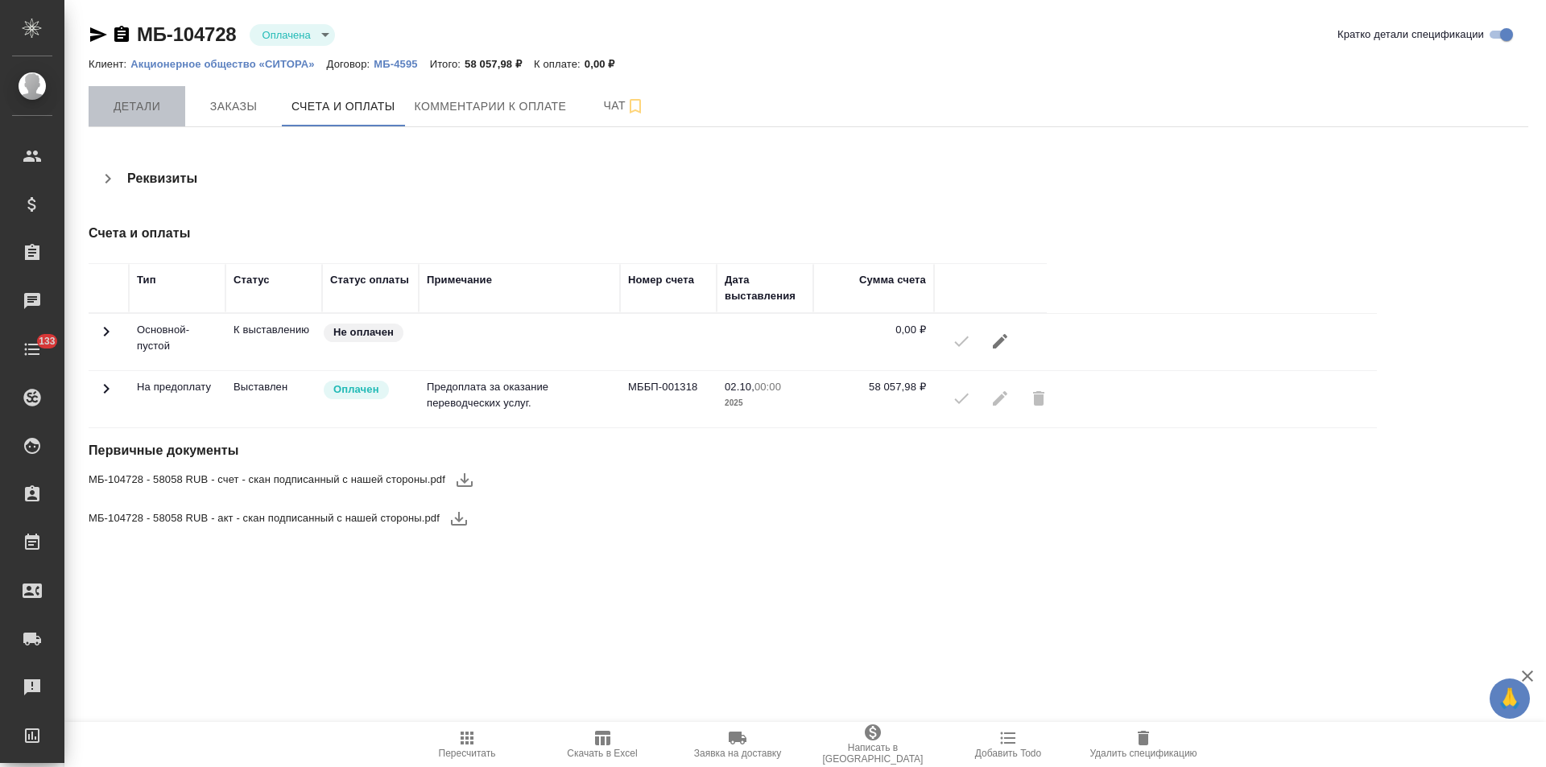
click at [158, 104] on span "Детали" at bounding box center [136, 107] width 77 height 20
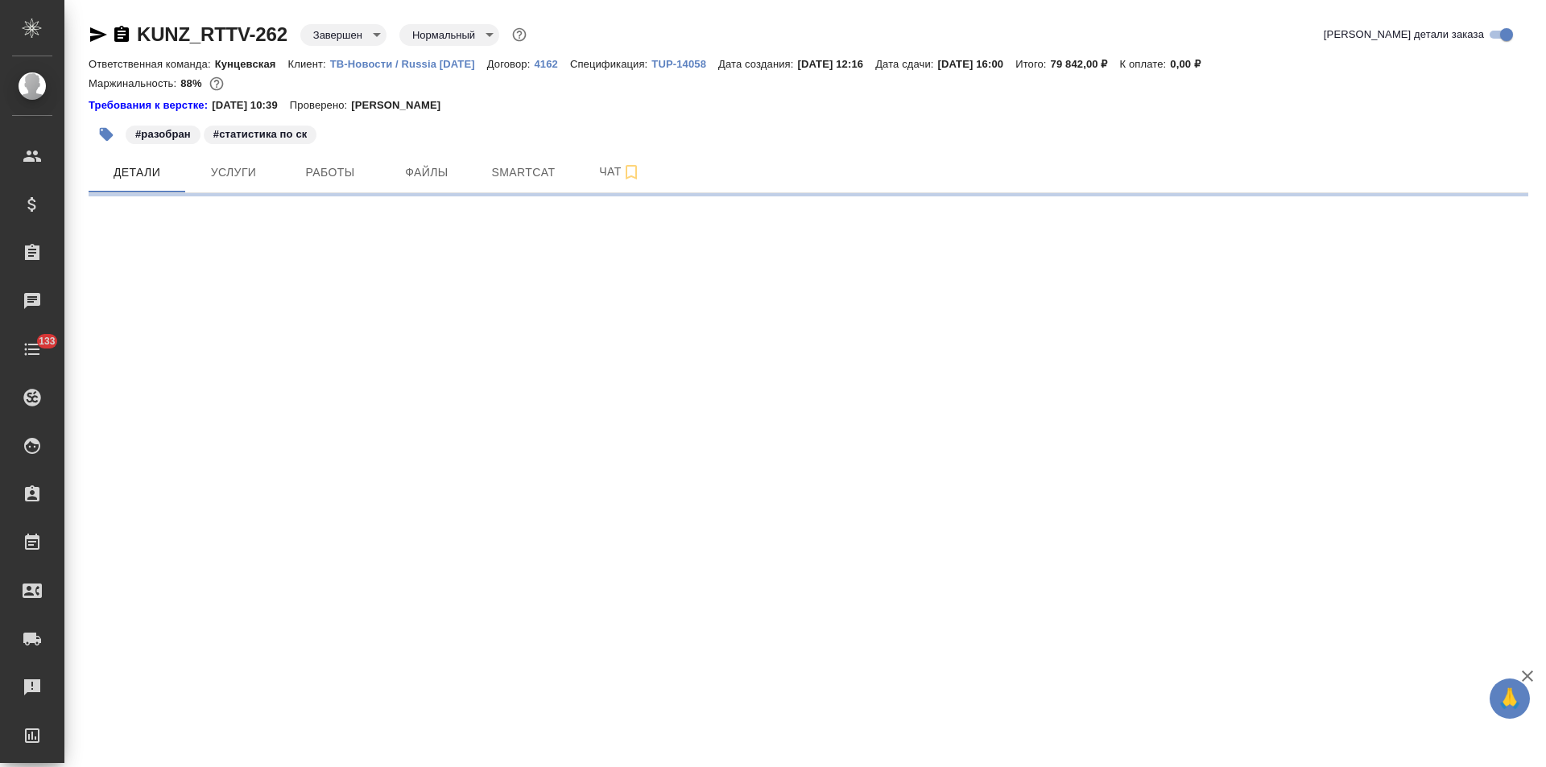
select select "RU"
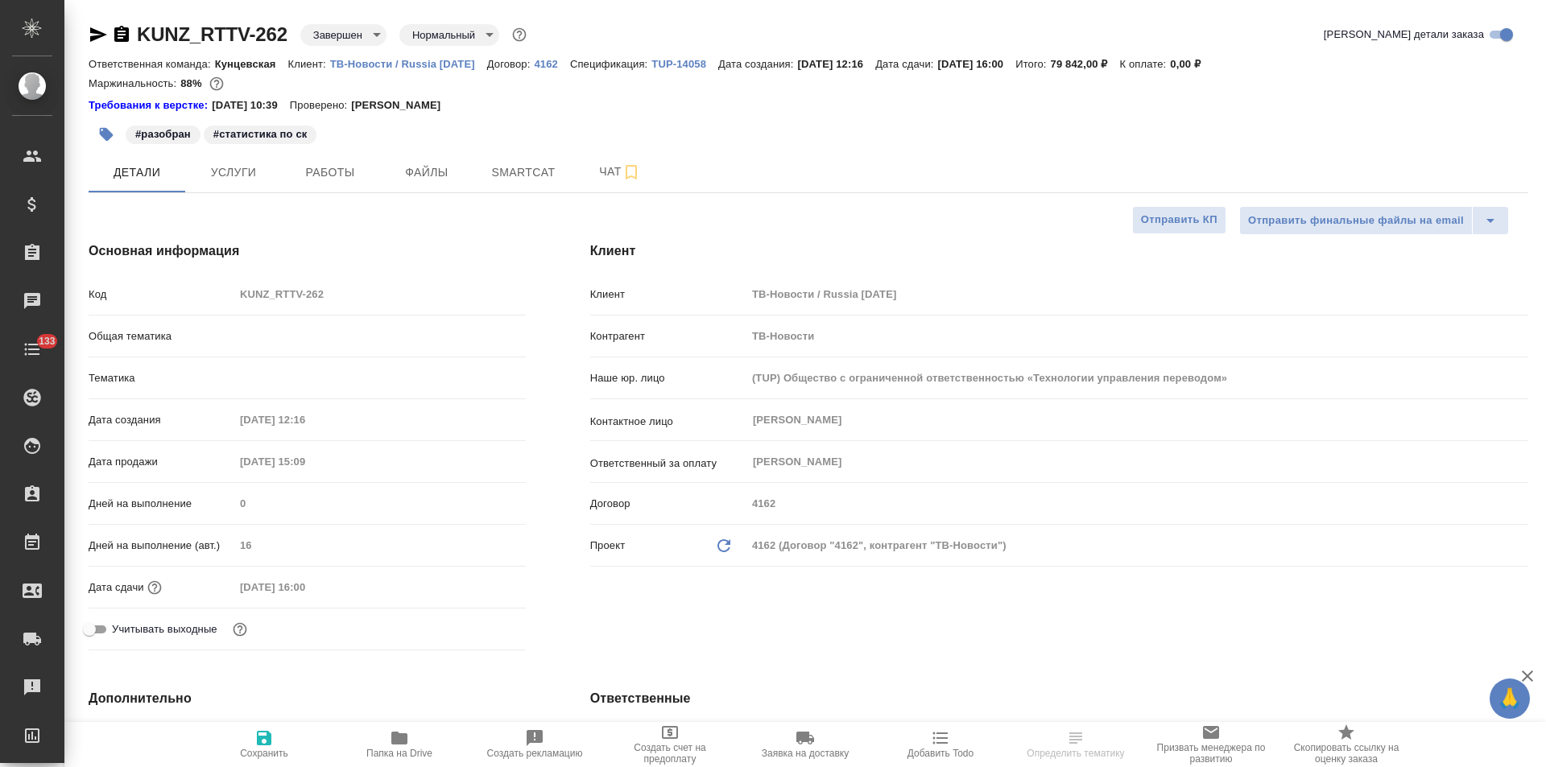
type textarea "x"
click at [548, 65] on p "4162" at bounding box center [551, 64] width 35 height 12
type textarea "x"
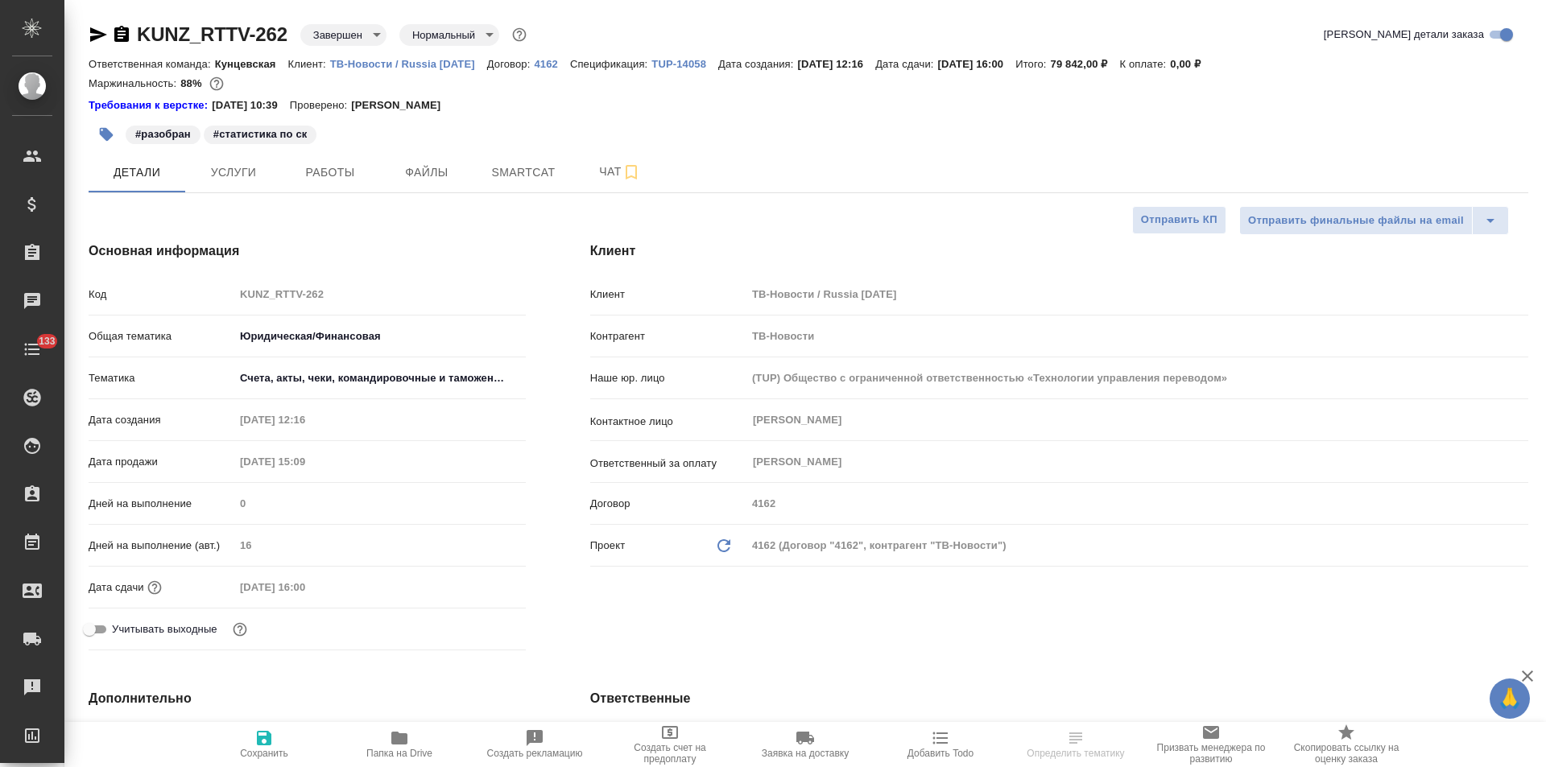
type textarea "x"
select select "RU"
type textarea "x"
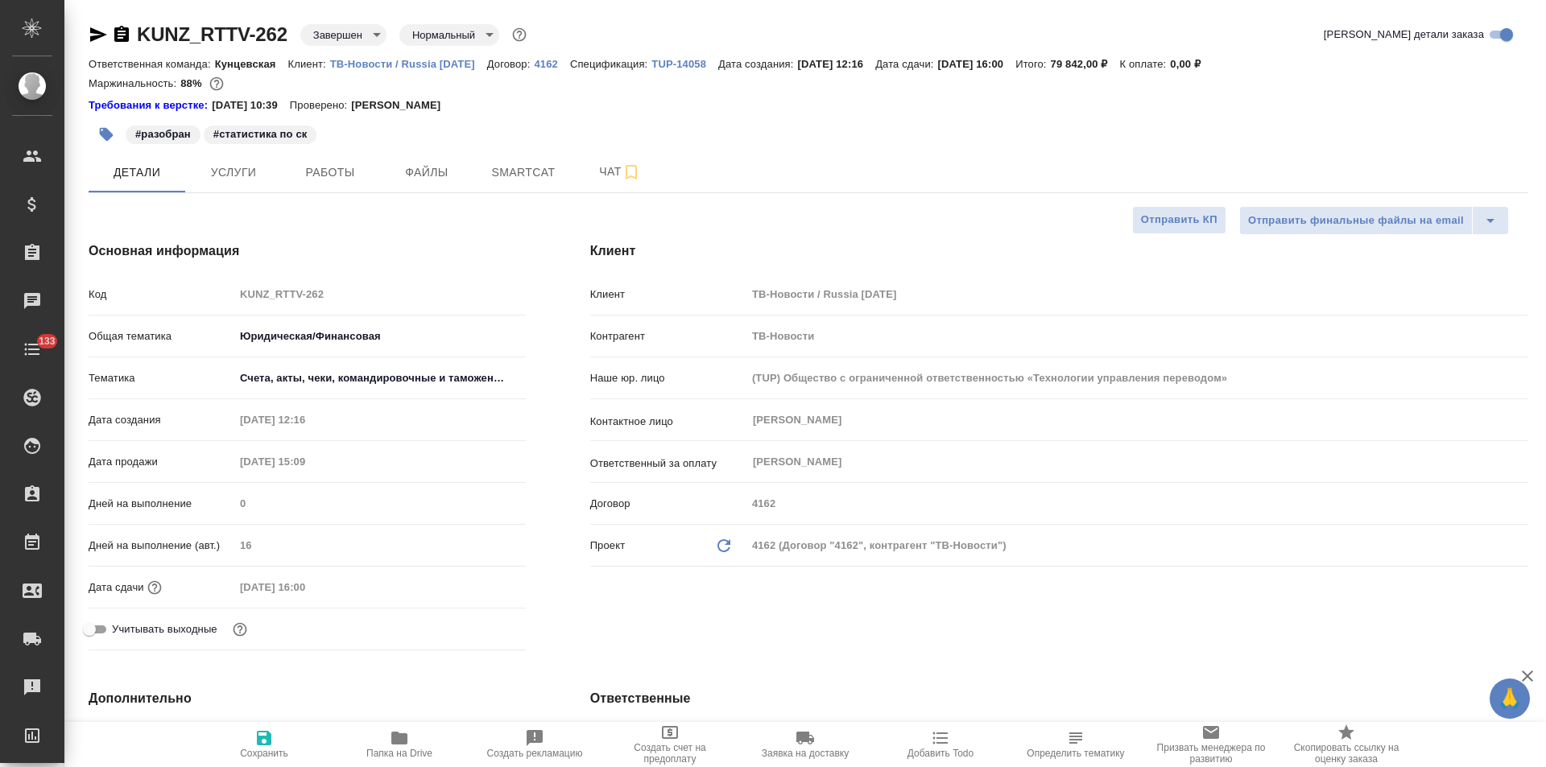
type textarea "x"
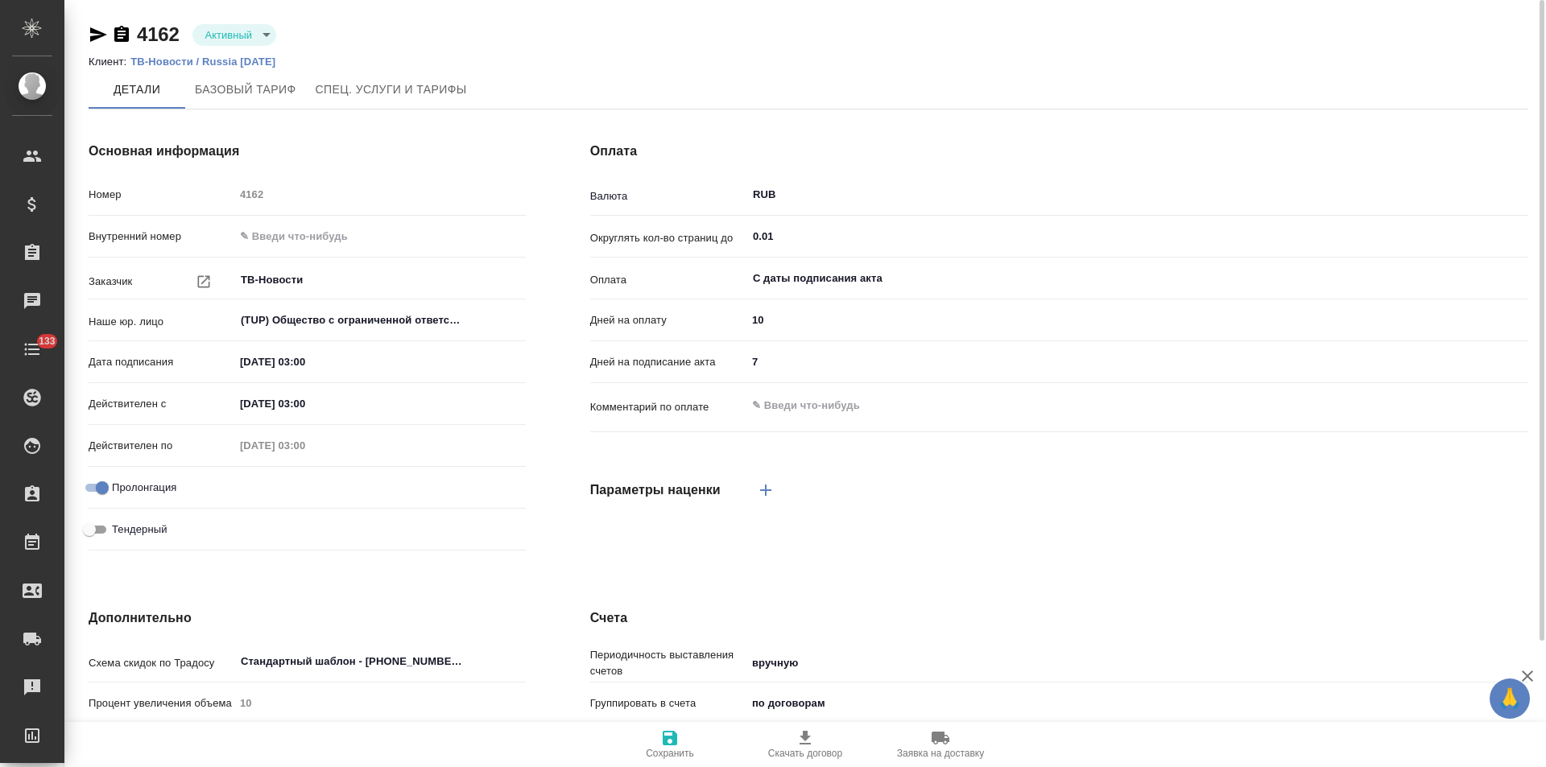
scroll to position [214, 0]
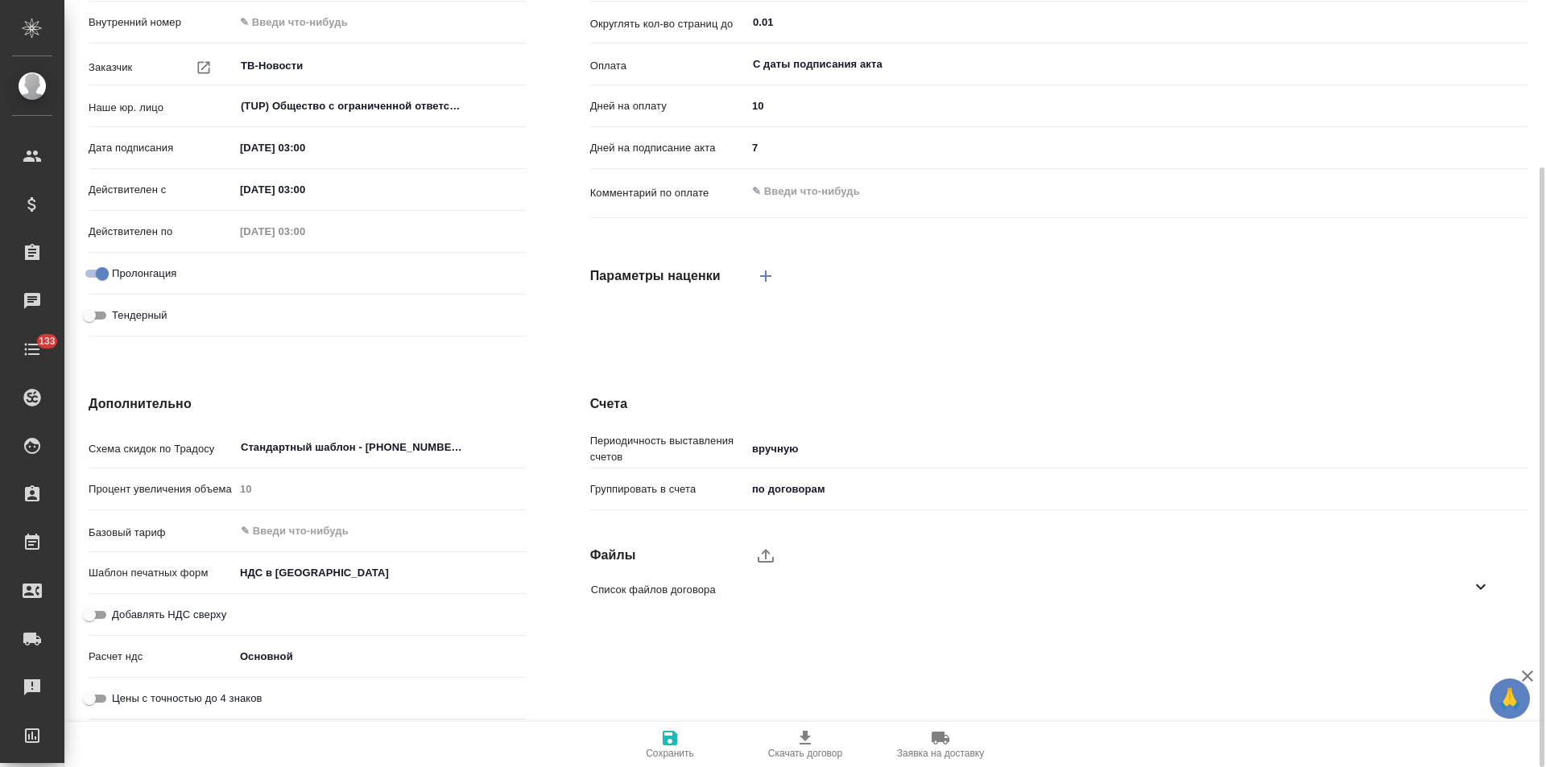
click at [553, 325] on div "Основная информация Номер 4162 Внутренний номер Заказчик ТВ-Новости ​ Наше юр. …" at bounding box center [307, 135] width 502 height 480
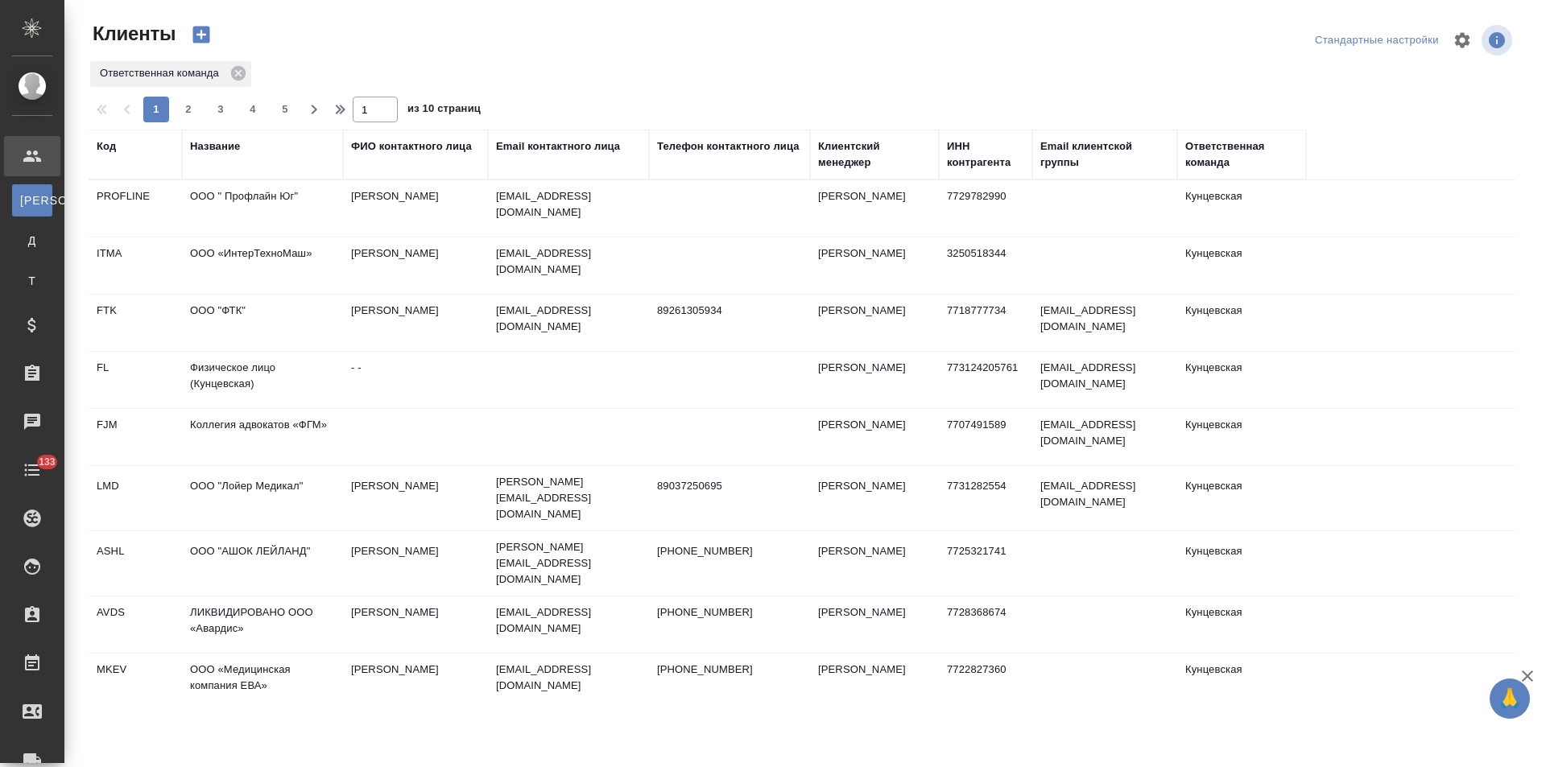
select select "RU"
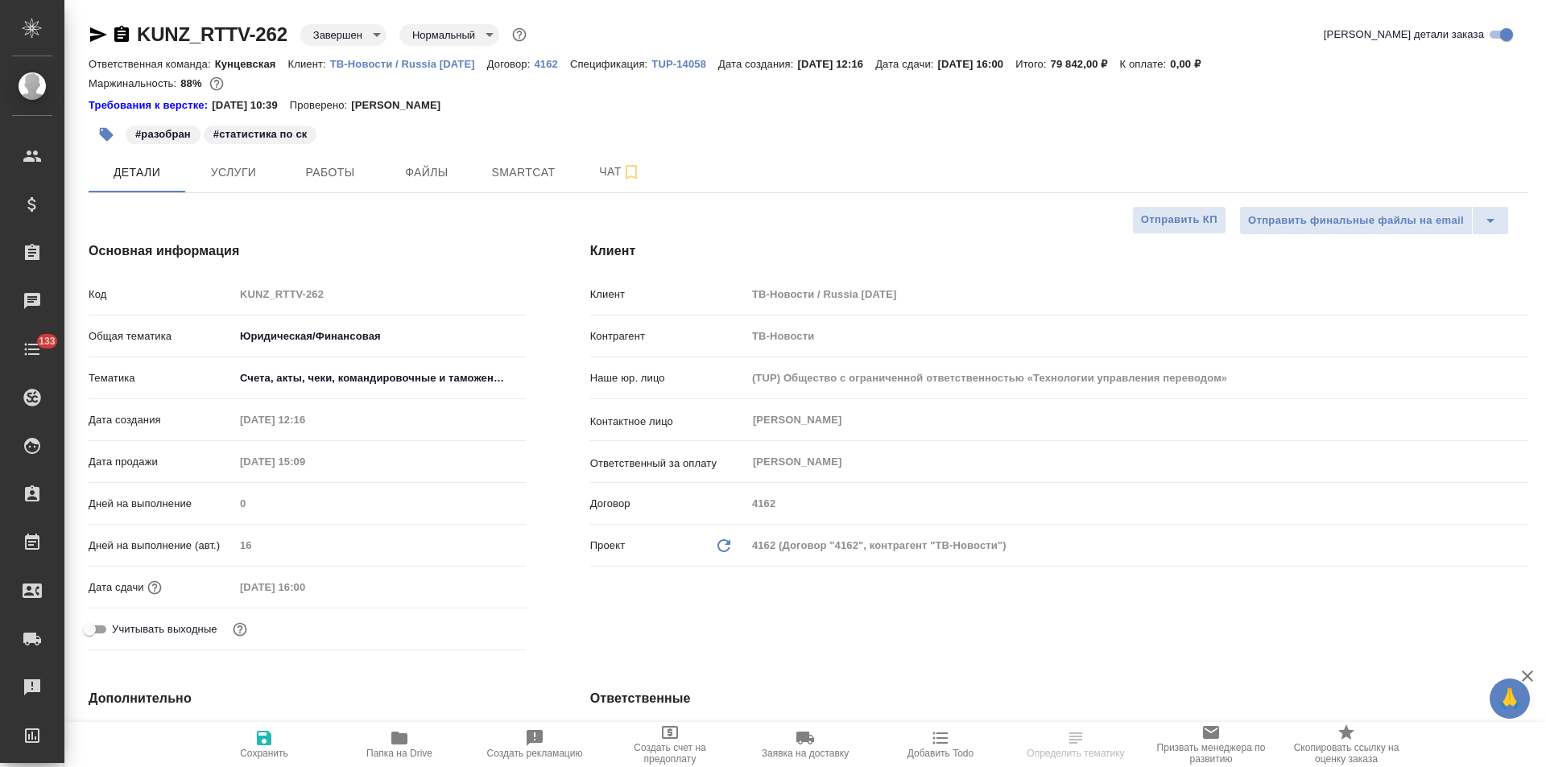
select select "RU"
type textarea "x"
click at [547, 63] on p "4162" at bounding box center [551, 64] width 35 height 12
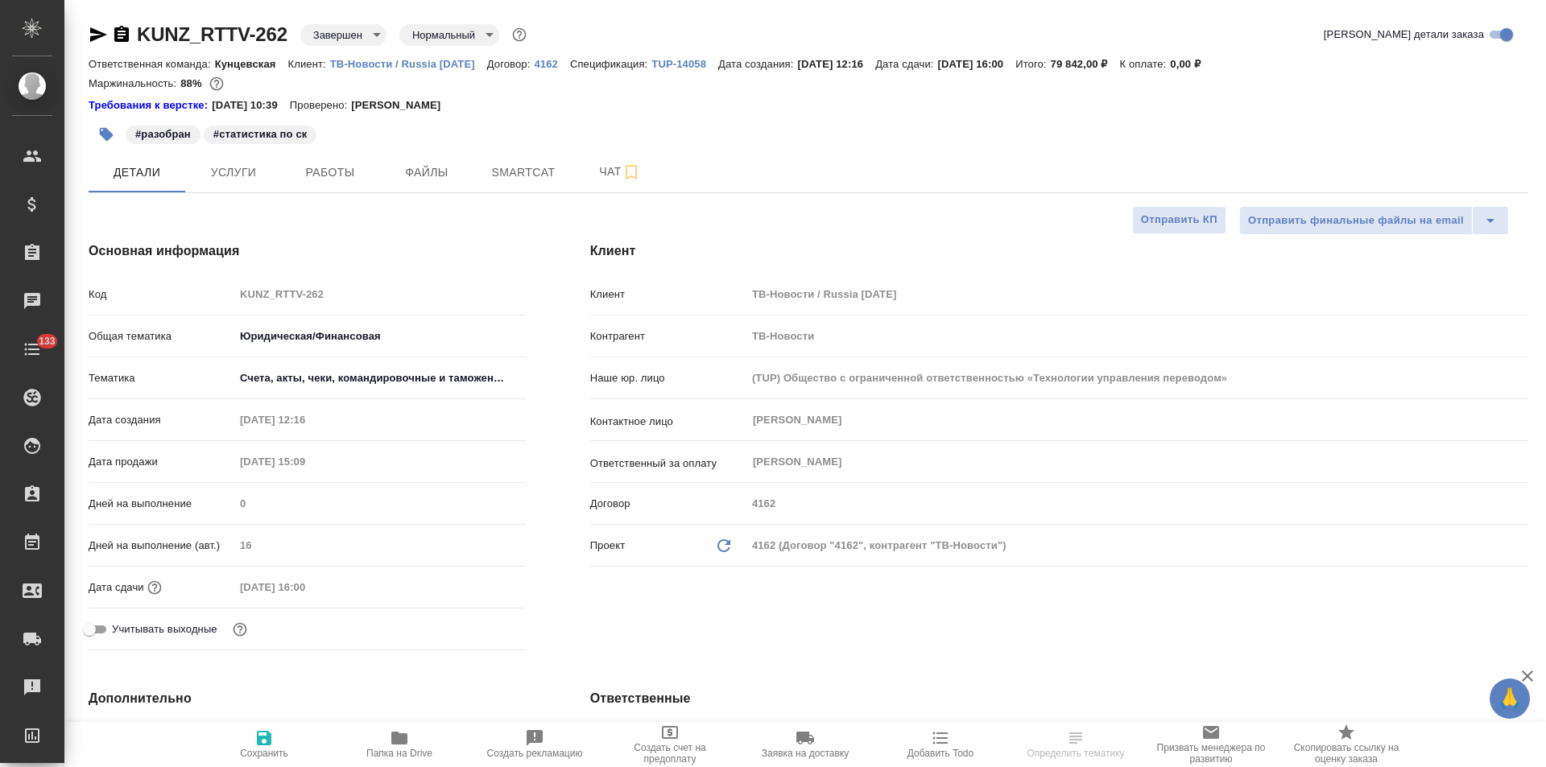
type textarea "x"
select select "RU"
type textarea "x"
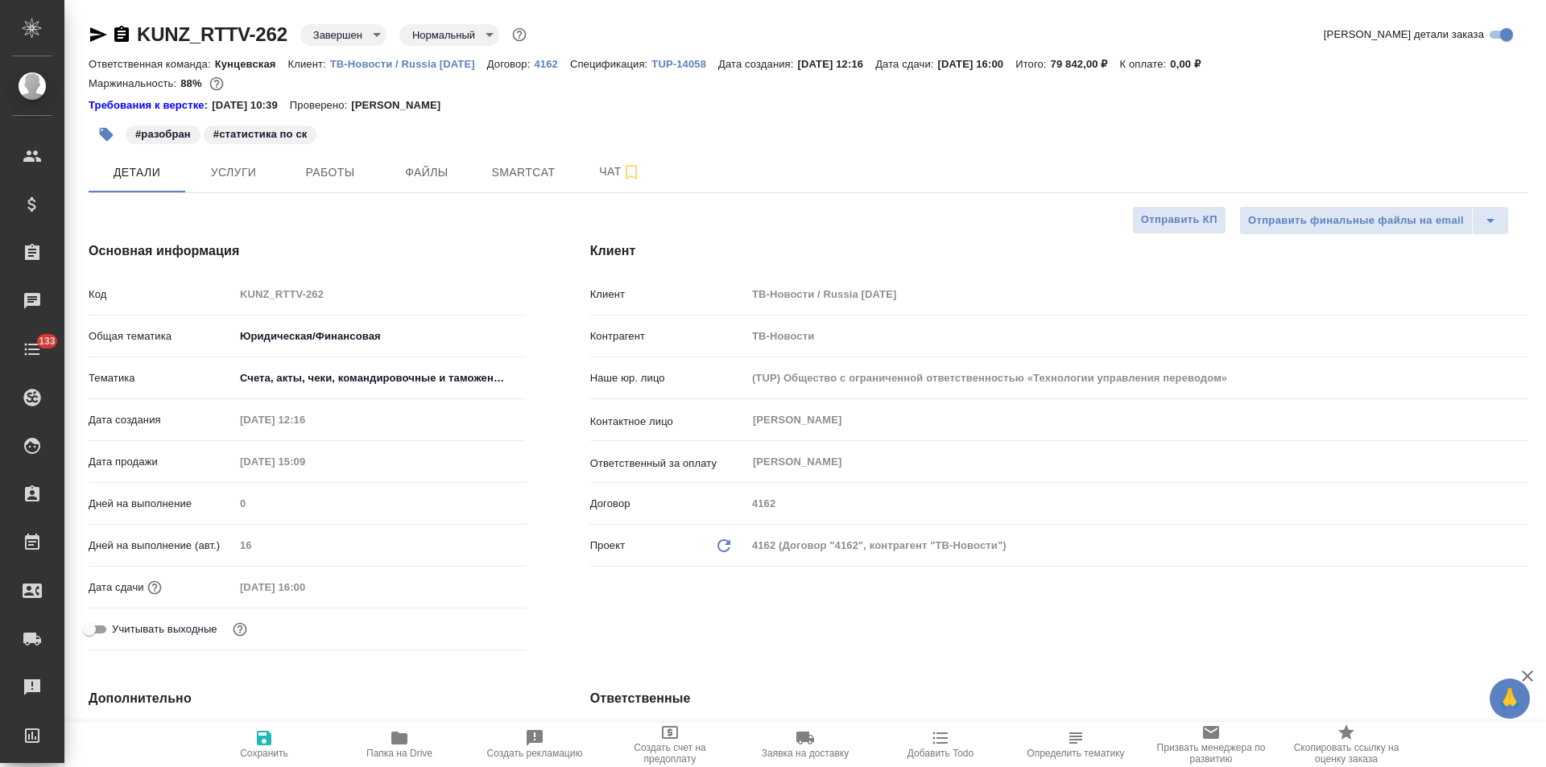
type textarea "x"
